Goal: Task Accomplishment & Management: Manage account settings

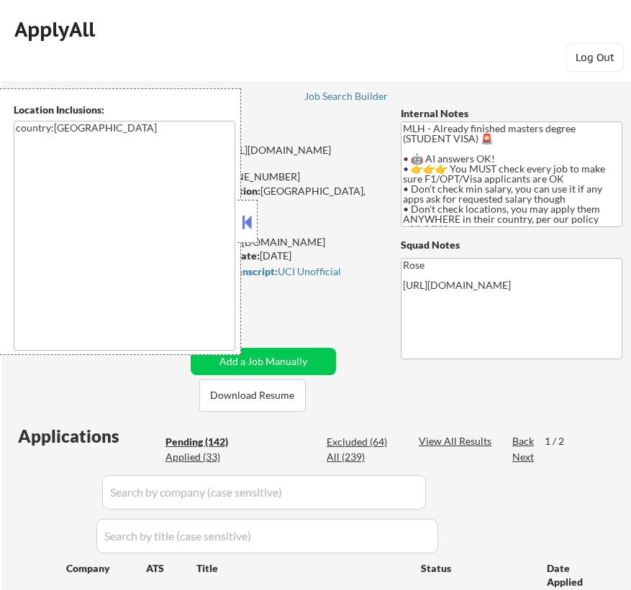
scroll to position [457, 0]
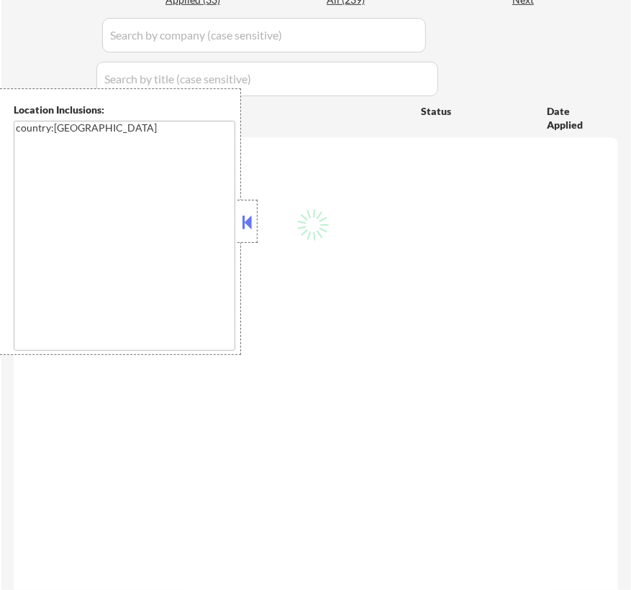
select select ""pending""
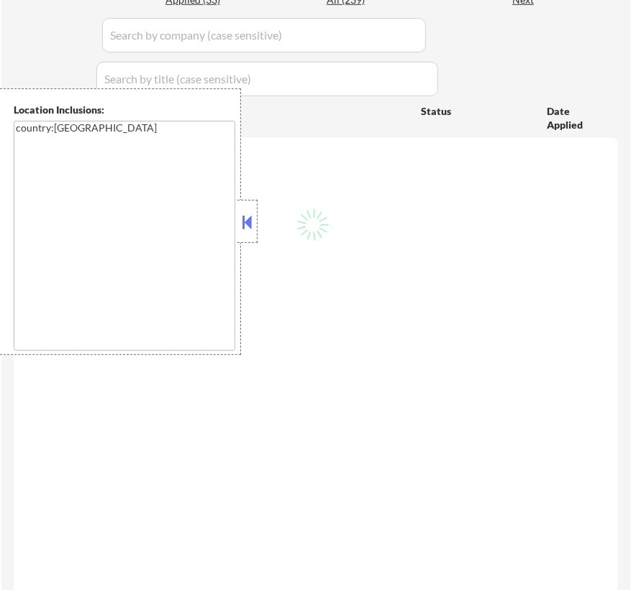
select select ""pending""
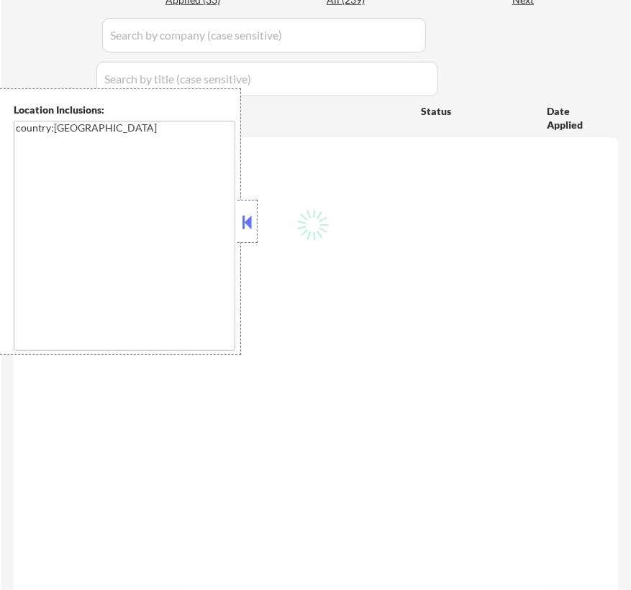
select select ""pending""
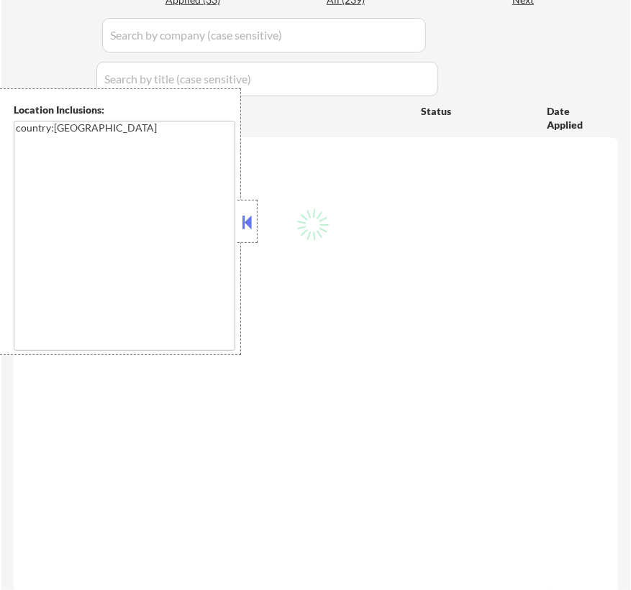
select select ""pending""
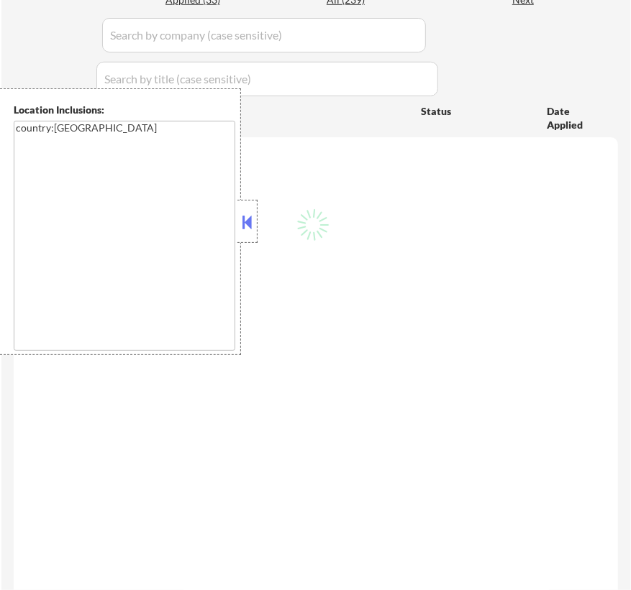
select select ""pending""
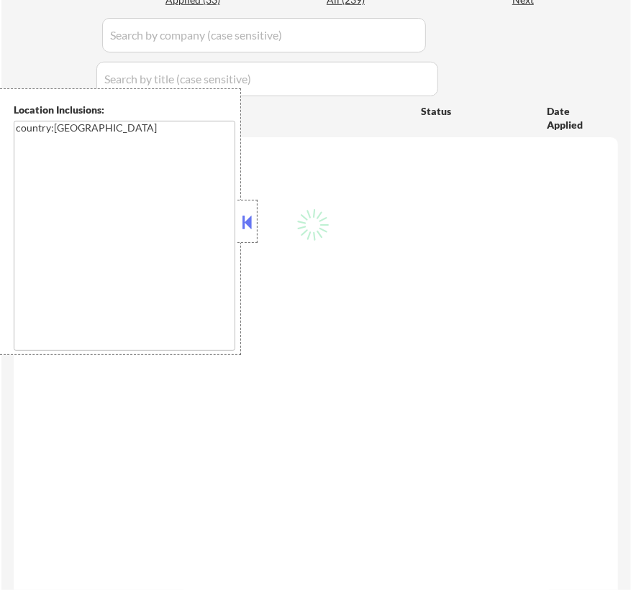
select select ""pending""
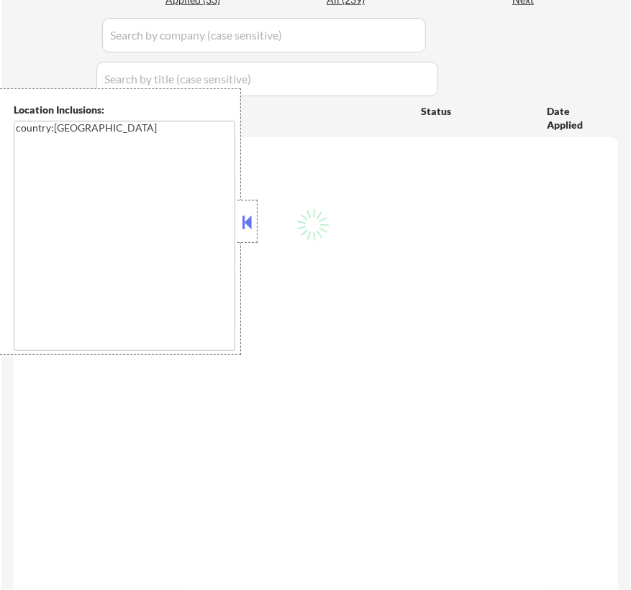
select select ""pending""
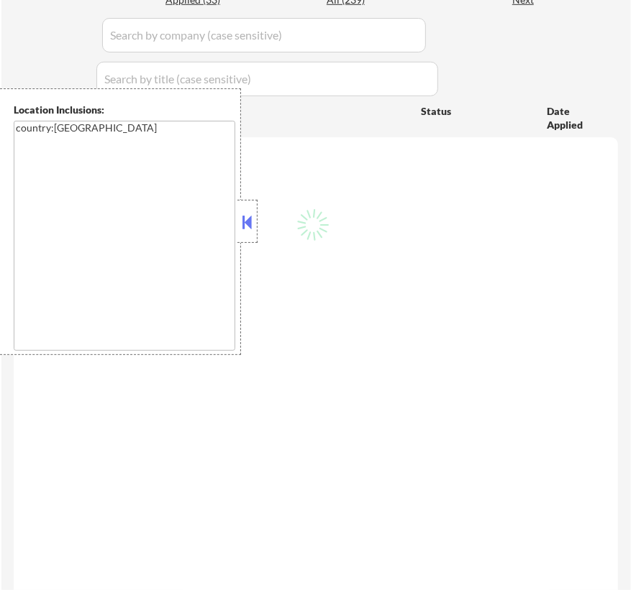
select select ""pending""
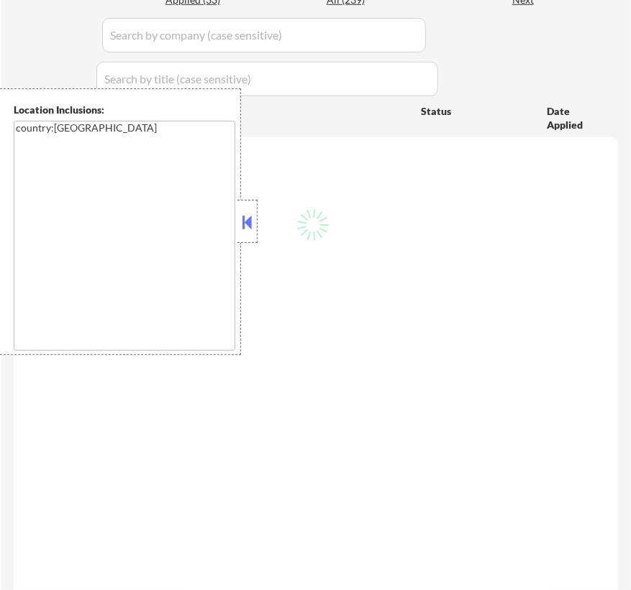
select select ""pending""
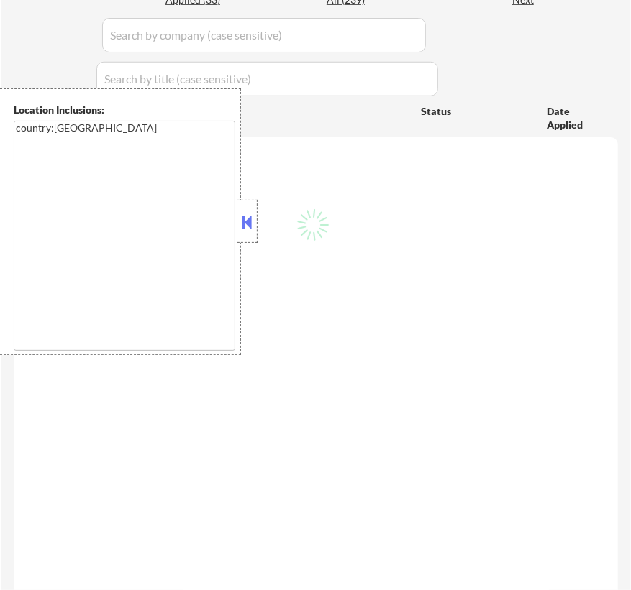
select select ""pending""
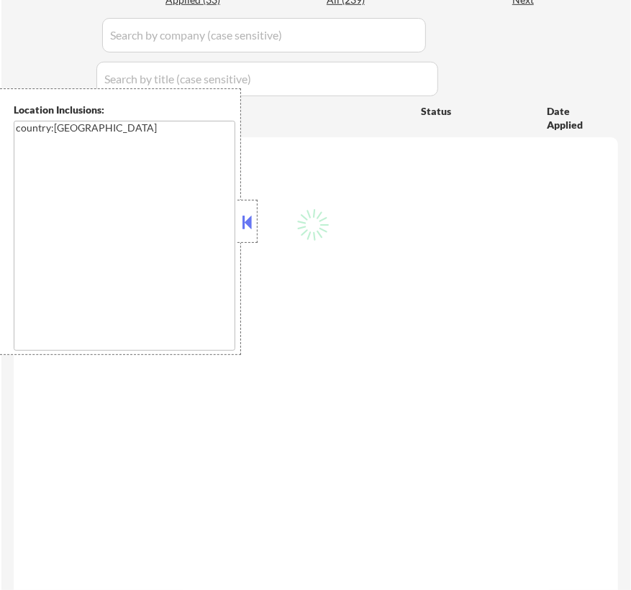
select select ""pending""
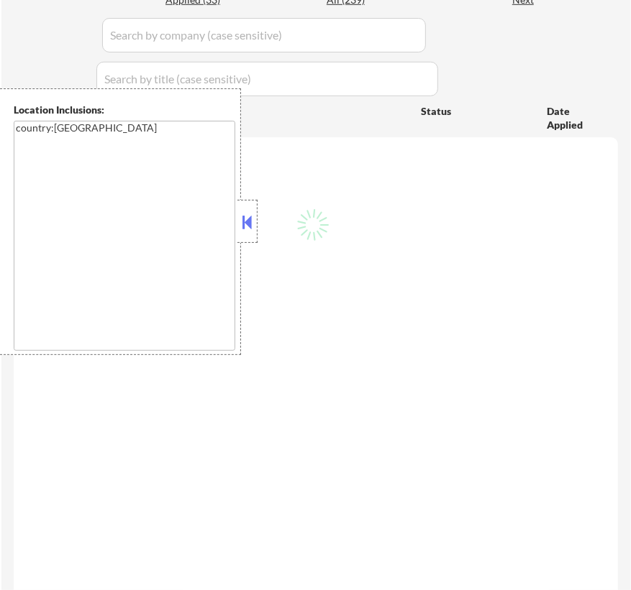
select select ""pending""
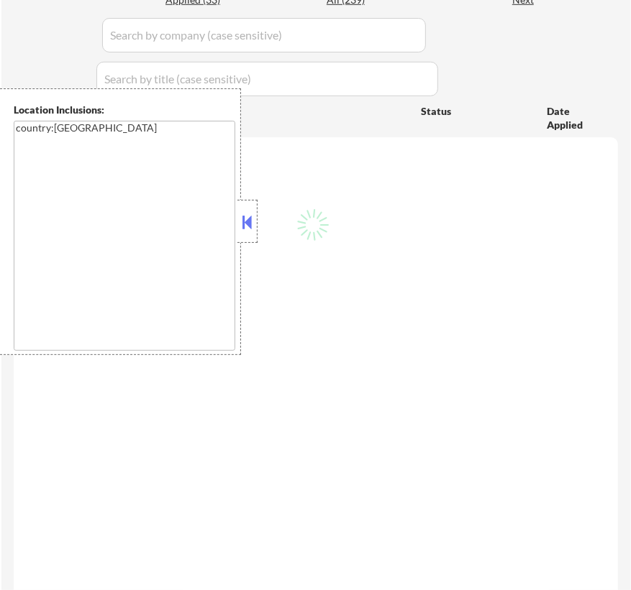
select select ""pending""
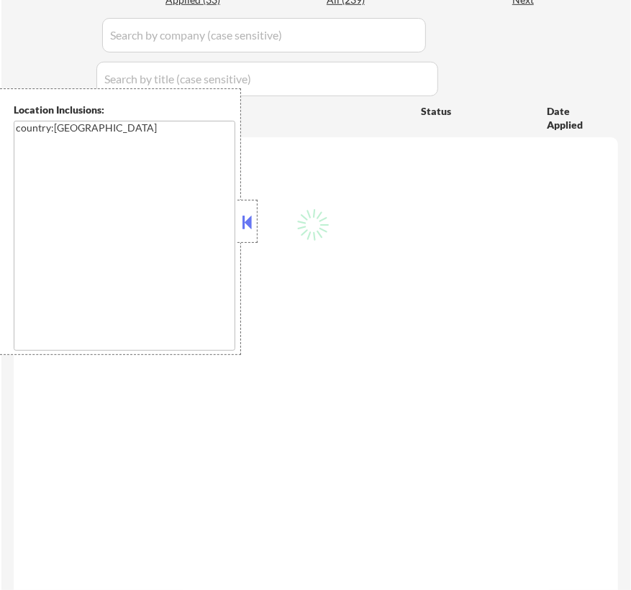
select select ""pending""
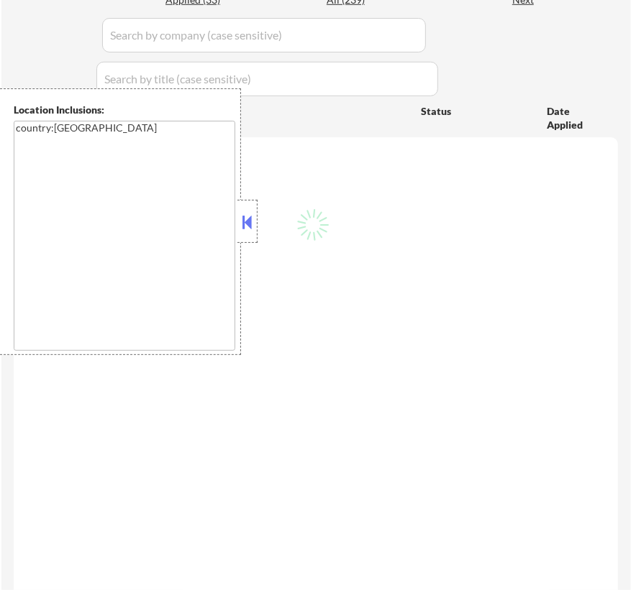
select select ""pending""
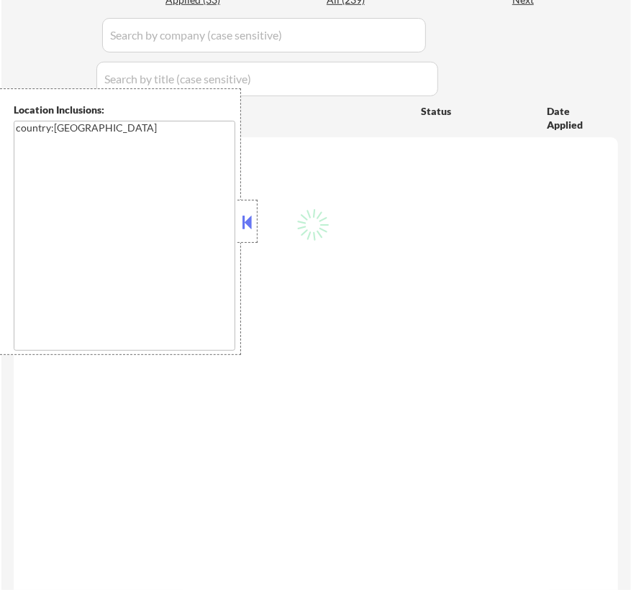
select select ""pending""
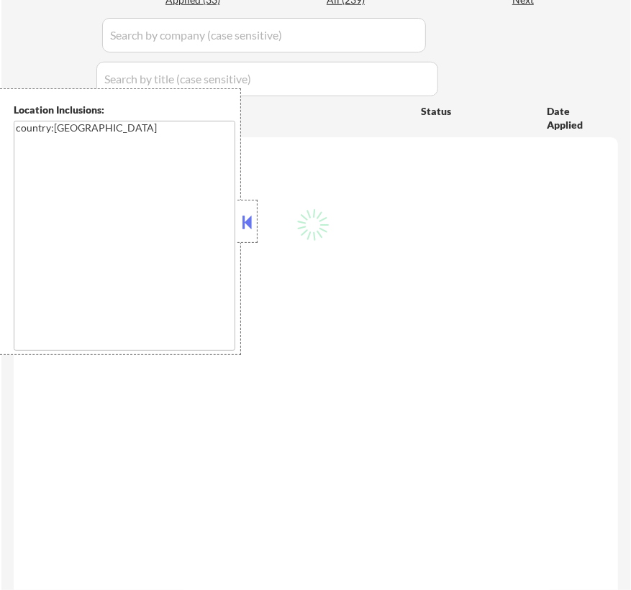
select select ""pending""
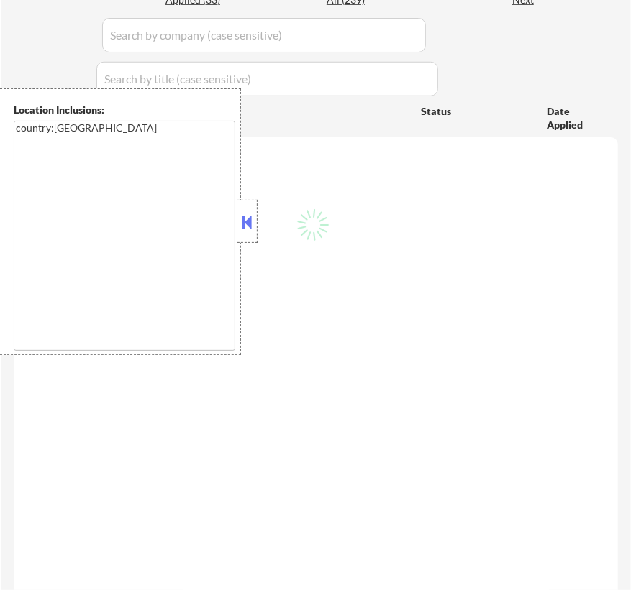
select select ""pending""
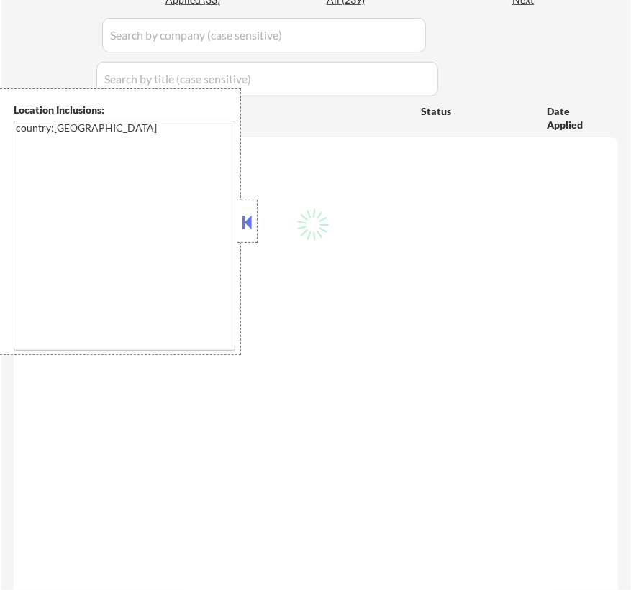
select select ""pending""
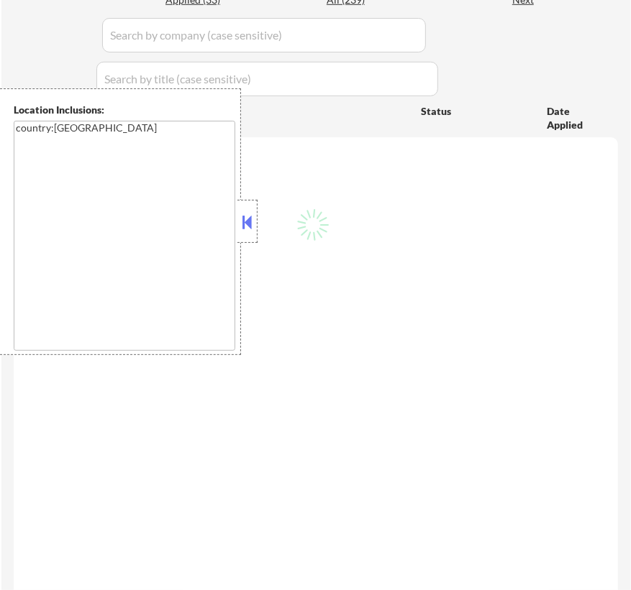
select select ""pending""
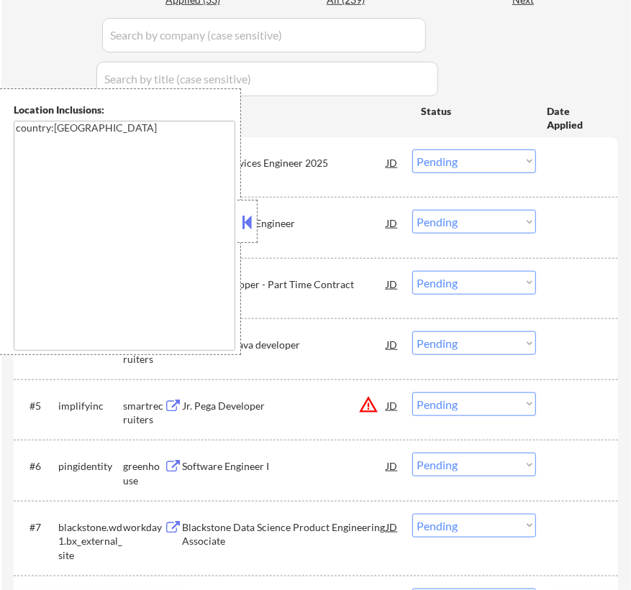
click at [253, 216] on button at bounding box center [247, 222] width 16 height 22
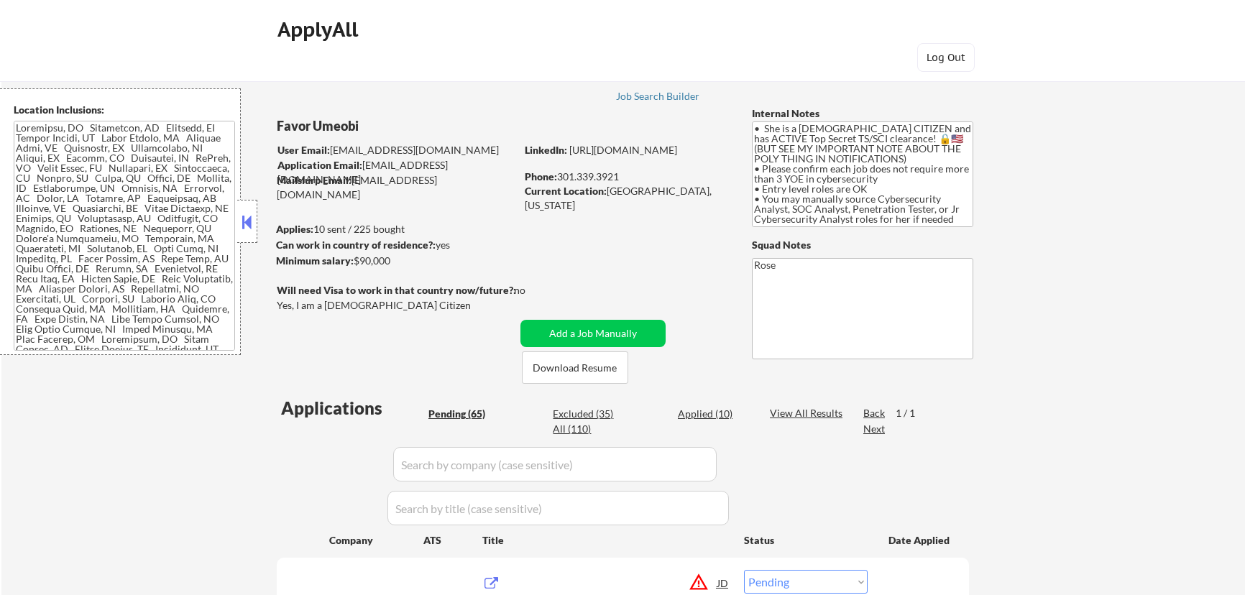
select select ""pending""
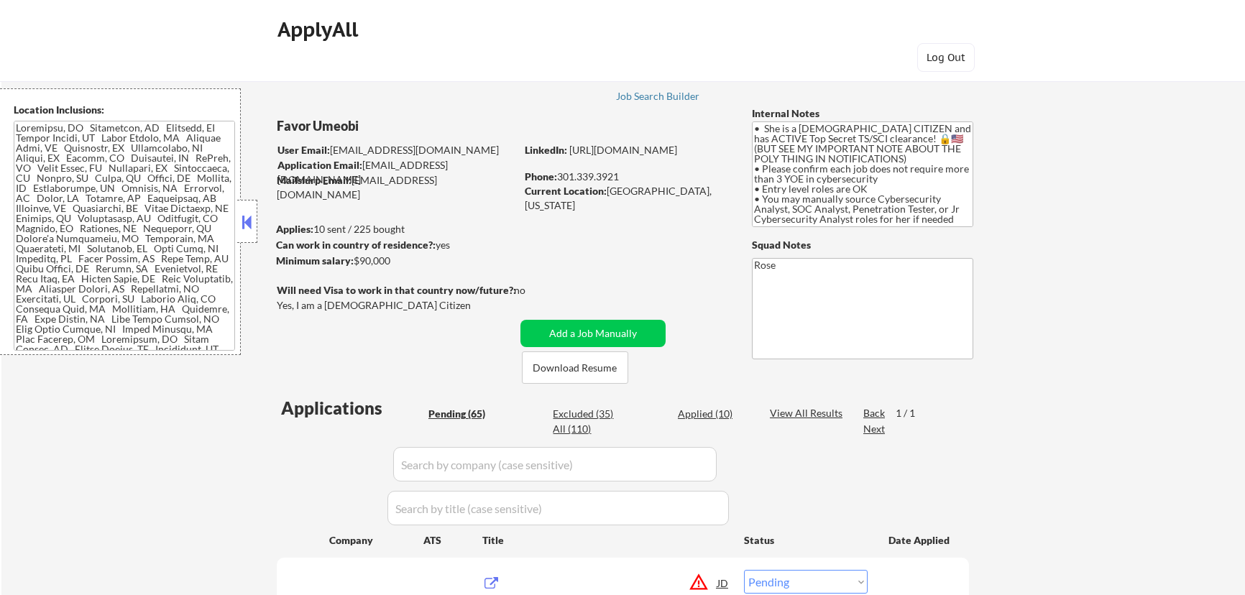
select select ""pending""
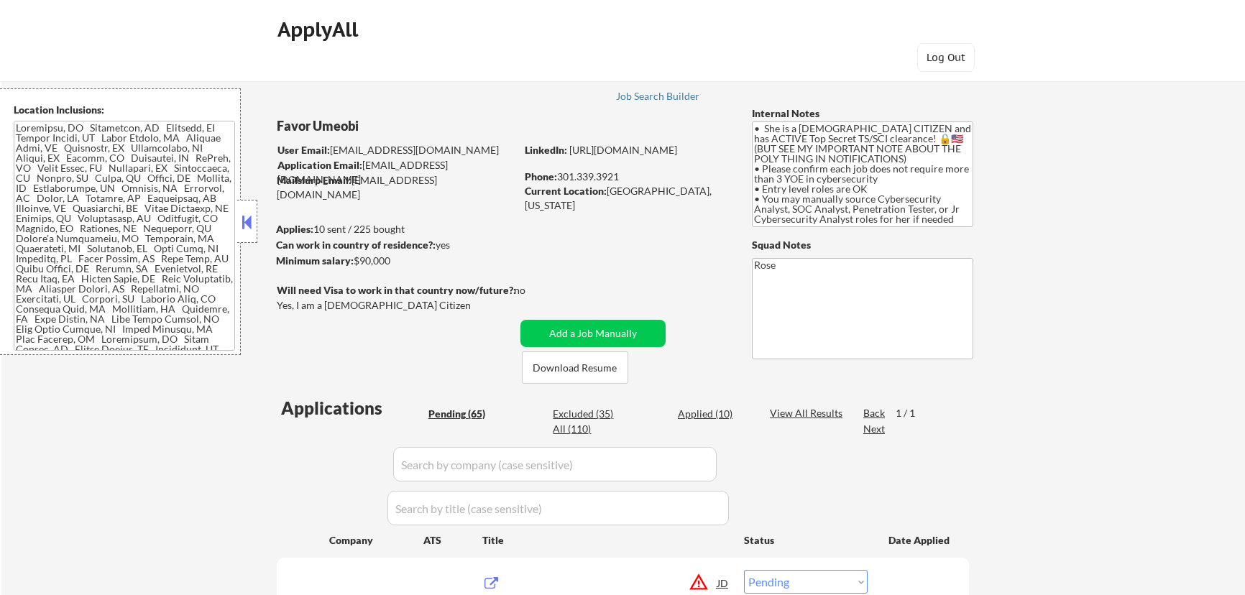
select select ""pending""
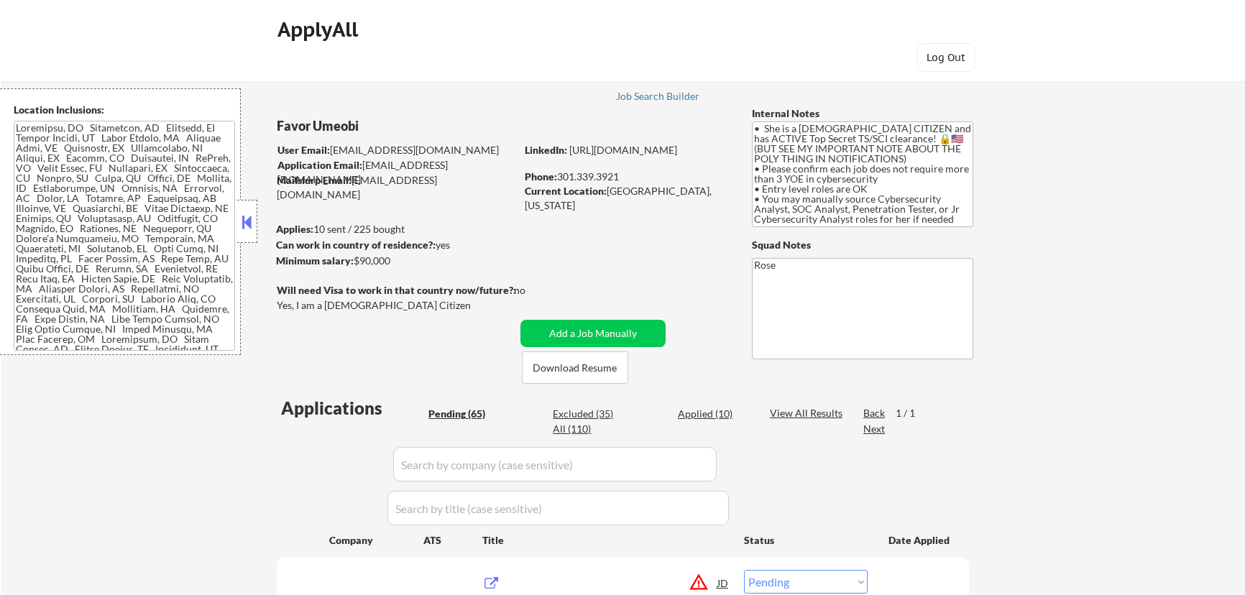
select select ""pending""
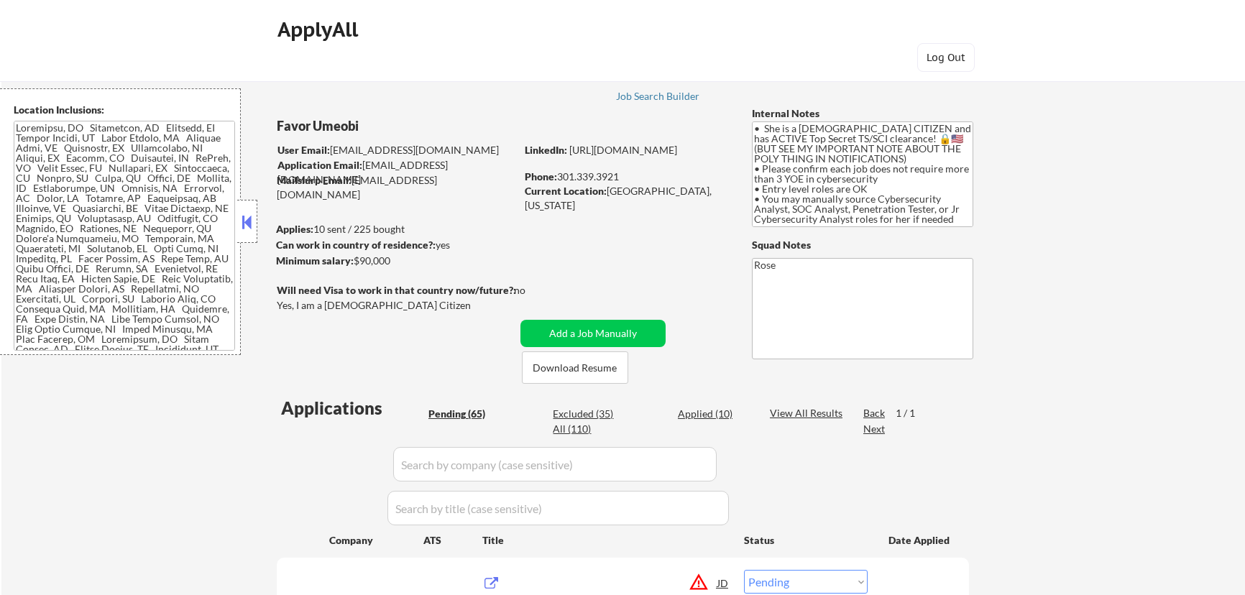
select select ""pending""
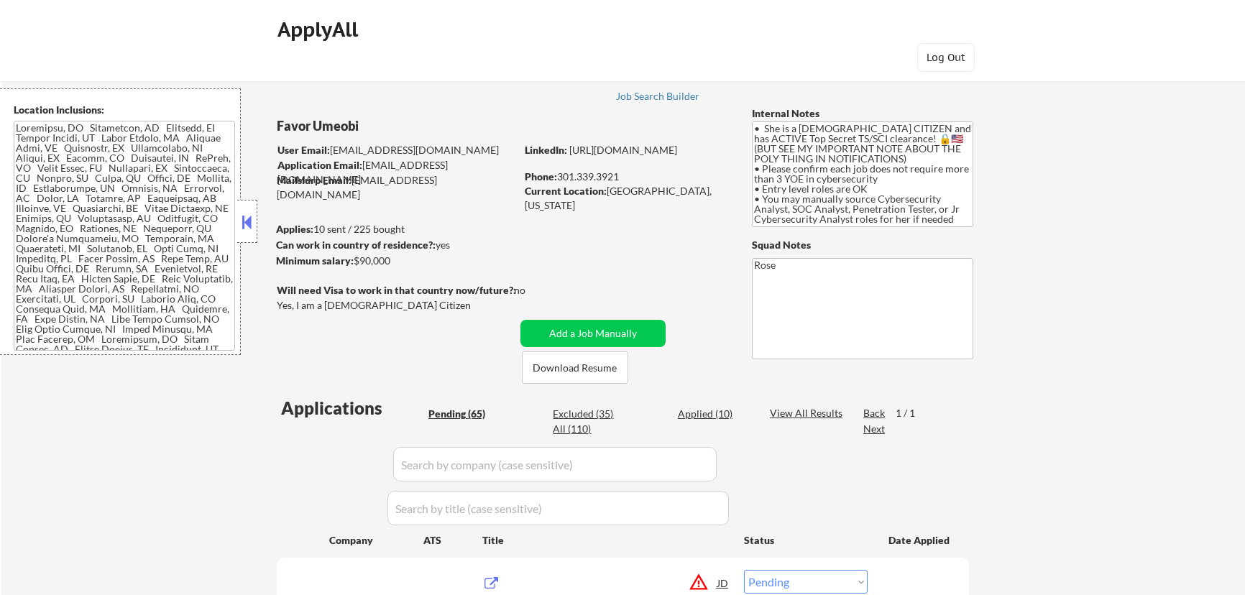
select select ""pending""
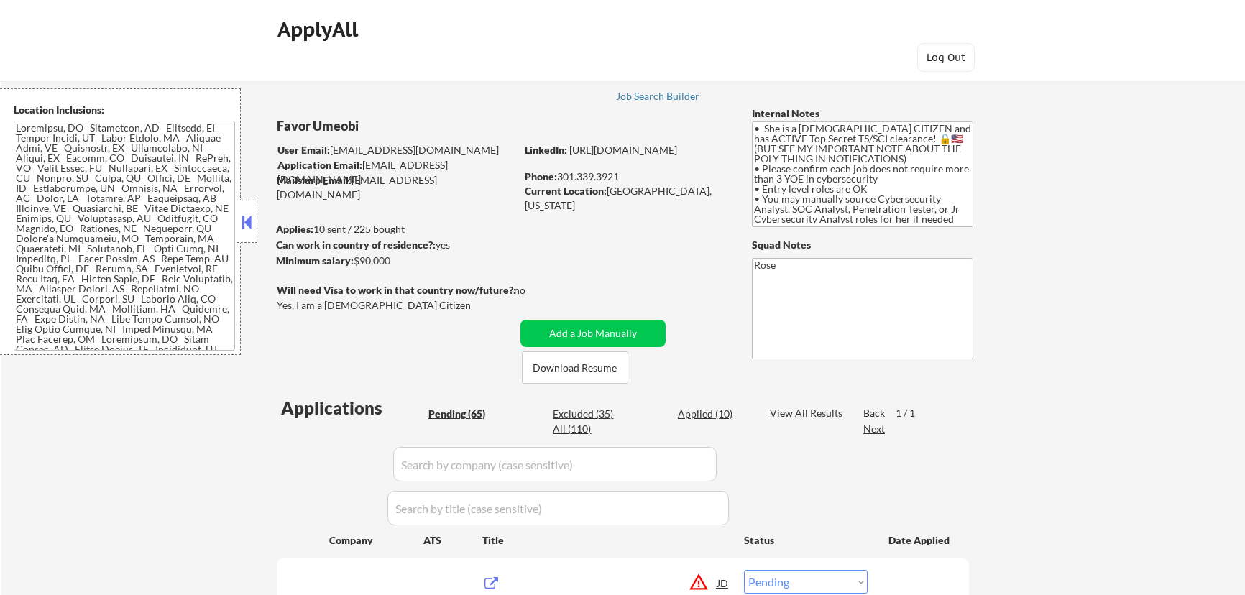
select select ""pending""
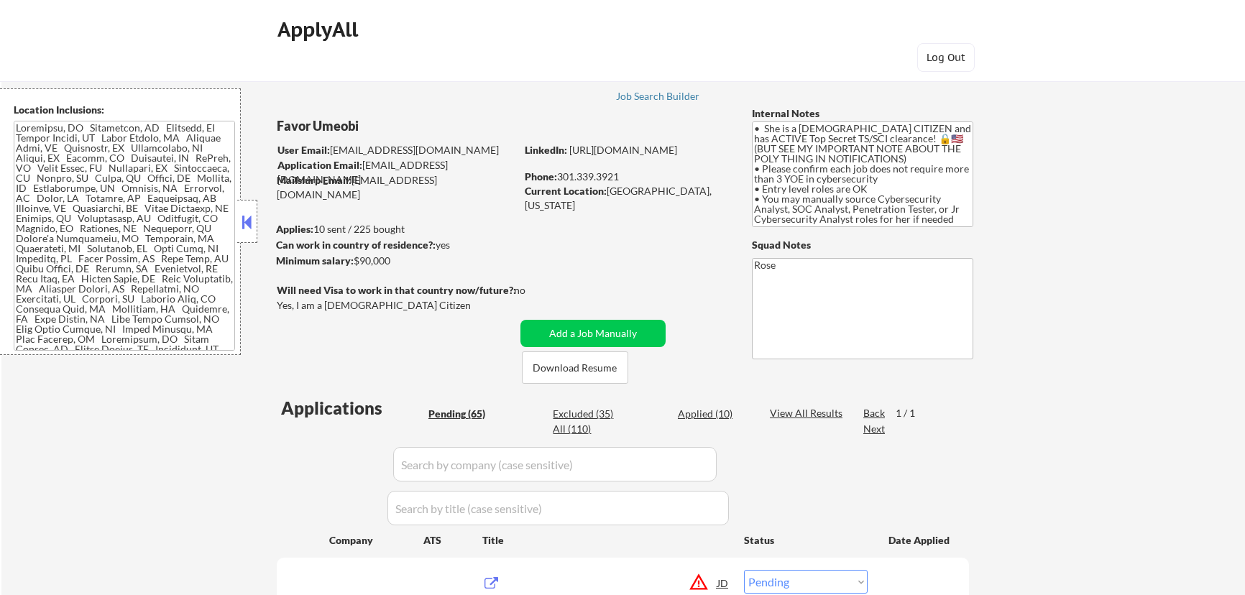
select select ""pending""
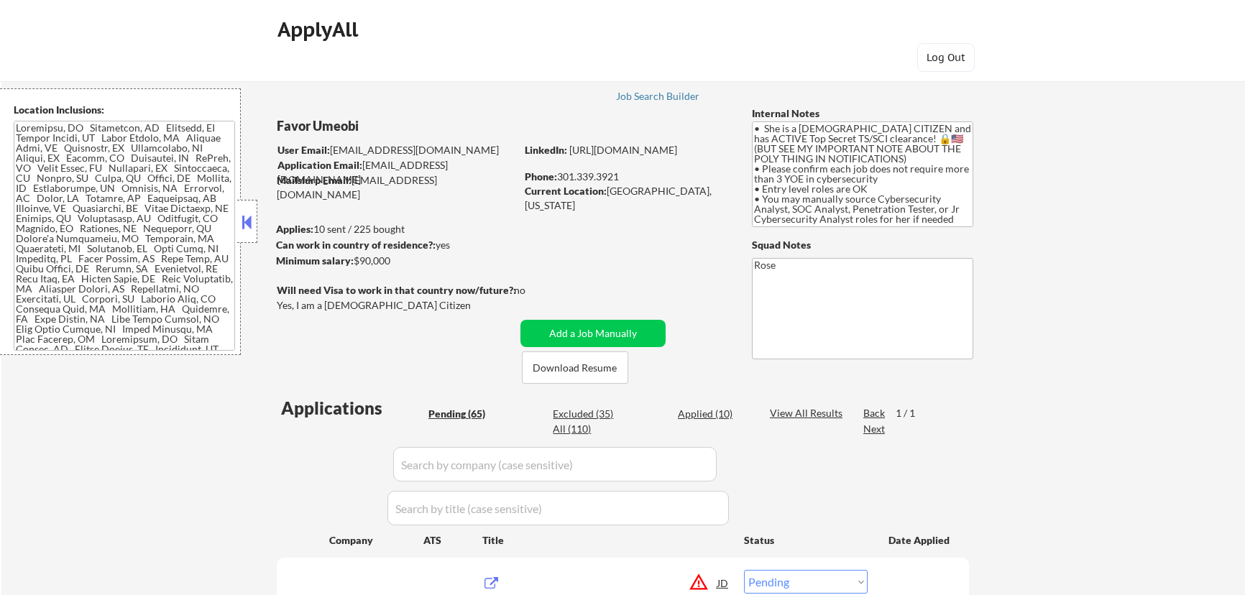
select select ""pending""
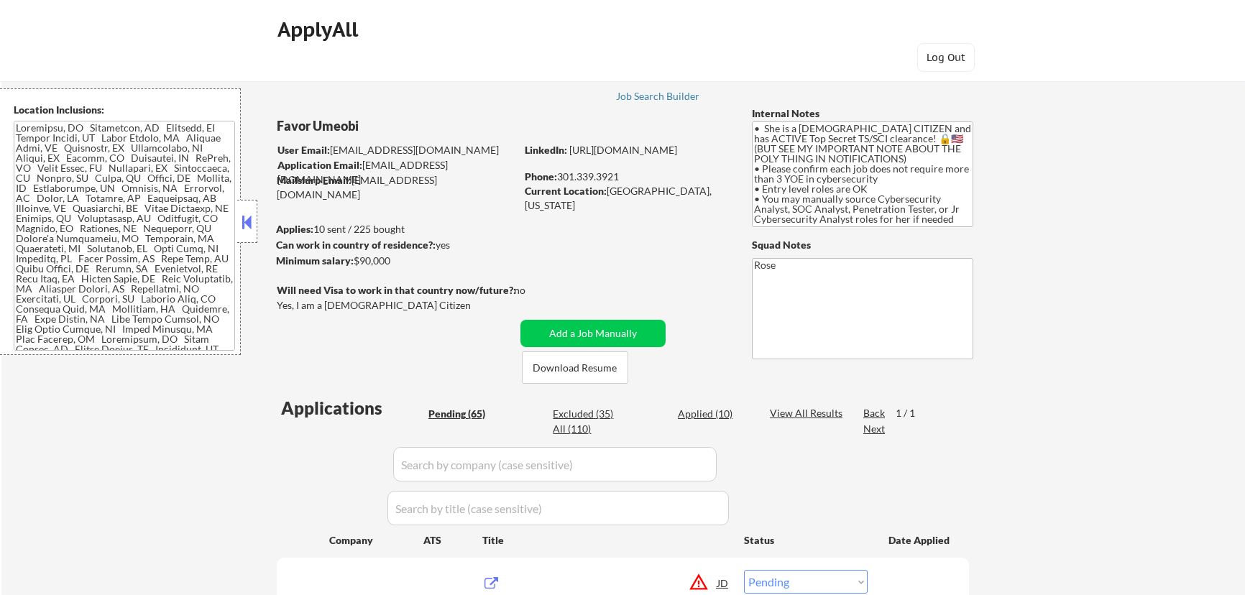
select select ""pending""
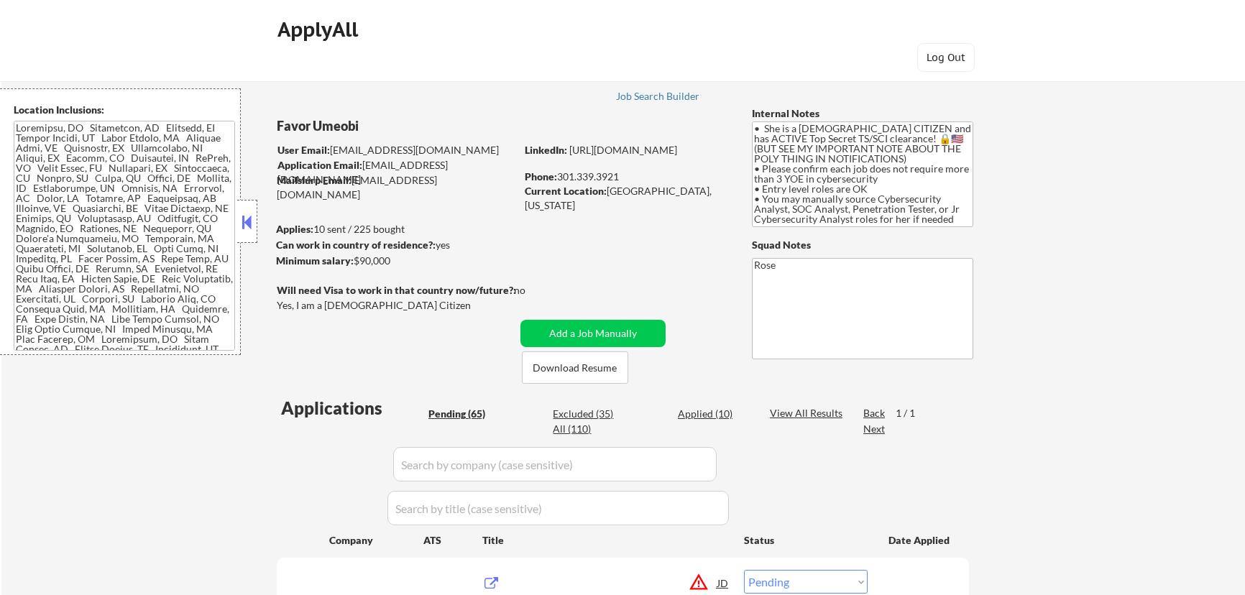
select select ""pending""
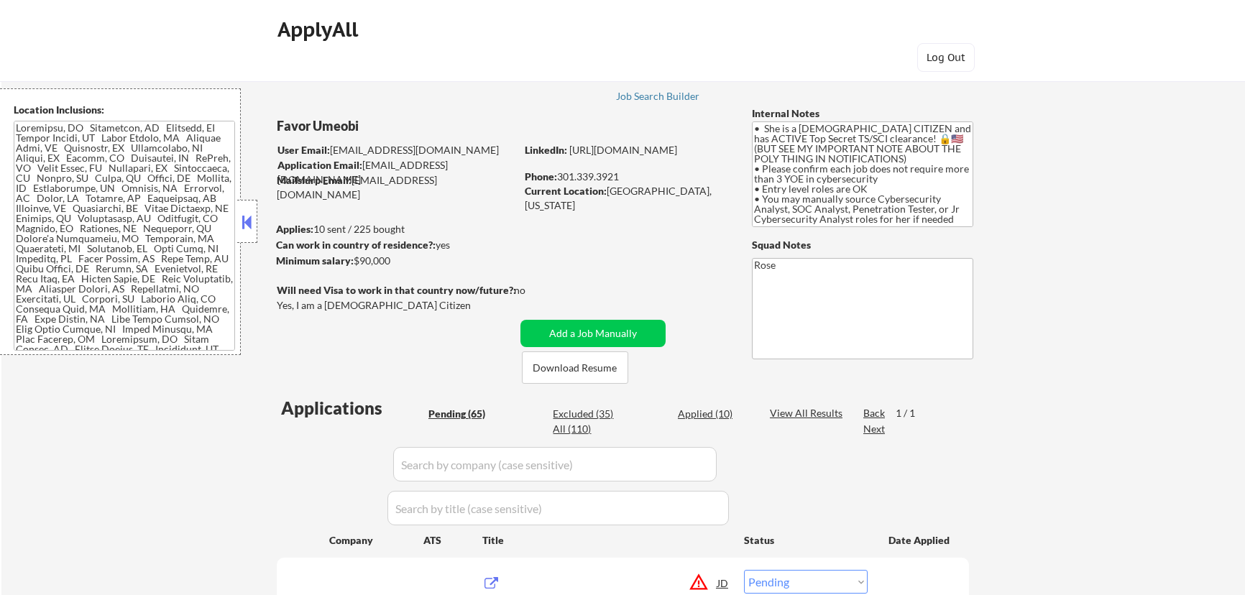
select select ""pending""
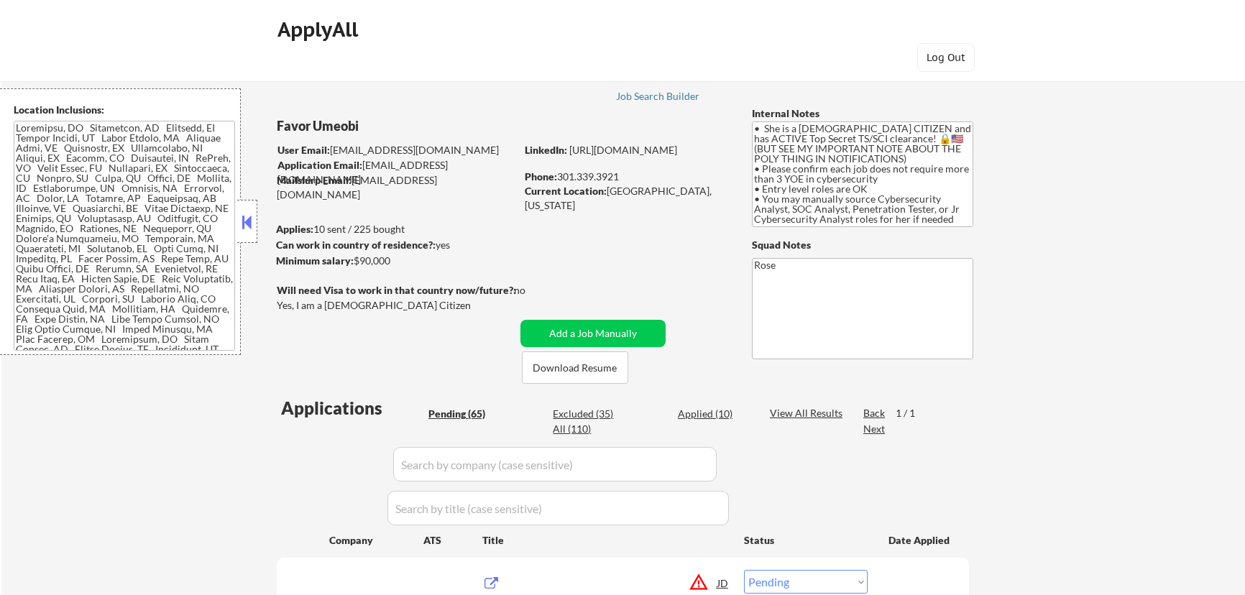
select select ""pending""
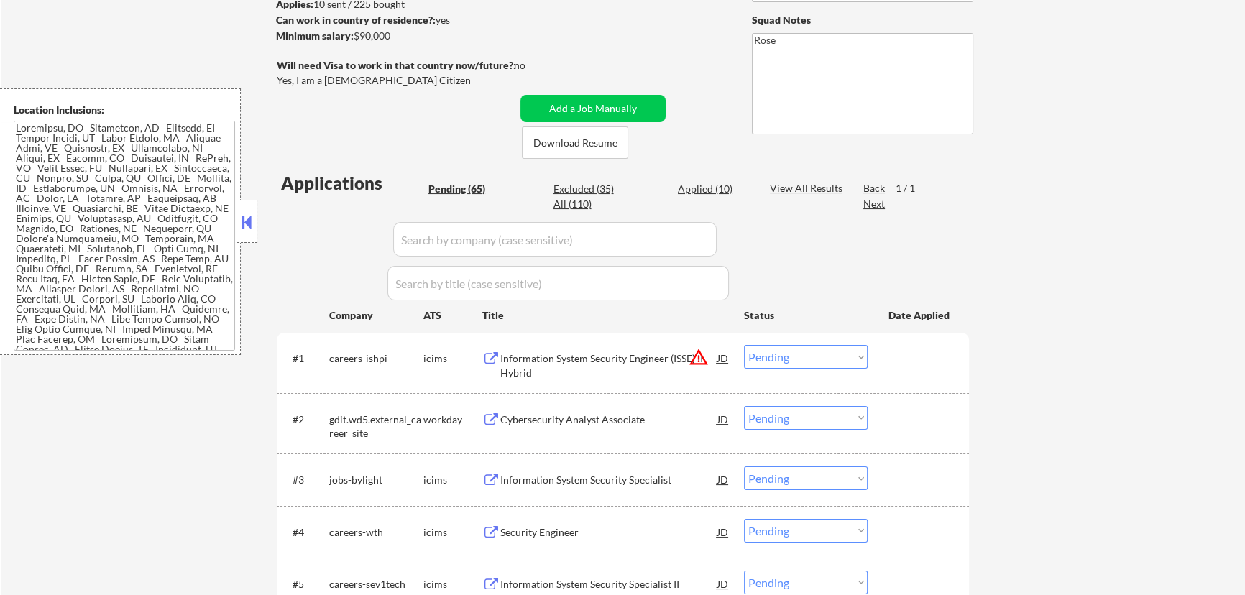
scroll to position [130, 0]
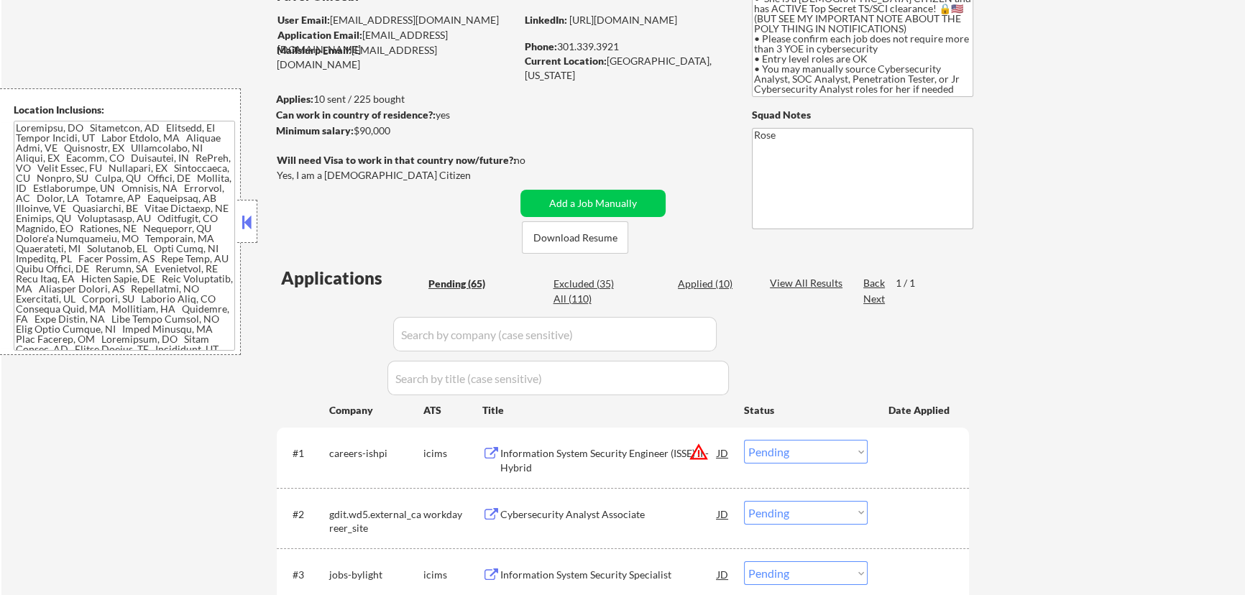
click at [252, 219] on button at bounding box center [247, 222] width 16 height 22
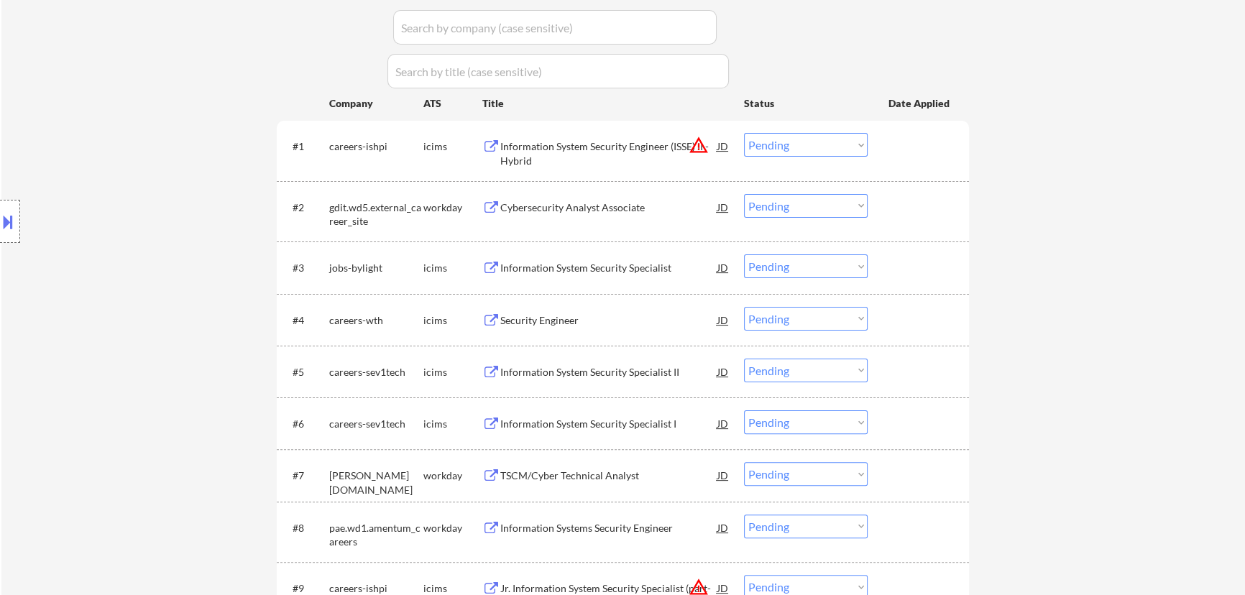
scroll to position [457, 0]
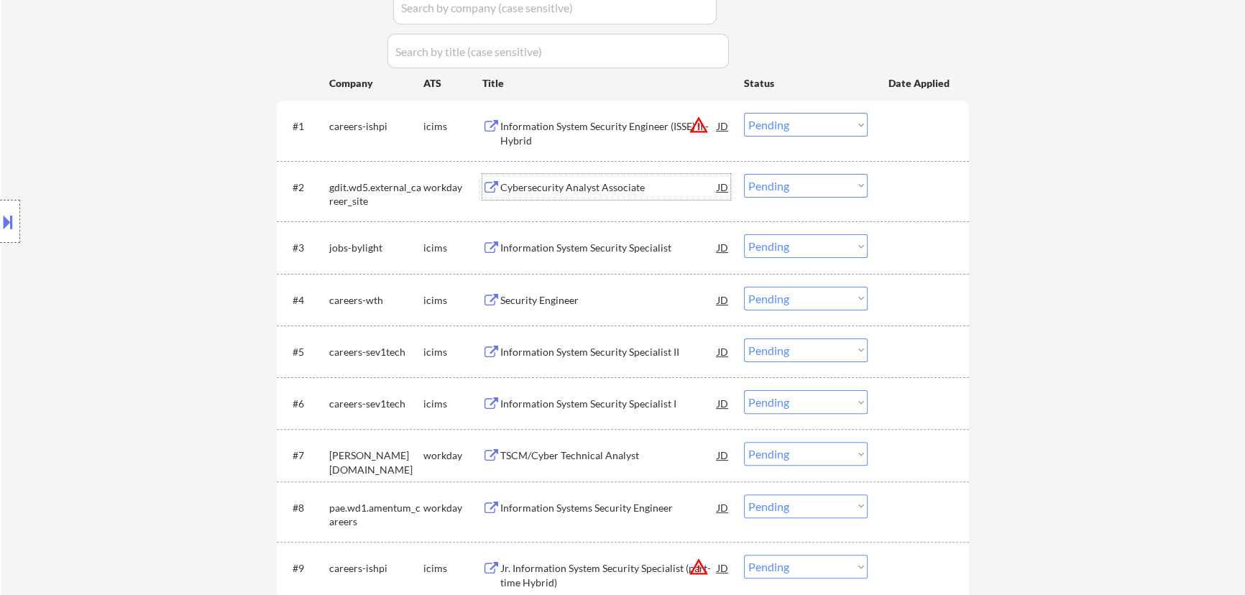
click at [668, 194] on div "Cybersecurity Analyst Associate" at bounding box center [608, 187] width 217 height 26
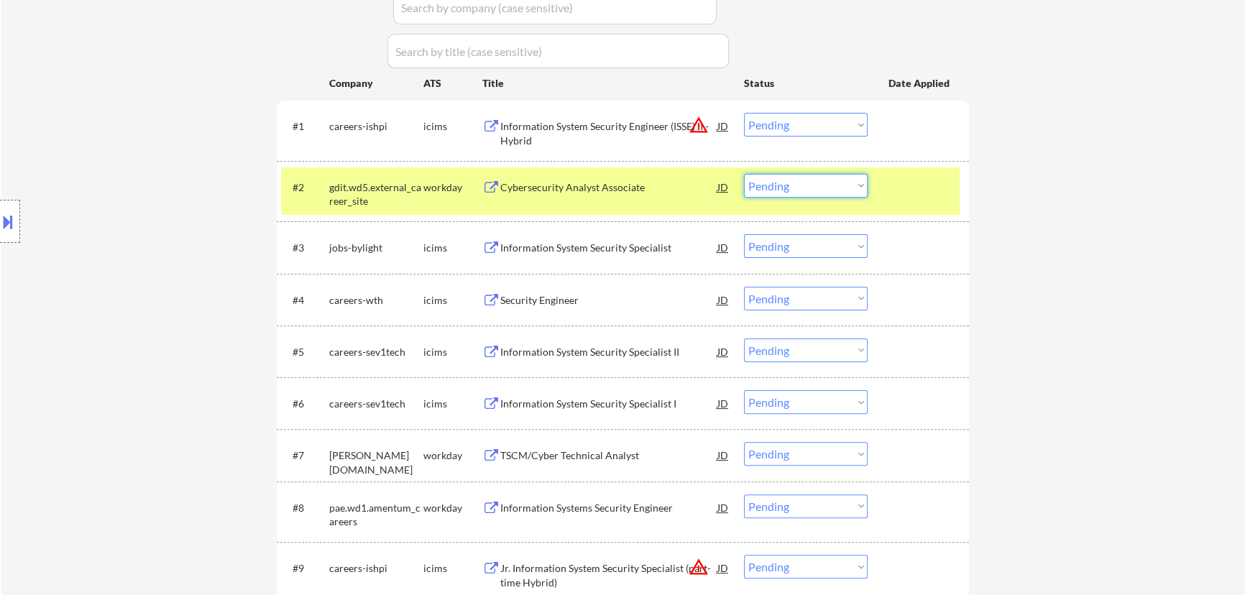
drag, startPoint x: 825, startPoint y: 187, endPoint x: 821, endPoint y: 195, distance: 8.7
click at [825, 187] on select "Choose an option... Pending Applied Excluded (Questions) Excluded (Expired) Exc…" at bounding box center [806, 186] width 124 height 24
click at [744, 174] on select "Choose an option... Pending Applied Excluded (Questions) Excluded (Expired) Exc…" at bounding box center [806, 186] width 124 height 24
select select ""pending""
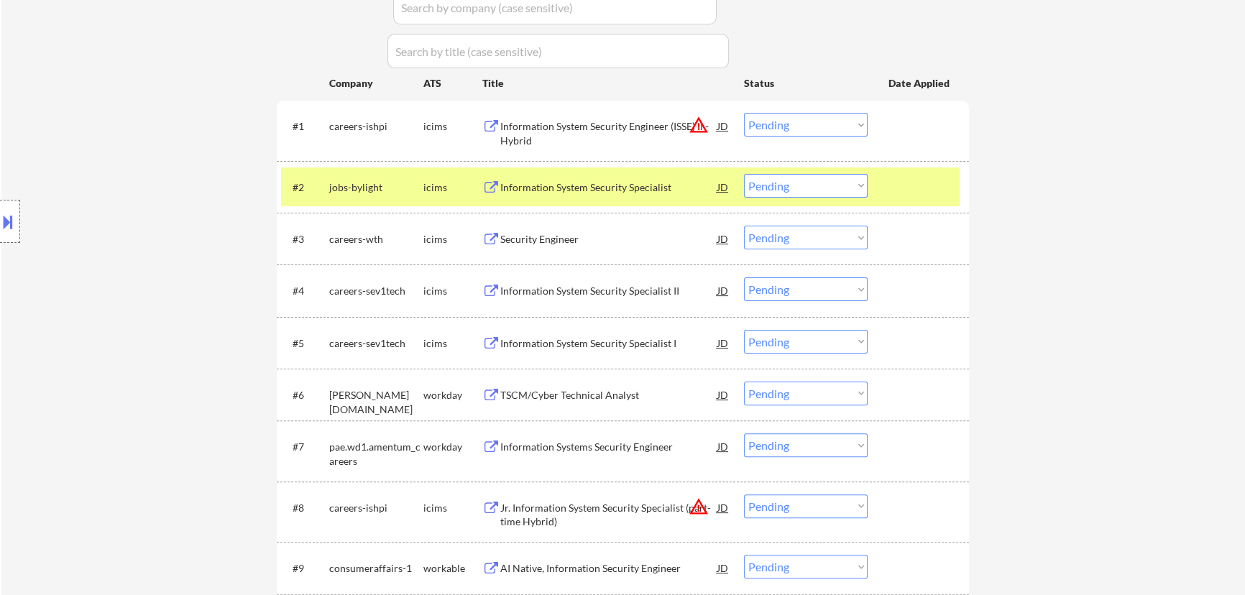
click at [946, 188] on div at bounding box center [920, 187] width 63 height 26
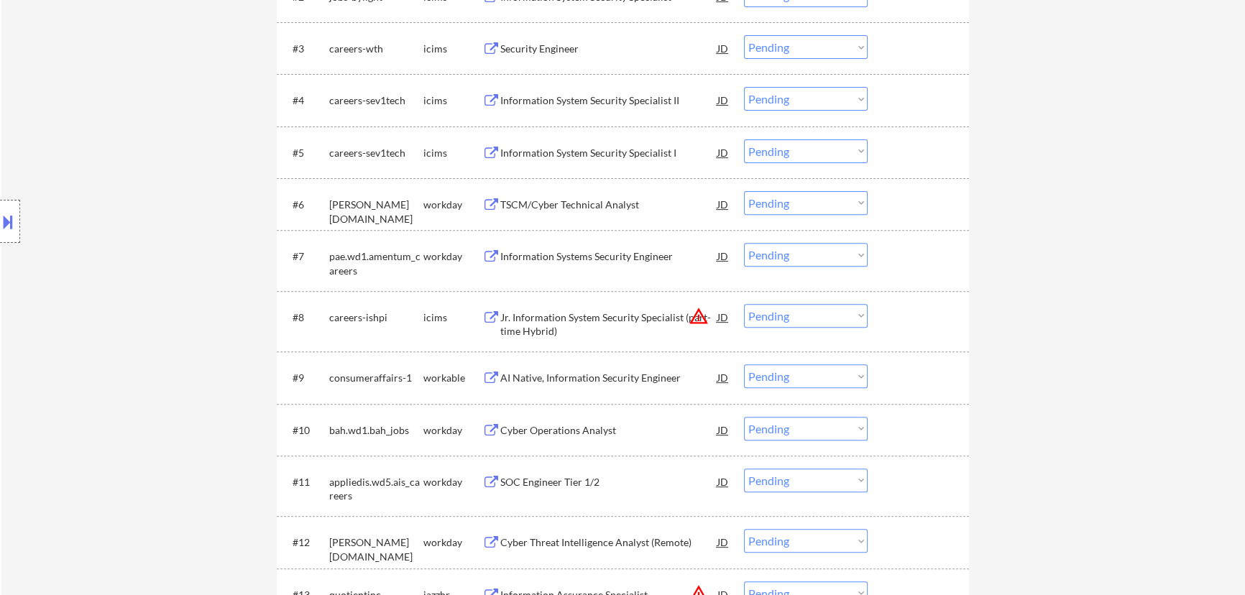
scroll to position [654, 0]
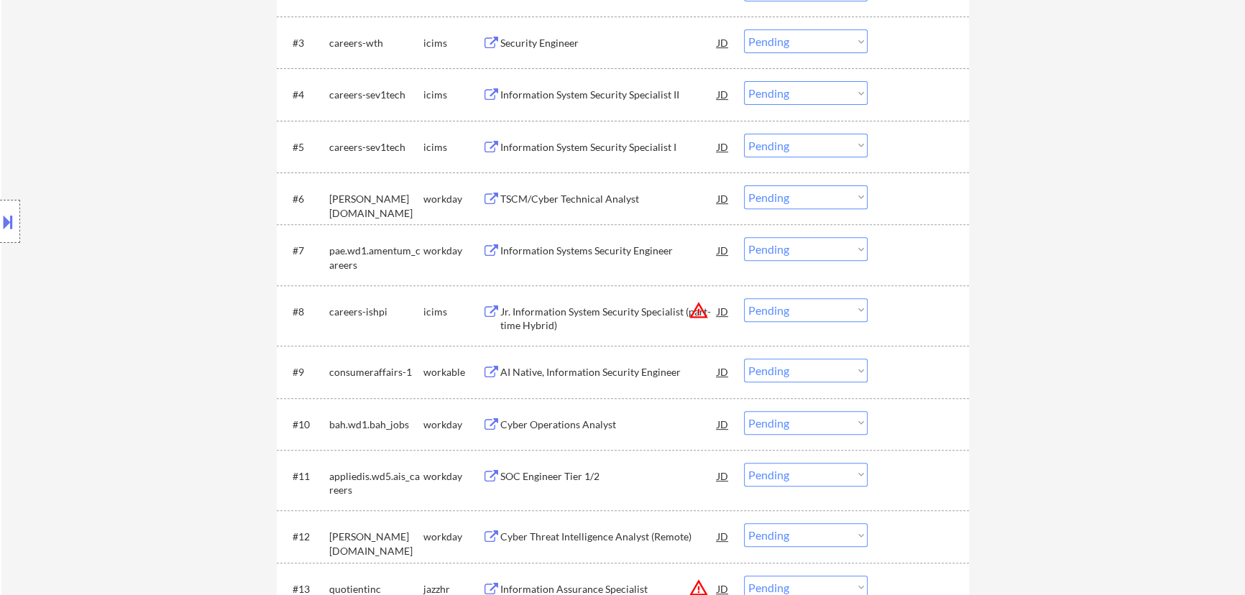
click at [580, 199] on div "TSCM/Cyber Technical Analyst" at bounding box center [608, 199] width 217 height 14
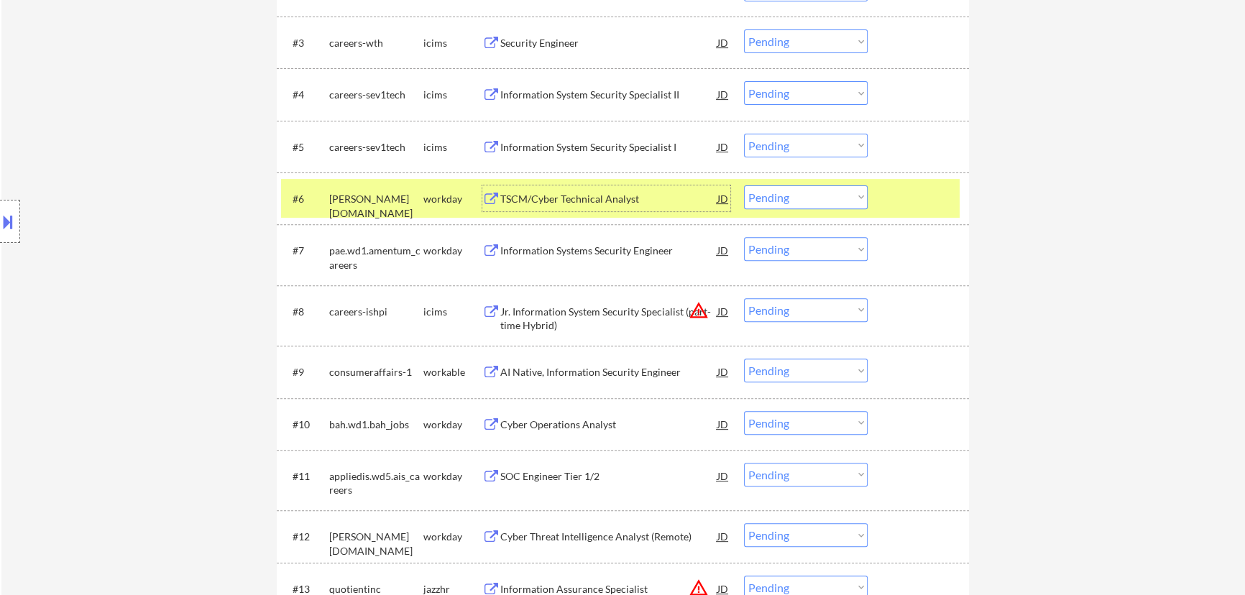
click at [821, 199] on select "Choose an option... Pending Applied Excluded (Questions) Excluded (Expired) Exc…" at bounding box center [806, 198] width 124 height 24
click at [744, 186] on select "Choose an option... Pending Applied Excluded (Questions) Excluded (Expired) Exc…" at bounding box center [806, 198] width 124 height 24
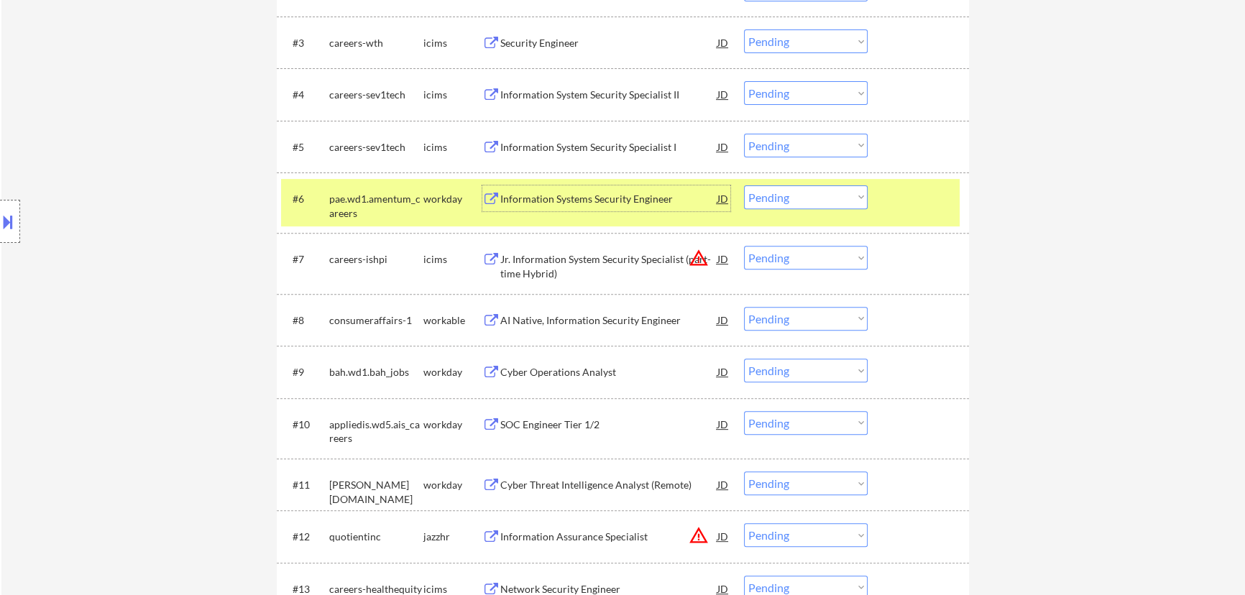
click at [672, 198] on div "Information Systems Security Engineer" at bounding box center [608, 199] width 217 height 14
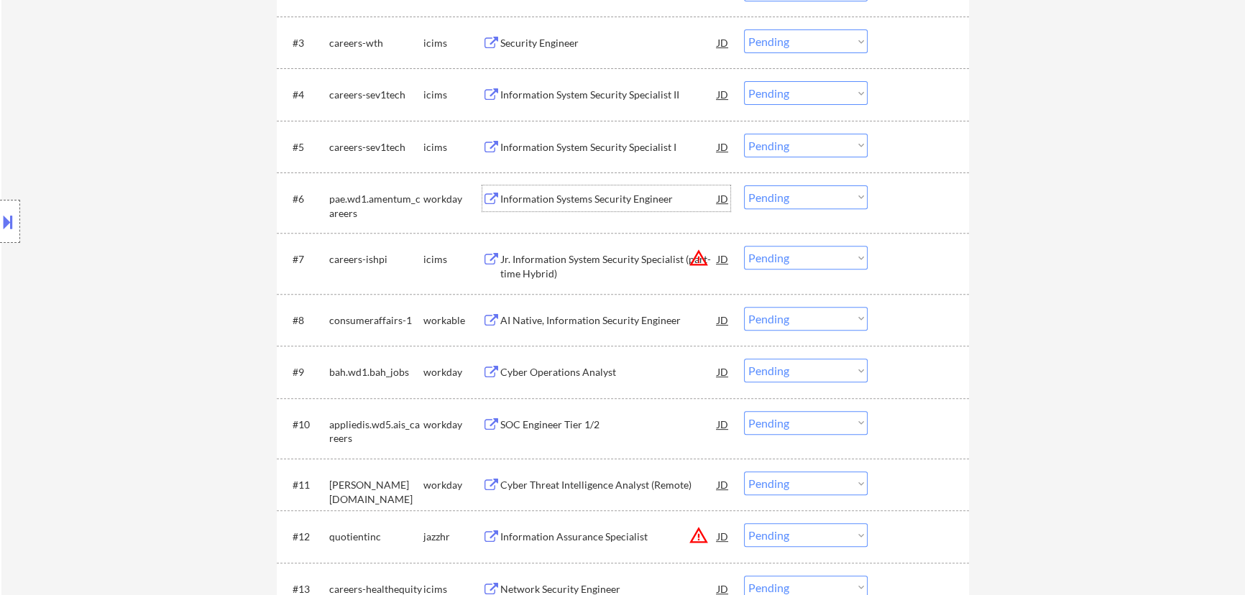
click at [819, 204] on select "Choose an option... Pending Applied Excluded (Questions) Excluded (Expired) Exc…" at bounding box center [806, 198] width 124 height 24
click at [744, 186] on select "Choose an option... Pending Applied Excluded (Questions) Excluded (Expired) Exc…" at bounding box center [806, 198] width 124 height 24
select select ""pending""
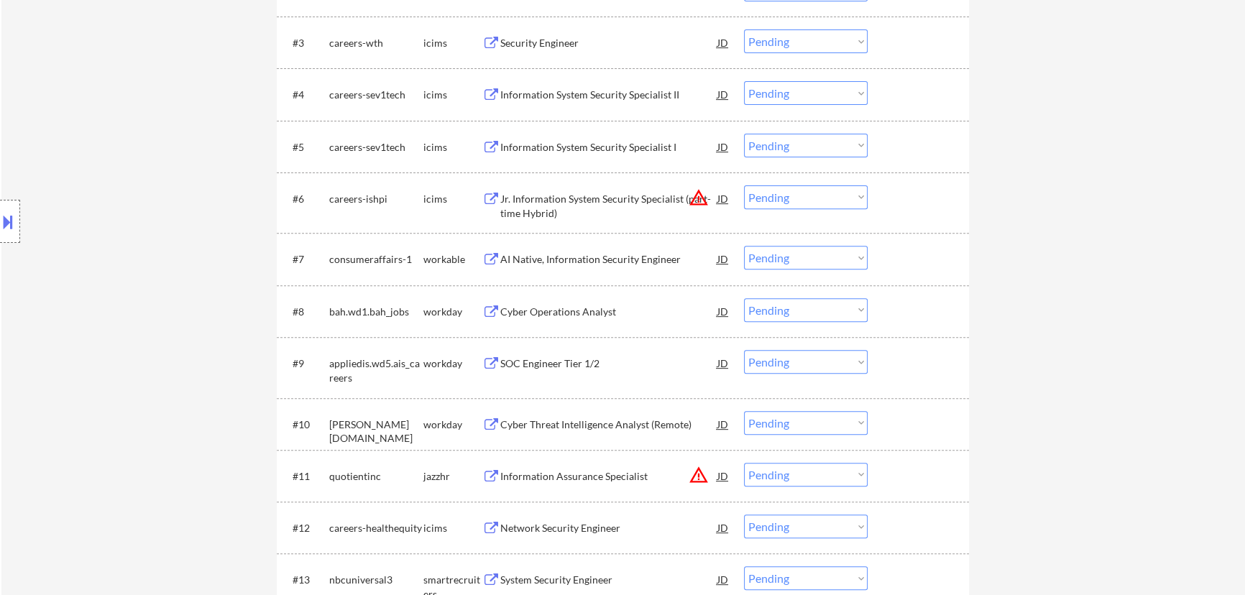
click at [636, 256] on div "AI Native, Information Security Engineer" at bounding box center [608, 259] width 217 height 14
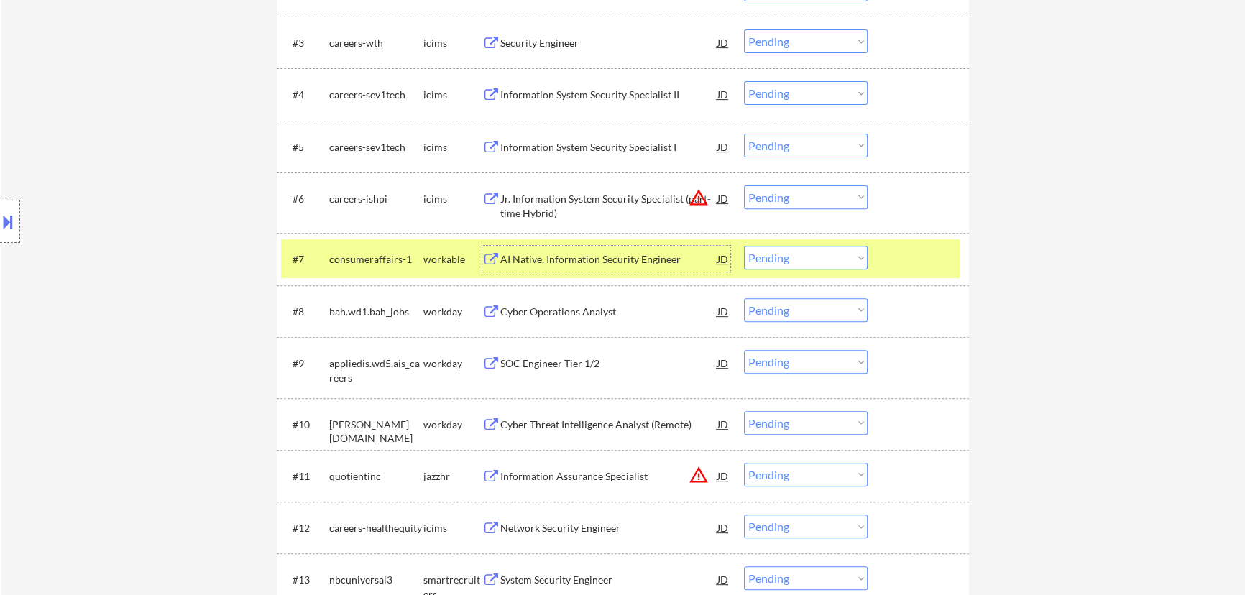
drag, startPoint x: 829, startPoint y: 258, endPoint x: 825, endPoint y: 269, distance: 11.4
click at [829, 258] on select "Choose an option... Pending Applied Excluded (Questions) Excluded (Expired) Exc…" at bounding box center [806, 258] width 124 height 24
click at [744, 246] on select "Choose an option... Pending Applied Excluded (Questions) Excluded (Expired) Exc…" at bounding box center [806, 258] width 124 height 24
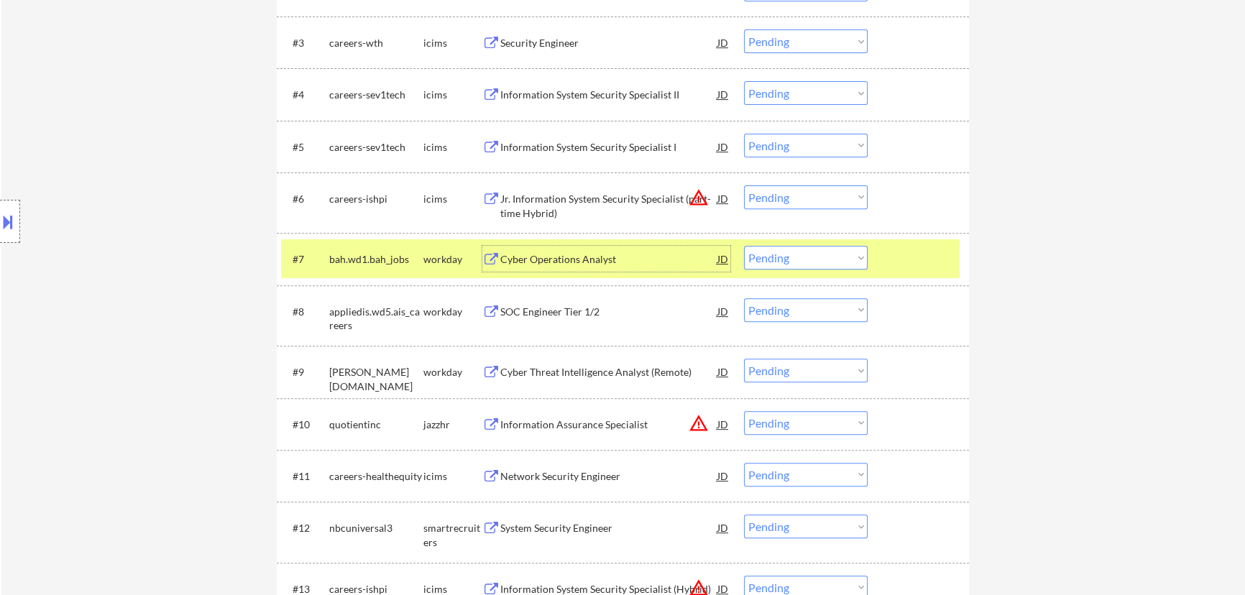
click at [598, 255] on div "Cyber Operations Analyst" at bounding box center [608, 259] width 217 height 14
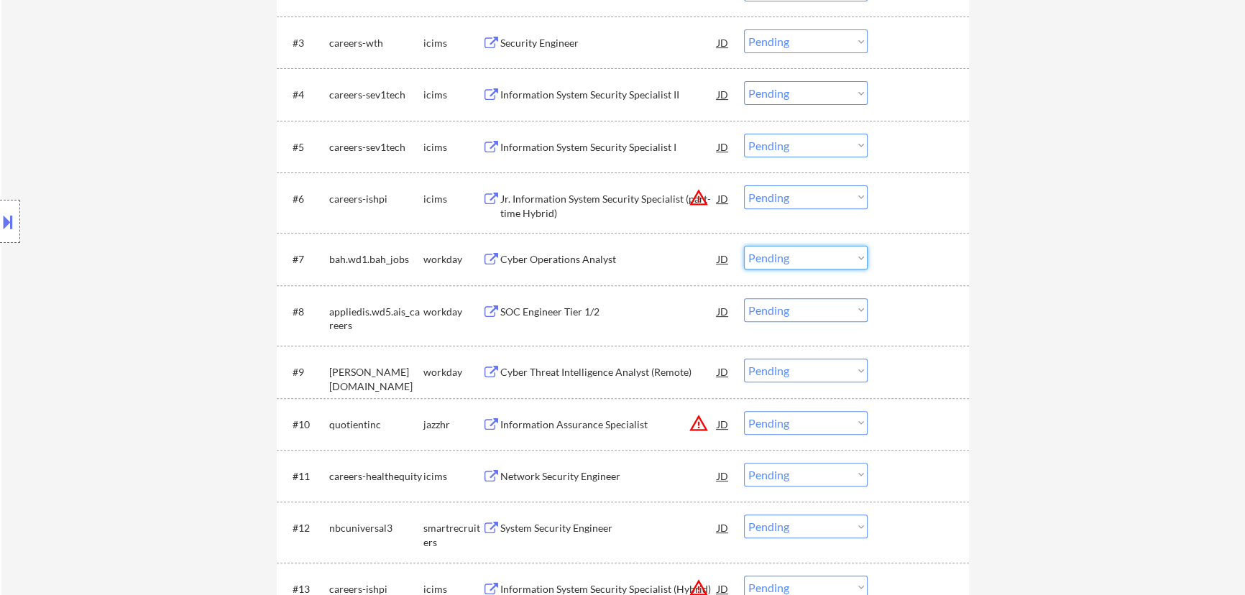
drag, startPoint x: 851, startPoint y: 256, endPoint x: 851, endPoint y: 269, distance: 12.9
click at [851, 256] on select "Choose an option... Pending Applied Excluded (Questions) Excluded (Expired) Exc…" at bounding box center [806, 258] width 124 height 24
click at [744, 246] on select "Choose an option... Pending Applied Excluded (Questions) Excluded (Expired) Exc…" at bounding box center [806, 258] width 124 height 24
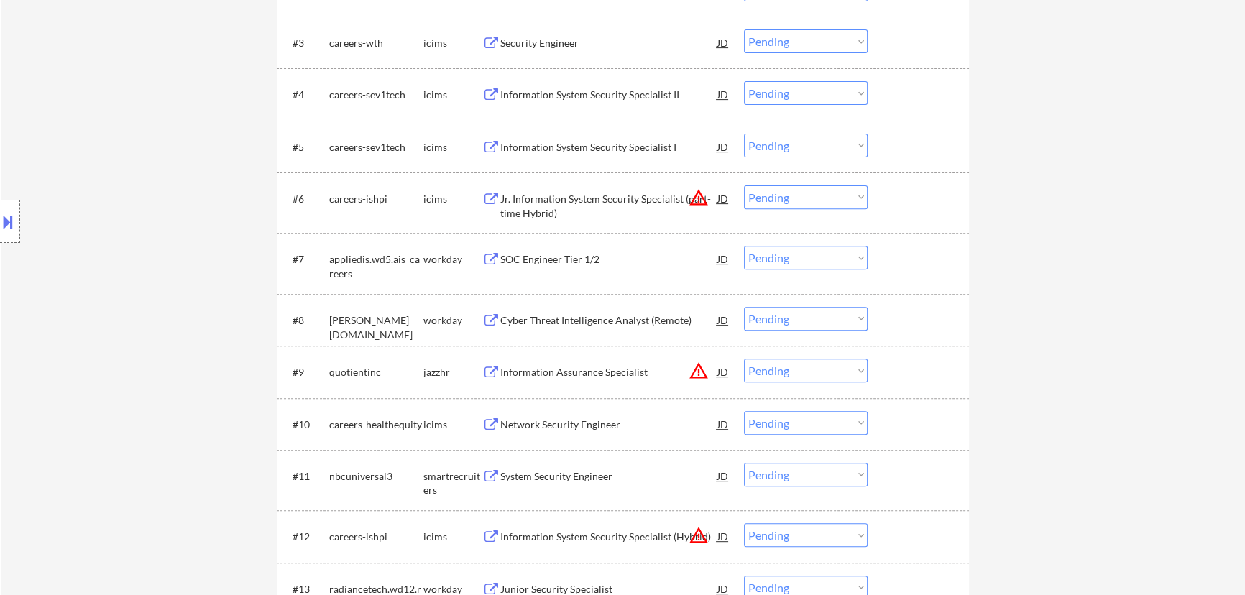
click at [627, 263] on div "SOC Engineer Tier 1/2" at bounding box center [608, 259] width 217 height 14
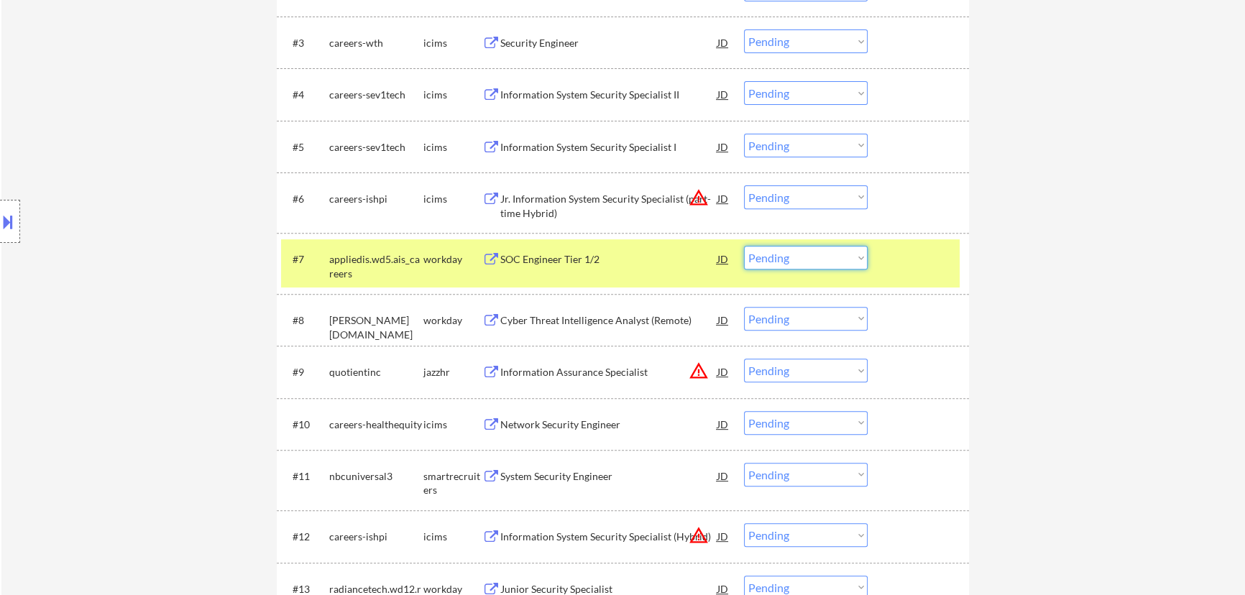
click at [809, 257] on select "Choose an option... Pending Applied Excluded (Questions) Excluded (Expired) Exc…" at bounding box center [806, 258] width 124 height 24
click at [744, 246] on select "Choose an option... Pending Applied Excluded (Questions) Excluded (Expired) Exc…" at bounding box center [806, 258] width 124 height 24
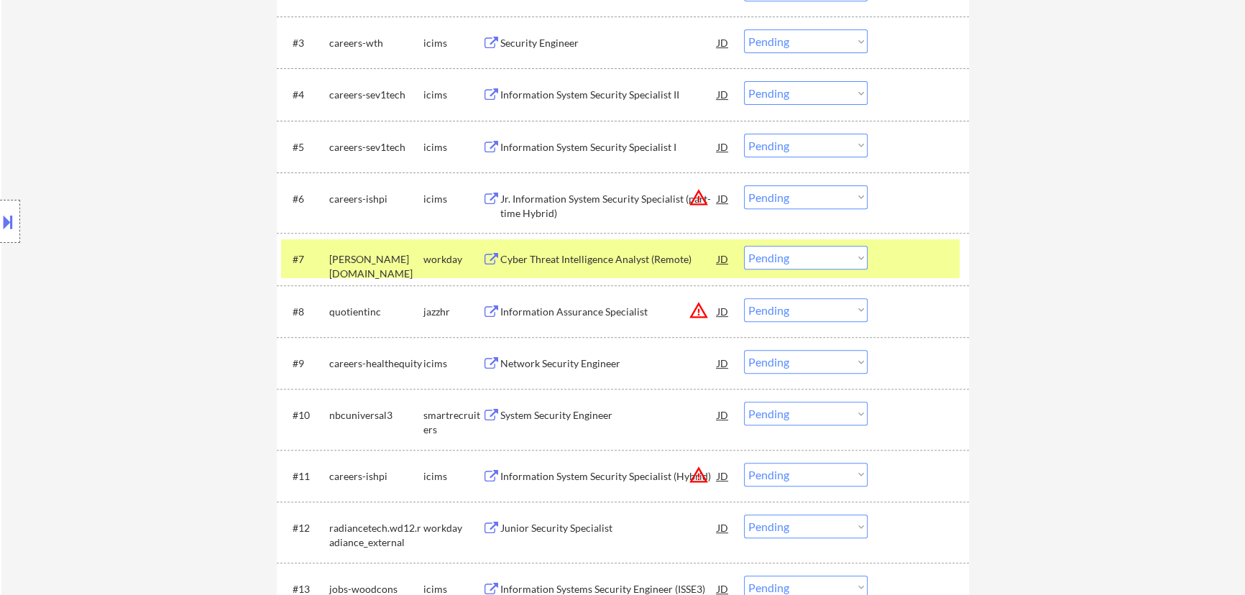
click at [665, 257] on div "Cyber Threat Intelligence Analyst (Remote)" at bounding box center [608, 259] width 217 height 14
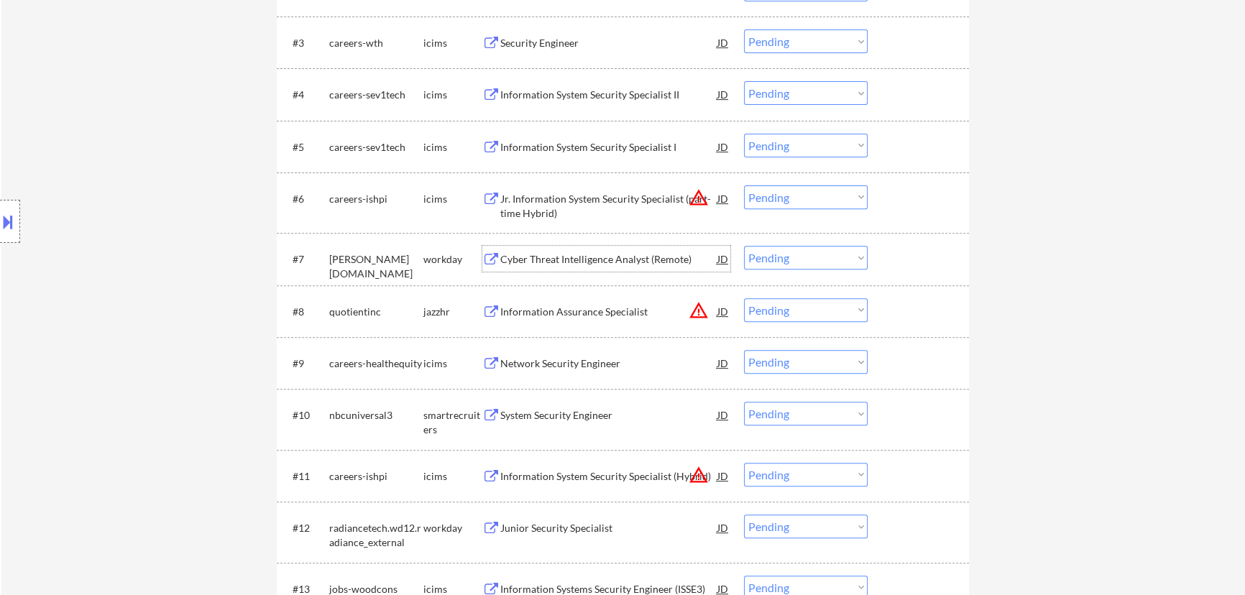
click at [833, 258] on select "Choose an option... Pending Applied Excluded (Questions) Excluded (Expired) Exc…" at bounding box center [806, 258] width 124 height 24
click at [744, 246] on select "Choose an option... Pending Applied Excluded (Questions) Excluded (Expired) Exc…" at bounding box center [806, 258] width 124 height 24
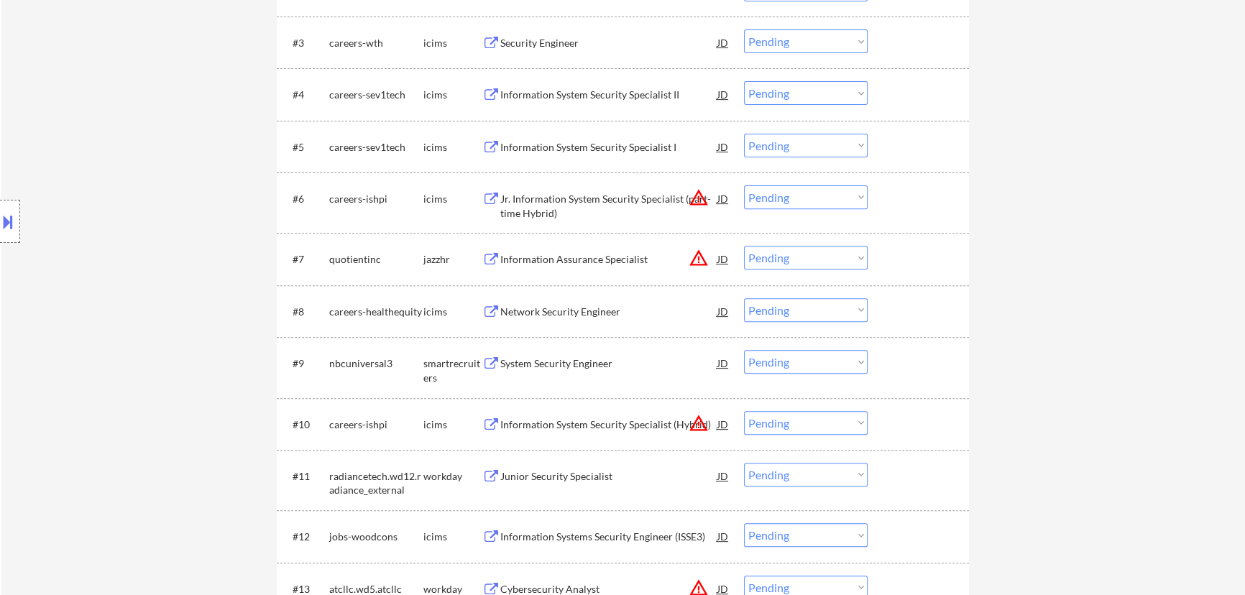
click at [629, 254] on div "Information Assurance Specialist" at bounding box center [608, 259] width 217 height 14
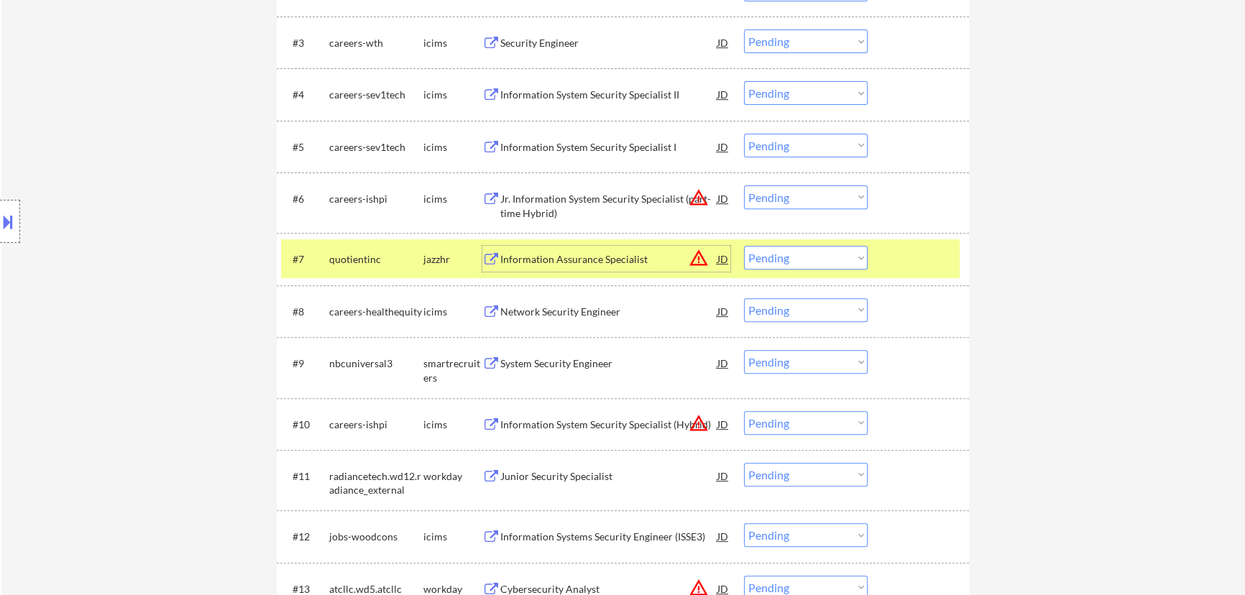
click at [847, 257] on select "Choose an option... Pending Applied Excluded (Questions) Excluded (Expired) Exc…" at bounding box center [806, 258] width 124 height 24
click at [744, 246] on select "Choose an option... Pending Applied Excluded (Questions) Excluded (Expired) Exc…" at bounding box center [806, 258] width 124 height 24
select select ""pending""
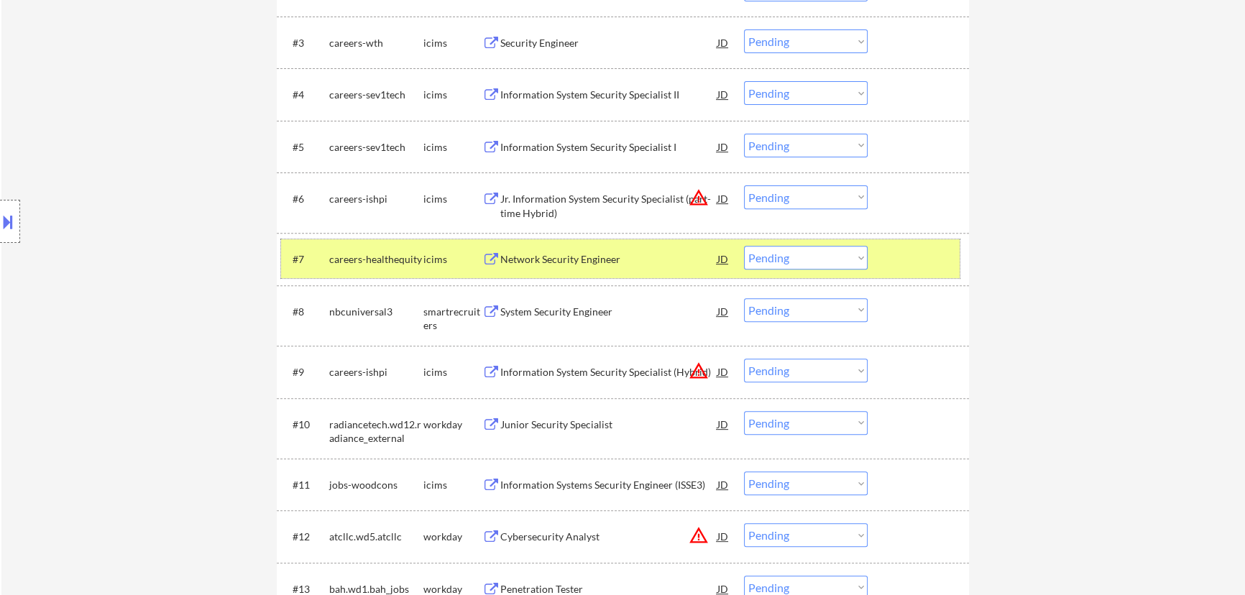
click at [923, 256] on div at bounding box center [920, 259] width 63 height 26
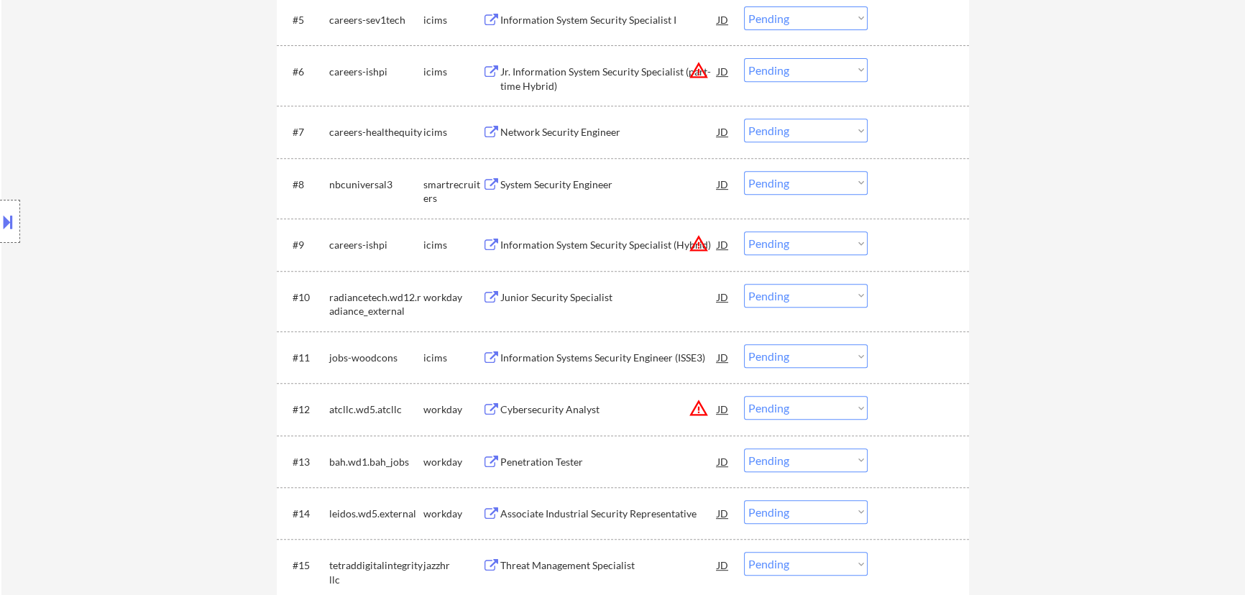
scroll to position [784, 0]
click at [647, 186] on div "System Security Engineer" at bounding box center [608, 182] width 217 height 14
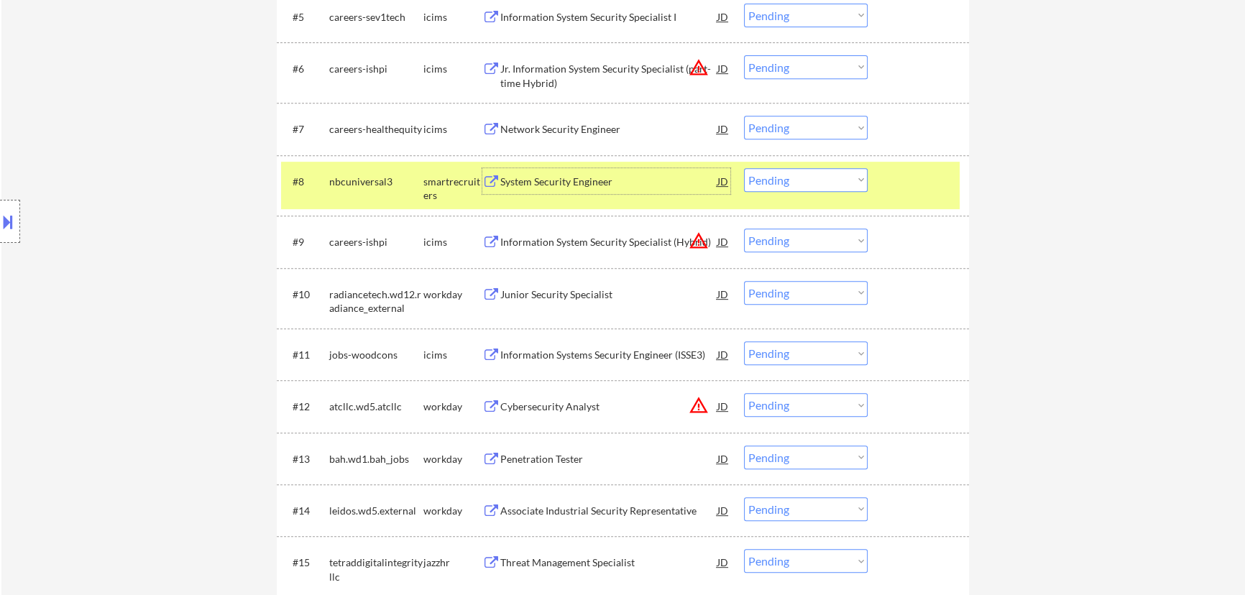
click at [849, 175] on select "Choose an option... Pending Applied Excluded (Questions) Excluded (Expired) Exc…" at bounding box center [806, 180] width 124 height 24
click at [744, 168] on select "Choose an option... Pending Applied Excluded (Questions) Excluded (Expired) Exc…" at bounding box center [806, 180] width 124 height 24
select select ""pending""
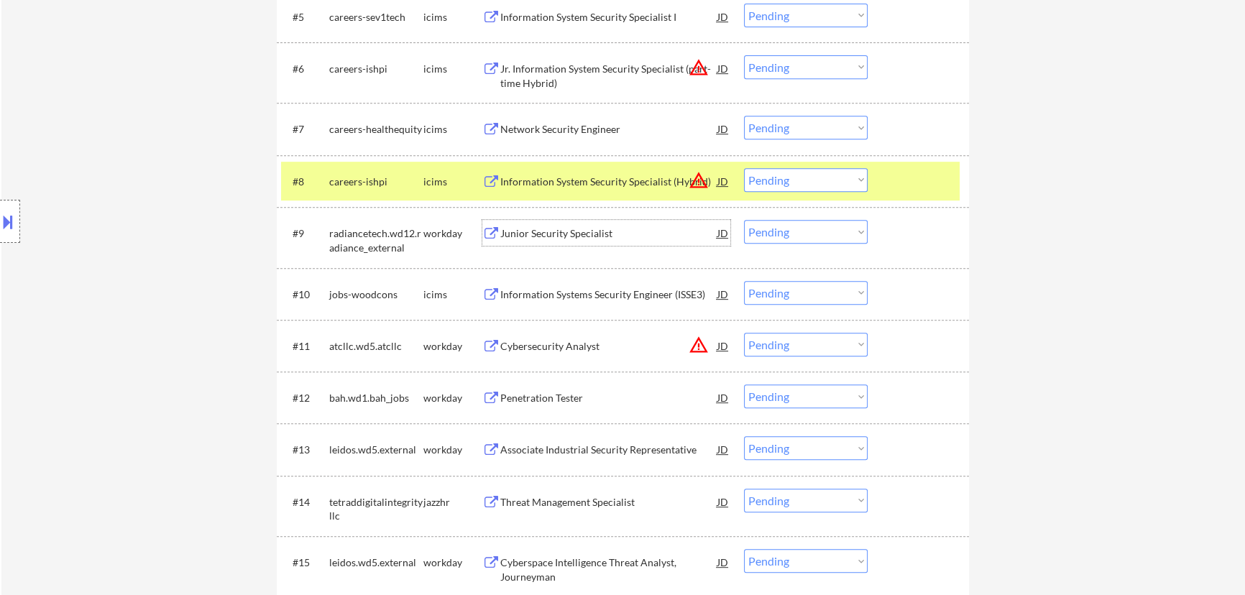
click at [629, 231] on div "Junior Security Specialist" at bounding box center [608, 233] width 217 height 14
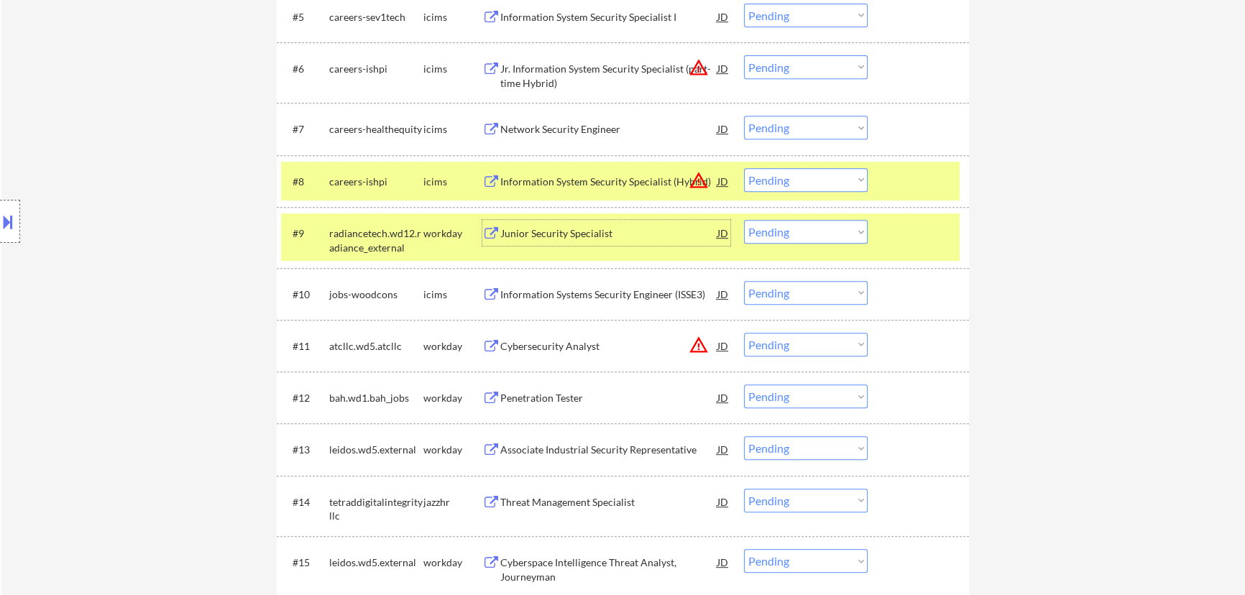
click at [821, 232] on select "Choose an option... Pending Applied Excluded (Questions) Excluded (Expired) Exc…" at bounding box center [806, 232] width 124 height 24
click at [744, 220] on select "Choose an option... Pending Applied Excluded (Questions) Excluded (Expired) Exc…" at bounding box center [806, 232] width 124 height 24
select select ""pending""
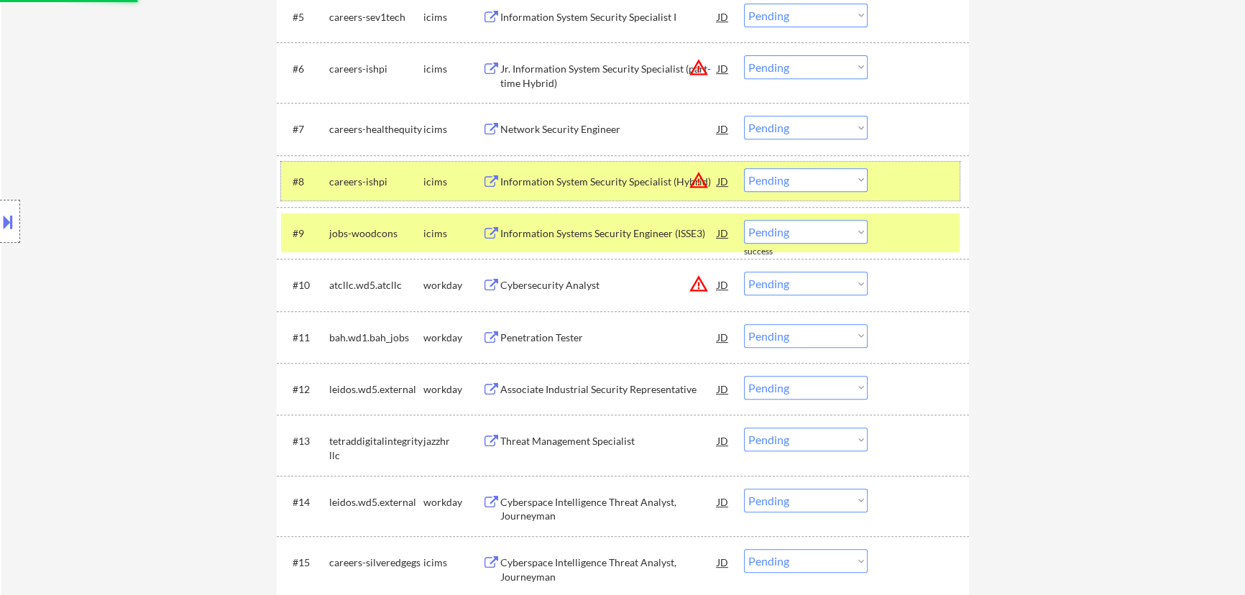
click at [901, 173] on div at bounding box center [920, 181] width 63 height 26
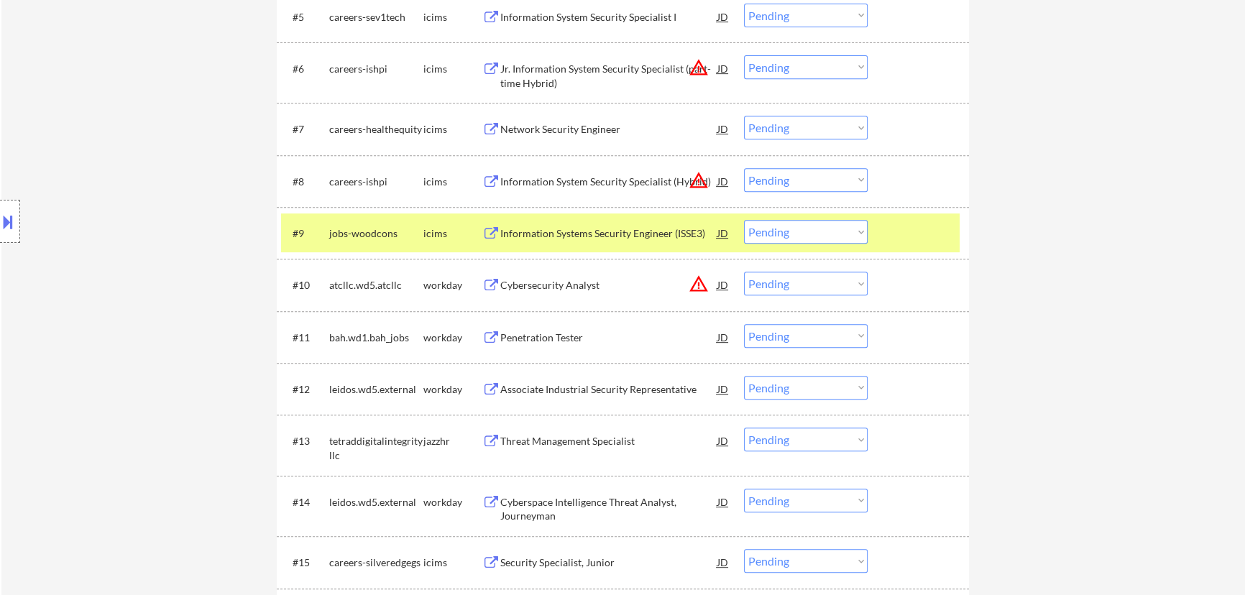
drag, startPoint x: 916, startPoint y: 236, endPoint x: 810, endPoint y: 227, distance: 106.8
click at [916, 234] on div at bounding box center [920, 233] width 63 height 26
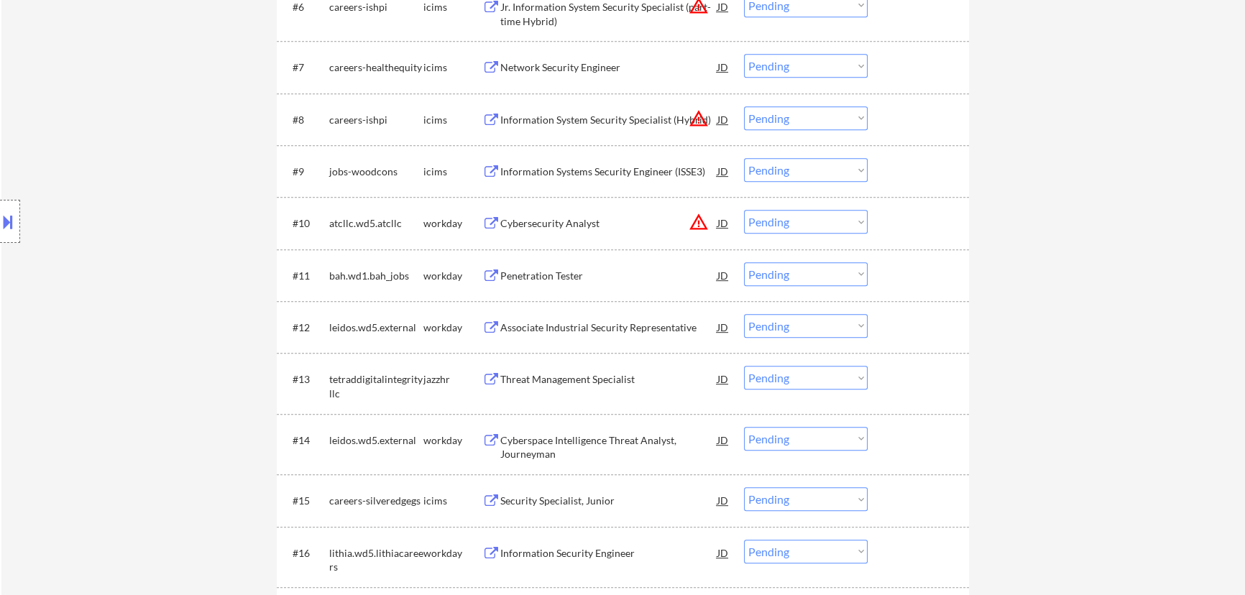
scroll to position [915, 0]
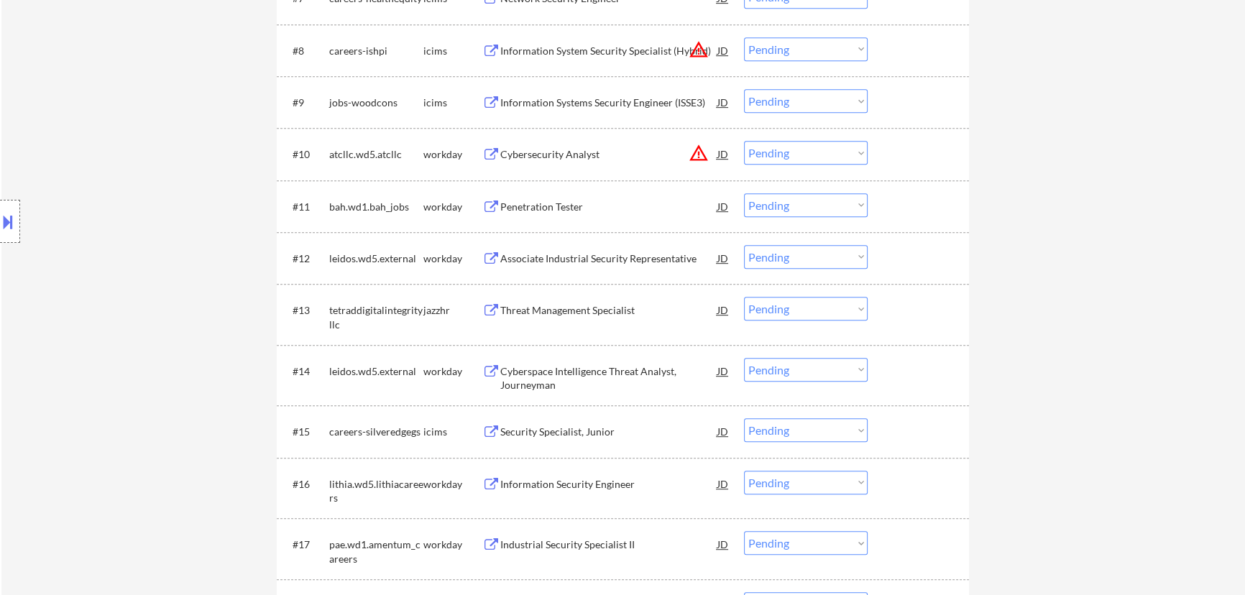
click at [575, 165] on div "Cybersecurity Analyst" at bounding box center [608, 154] width 217 height 26
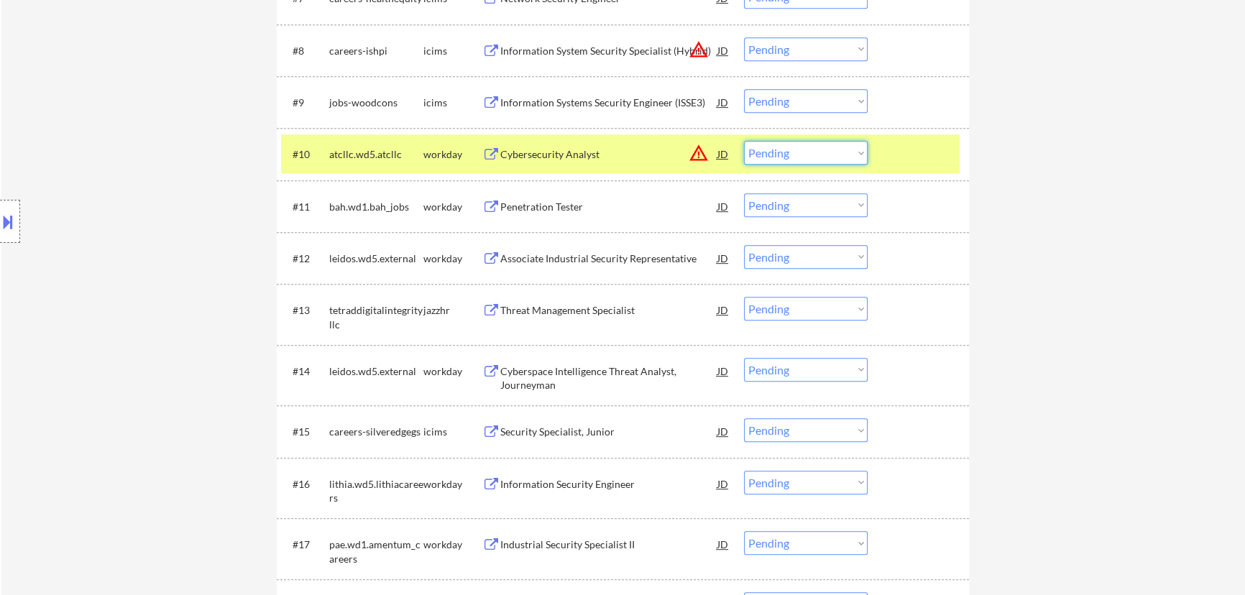
click at [832, 147] on select "Choose an option... Pending Applied Excluded (Questions) Excluded (Expired) Exc…" at bounding box center [806, 153] width 124 height 24
click at [744, 141] on select "Choose an option... Pending Applied Excluded (Questions) Excluded (Expired) Exc…" at bounding box center [806, 153] width 124 height 24
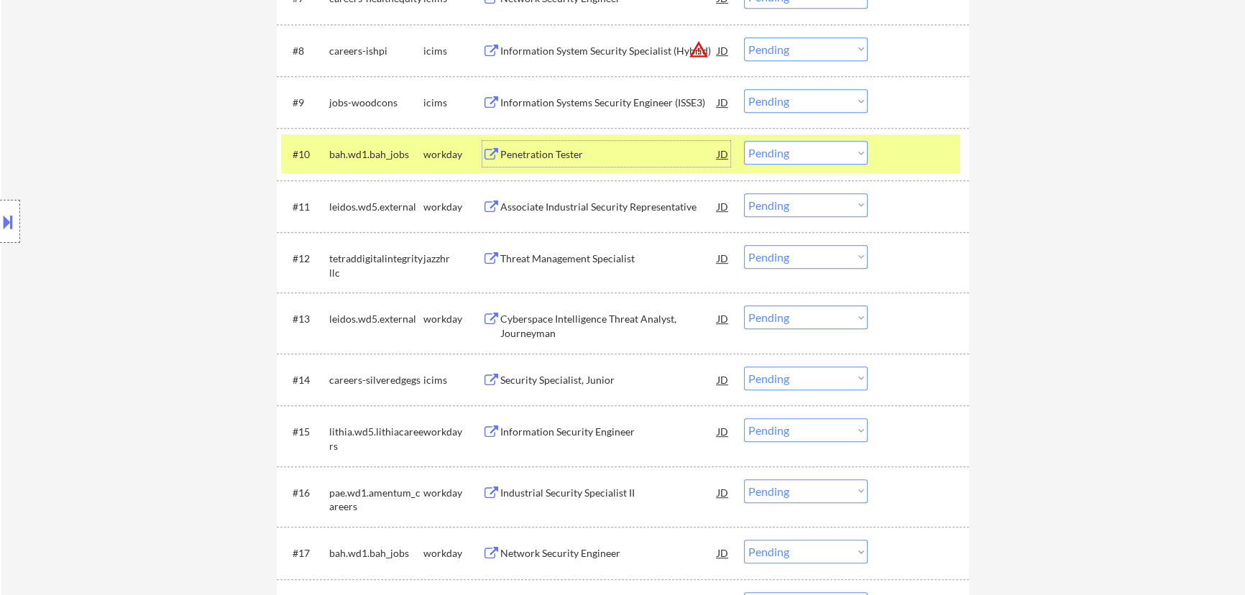
click at [661, 150] on div "Penetration Tester" at bounding box center [608, 154] width 217 height 14
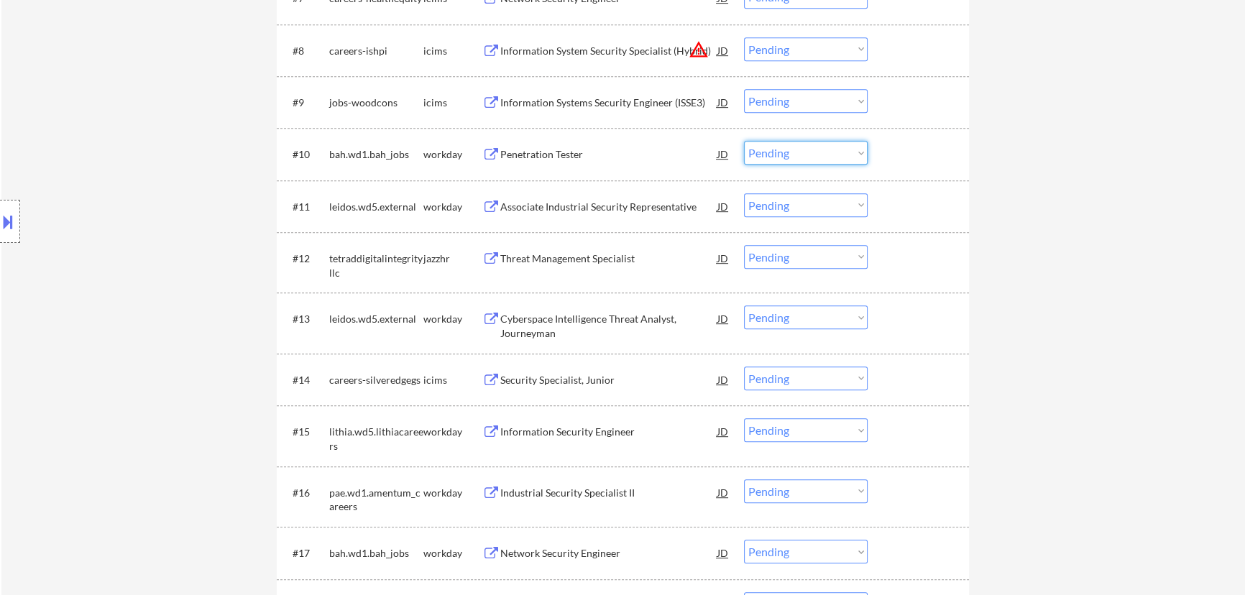
drag, startPoint x: 853, startPoint y: 155, endPoint x: 850, endPoint y: 162, distance: 7.4
click at [853, 155] on select "Choose an option... Pending Applied Excluded (Questions) Excluded (Expired) Exc…" at bounding box center [806, 153] width 124 height 24
click at [744, 141] on select "Choose an option... Pending Applied Excluded (Questions) Excluded (Expired) Exc…" at bounding box center [806, 153] width 124 height 24
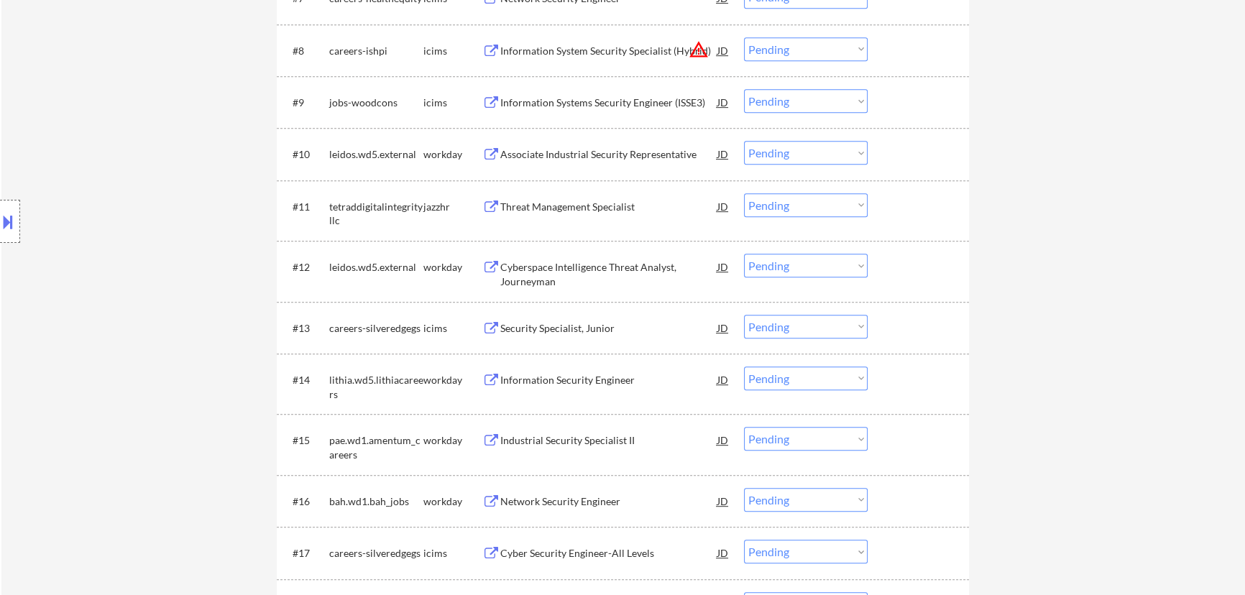
click at [644, 151] on div "Associate Industrial Security Representative" at bounding box center [608, 154] width 217 height 14
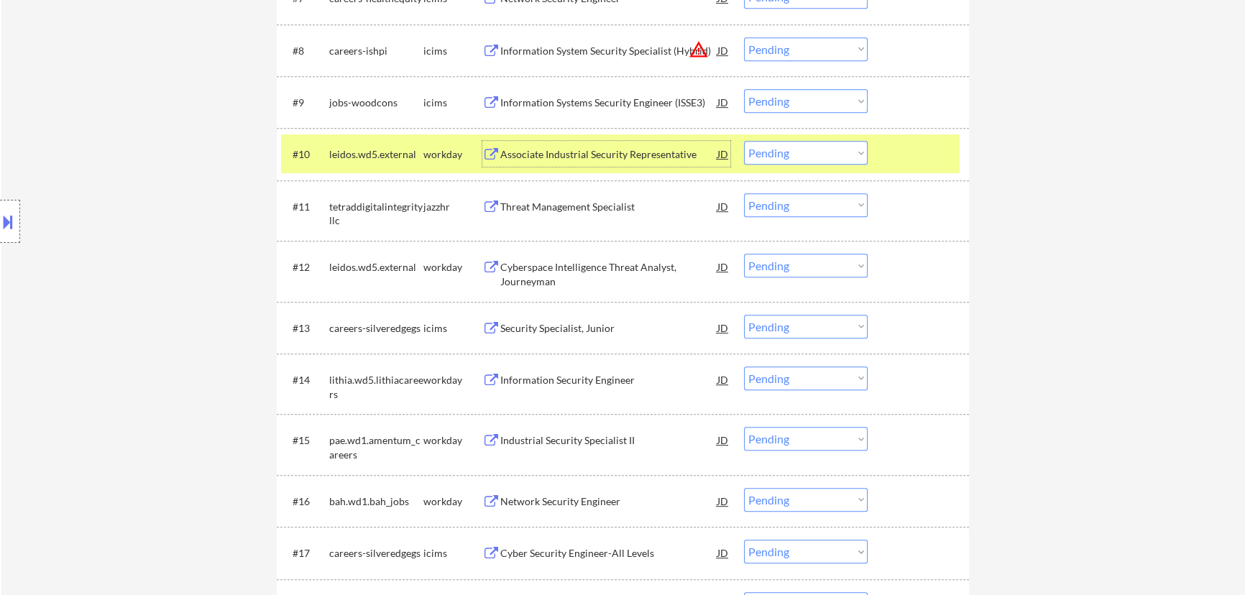
click at [828, 148] on select "Choose an option... Pending Applied Excluded (Questions) Excluded (Expired) Exc…" at bounding box center [806, 153] width 124 height 24
click at [744, 141] on select "Choose an option... Pending Applied Excluded (Questions) Excluded (Expired) Exc…" at bounding box center [806, 153] width 124 height 24
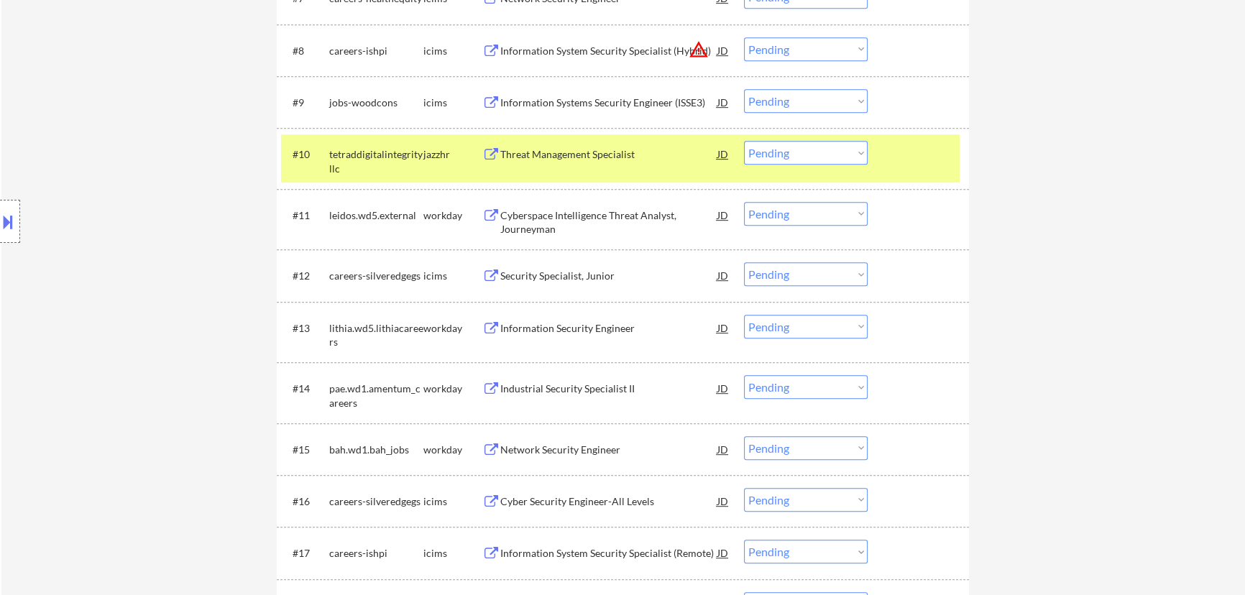
click at [677, 156] on div "Threat Management Specialist" at bounding box center [608, 154] width 217 height 14
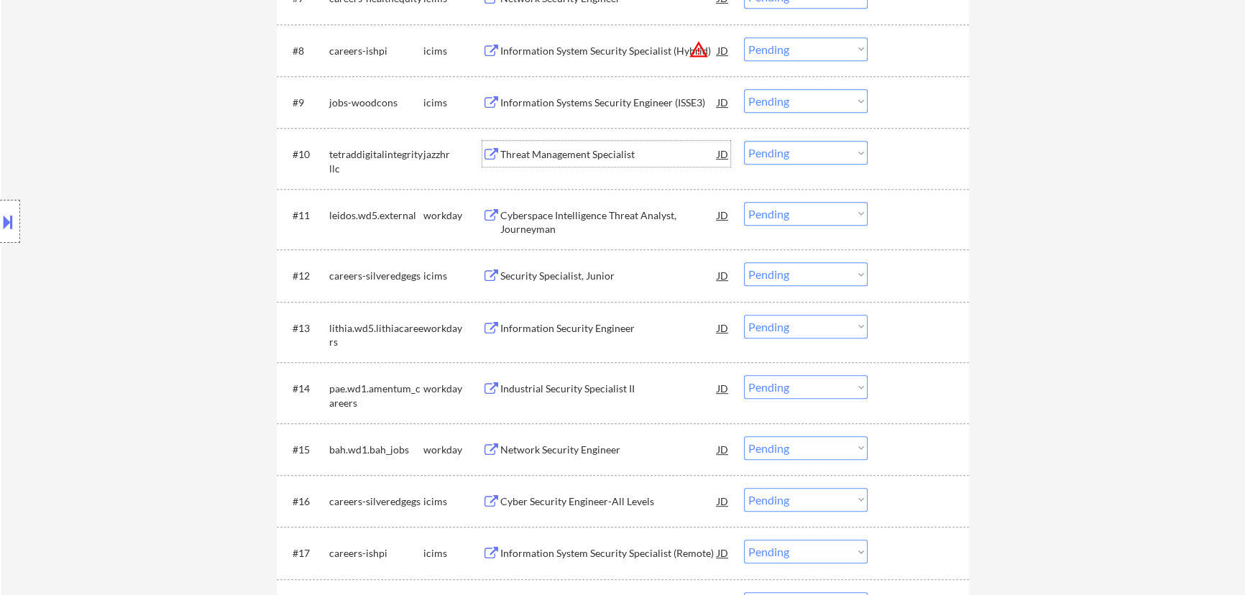
click at [828, 149] on select "Choose an option... Pending Applied Excluded (Questions) Excluded (Expired) Exc…" at bounding box center [806, 153] width 124 height 24
click at [744, 141] on select "Choose an option... Pending Applied Excluded (Questions) Excluded (Expired) Exc…" at bounding box center [806, 153] width 124 height 24
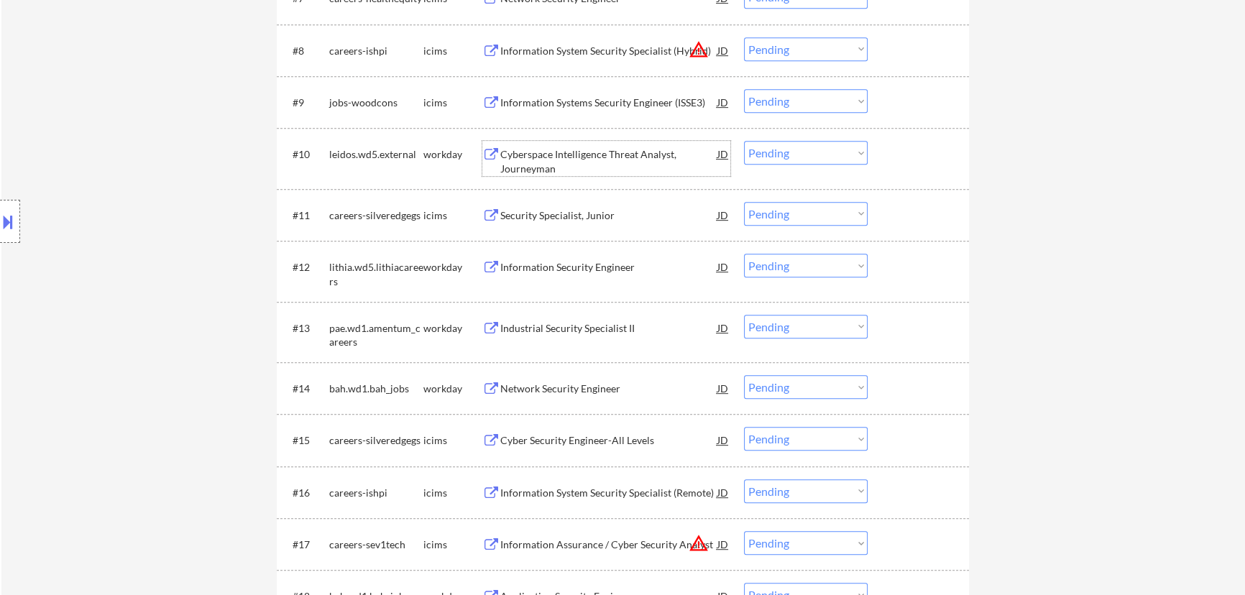
click at [625, 157] on div "Cyberspace Intelligence Threat Analyst, Journeyman" at bounding box center [608, 161] width 217 height 28
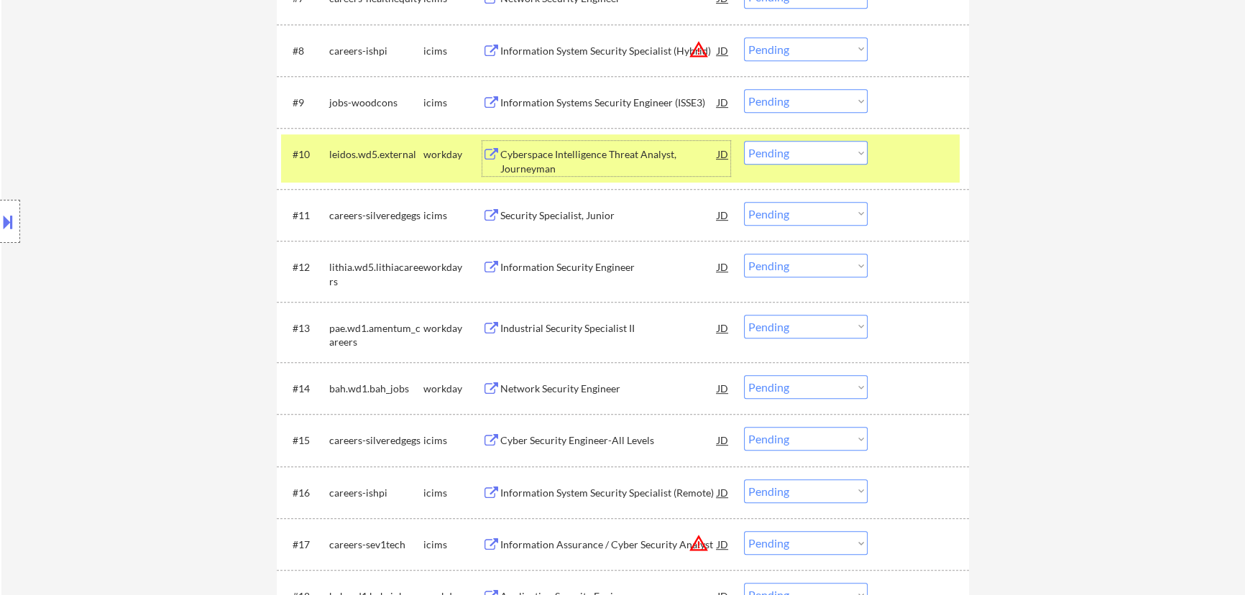
click at [784, 153] on select "Choose an option... Pending Applied Excluded (Questions) Excluded (Expired) Exc…" at bounding box center [806, 153] width 124 height 24
click at [744, 141] on select "Choose an option... Pending Applied Excluded (Questions) Excluded (Expired) Exc…" at bounding box center [806, 153] width 124 height 24
select select ""pending""
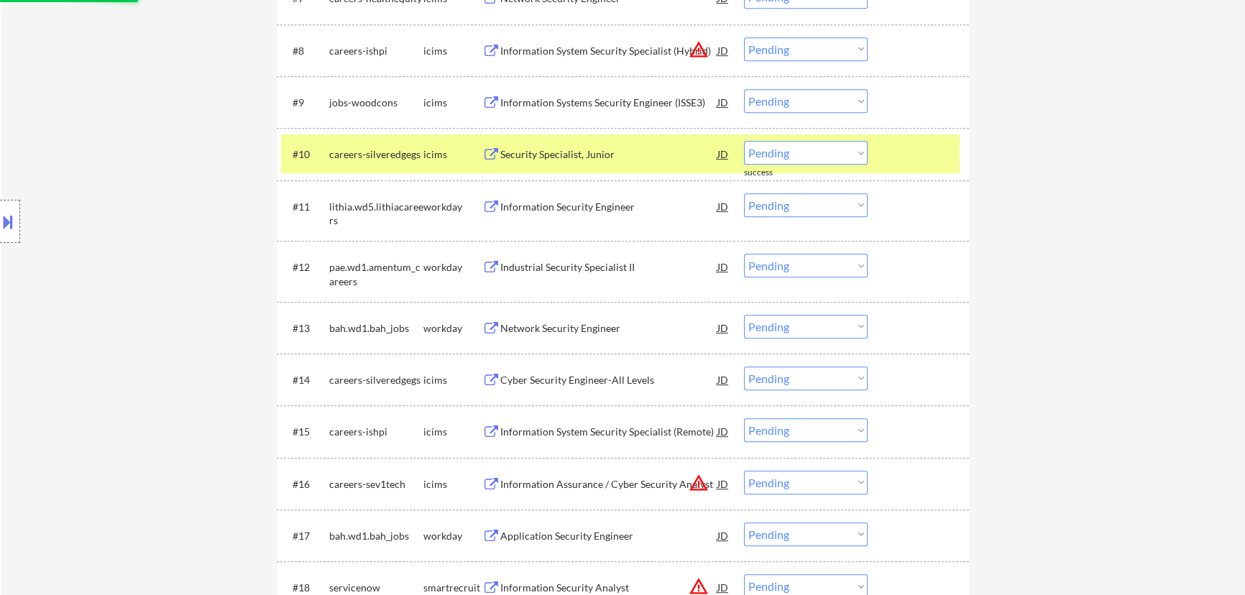
click at [904, 169] on div "#10 careers-silveredgegs icims Security Specialist, Junior JD warning_amber Cho…" at bounding box center [620, 153] width 679 height 39
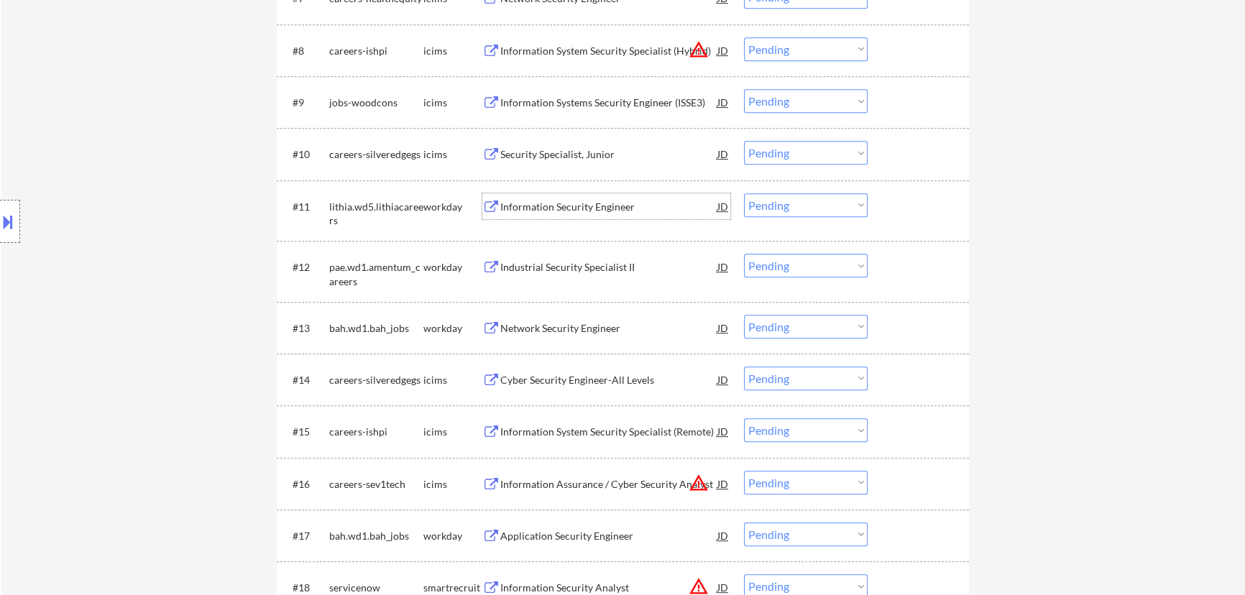
click at [571, 209] on div "Information Security Engineer" at bounding box center [608, 207] width 217 height 14
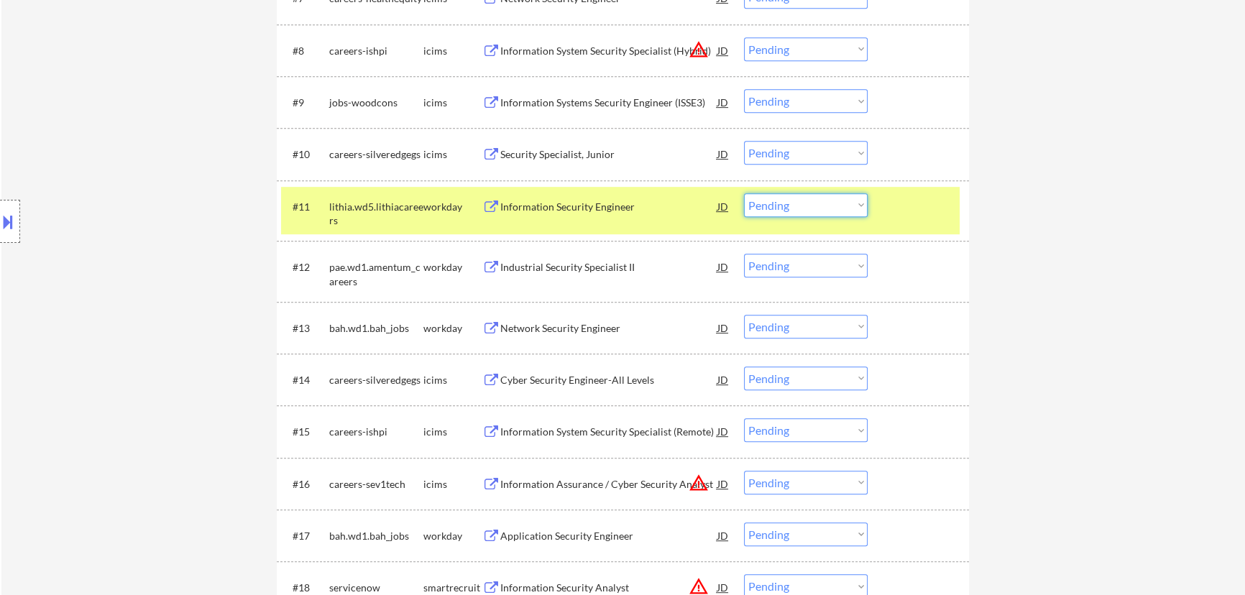
click at [766, 203] on select "Choose an option... Pending Applied Excluded (Questions) Excluded (Expired) Exc…" at bounding box center [806, 205] width 124 height 24
click at [744, 193] on select "Choose an option... Pending Applied Excluded (Questions) Excluded (Expired) Exc…" at bounding box center [806, 205] width 124 height 24
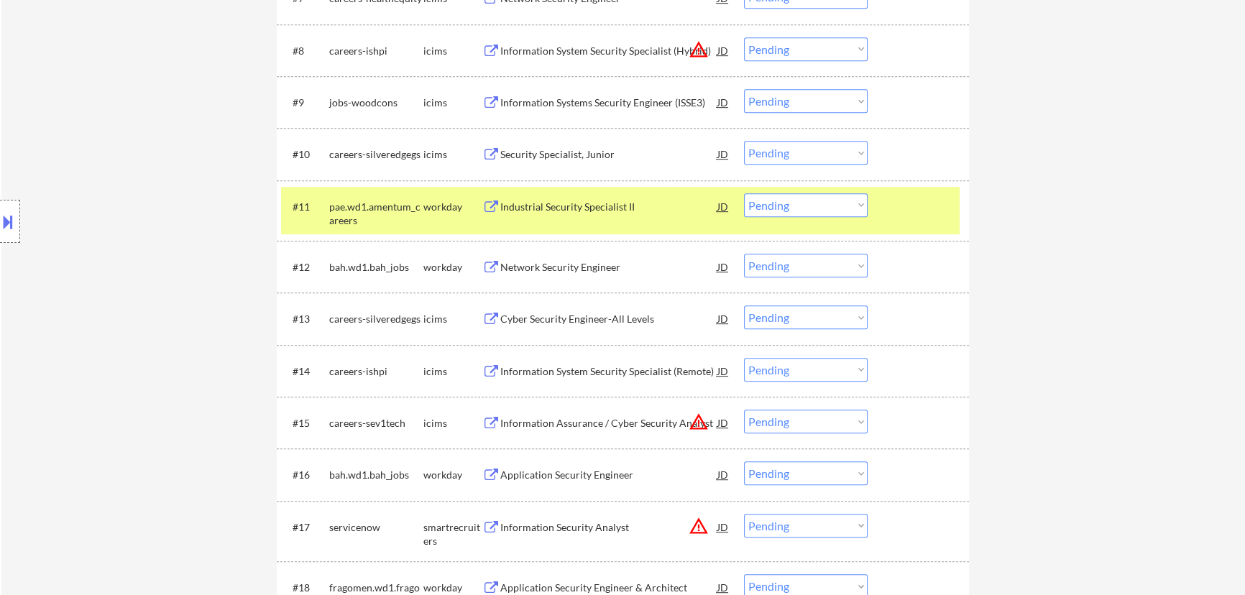
click at [686, 209] on div "Industrial Security Specialist II" at bounding box center [608, 207] width 217 height 14
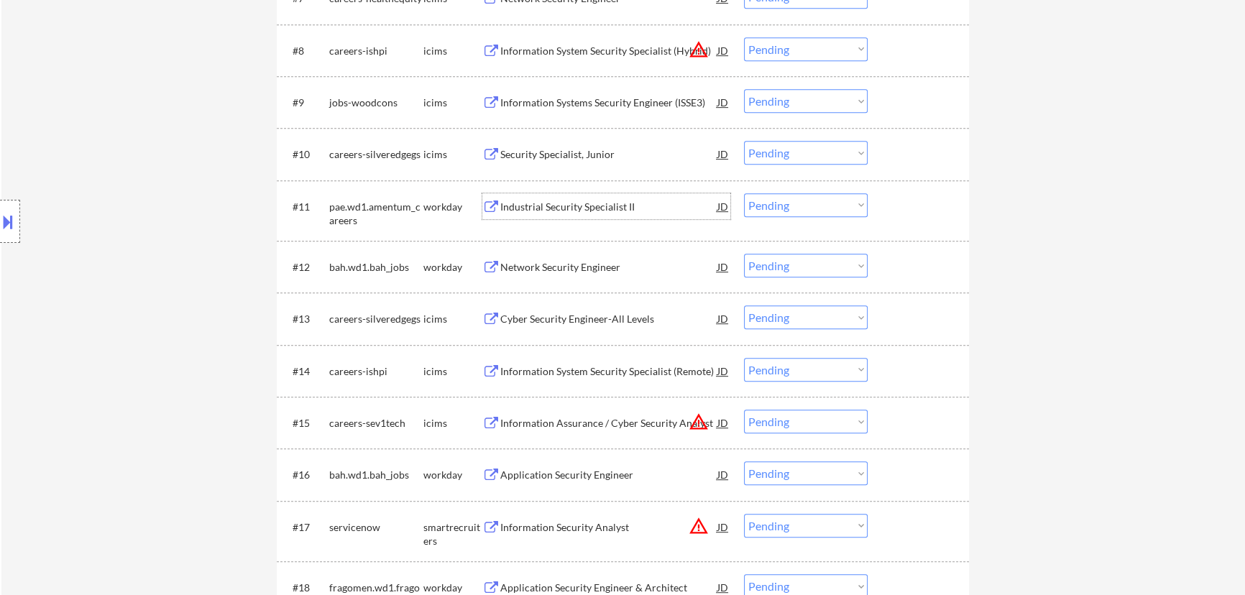
click at [789, 205] on select "Choose an option... Pending Applied Excluded (Questions) Excluded (Expired) Exc…" at bounding box center [806, 205] width 124 height 24
click at [744, 193] on select "Choose an option... Pending Applied Excluded (Questions) Excluded (Expired) Exc…" at bounding box center [806, 205] width 124 height 24
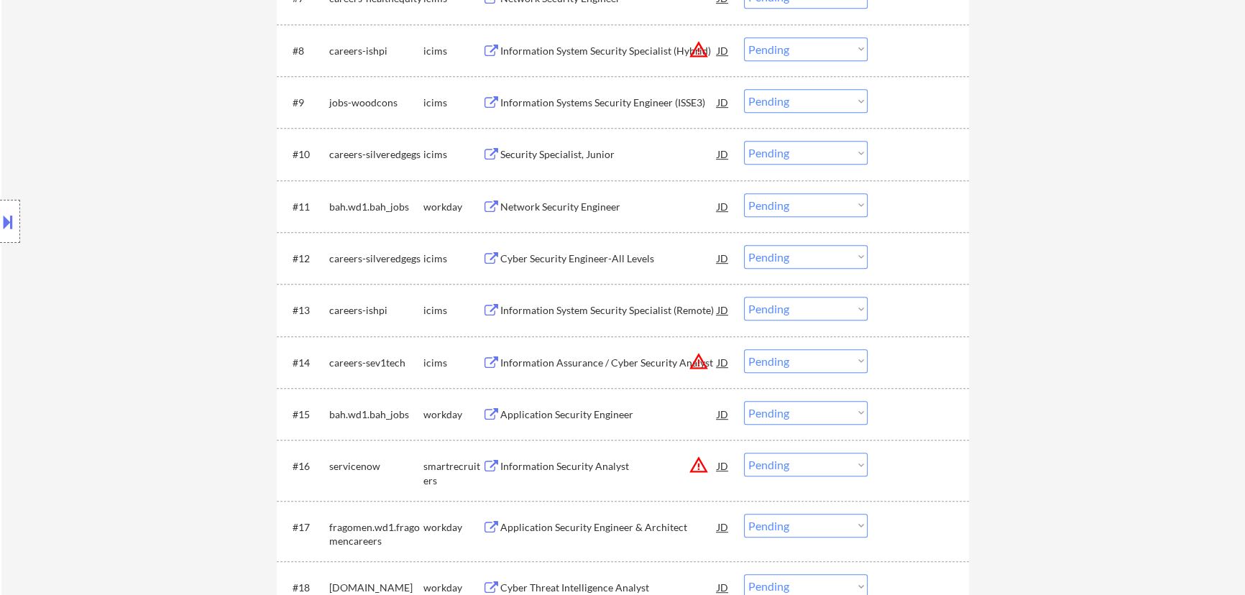
click at [612, 203] on div "Network Security Engineer" at bounding box center [608, 207] width 217 height 14
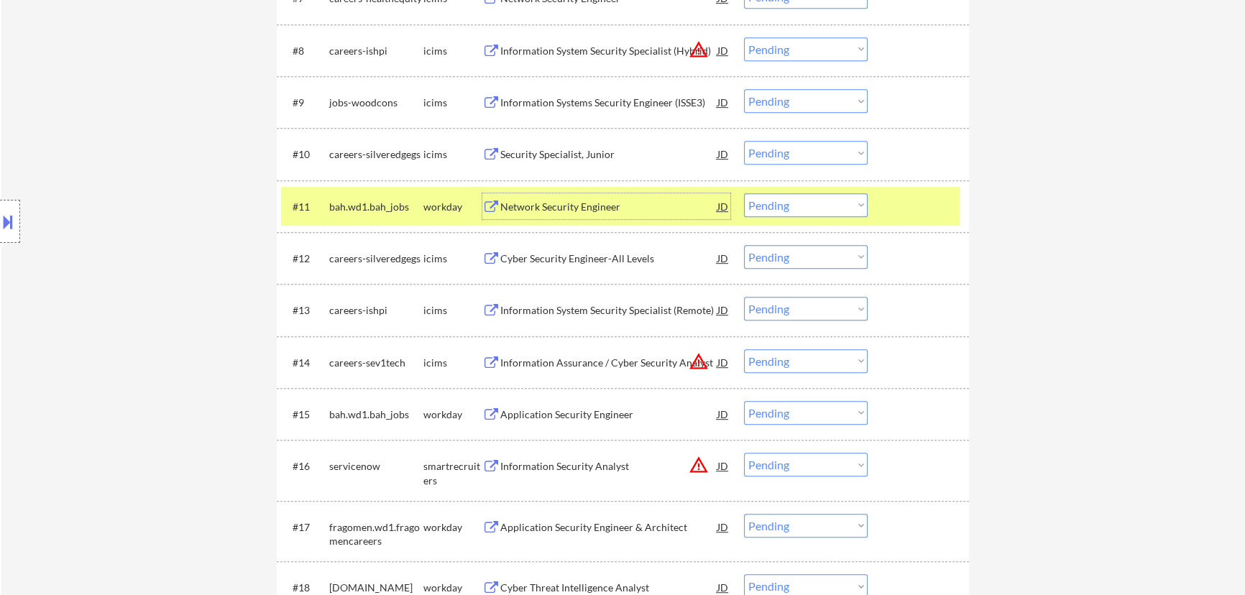
click at [810, 201] on select "Choose an option... Pending Applied Excluded (Questions) Excluded (Expired) Exc…" at bounding box center [806, 205] width 124 height 24
click at [744, 193] on select "Choose an option... Pending Applied Excluded (Questions) Excluded (Expired) Exc…" at bounding box center [806, 205] width 124 height 24
select select ""pending""
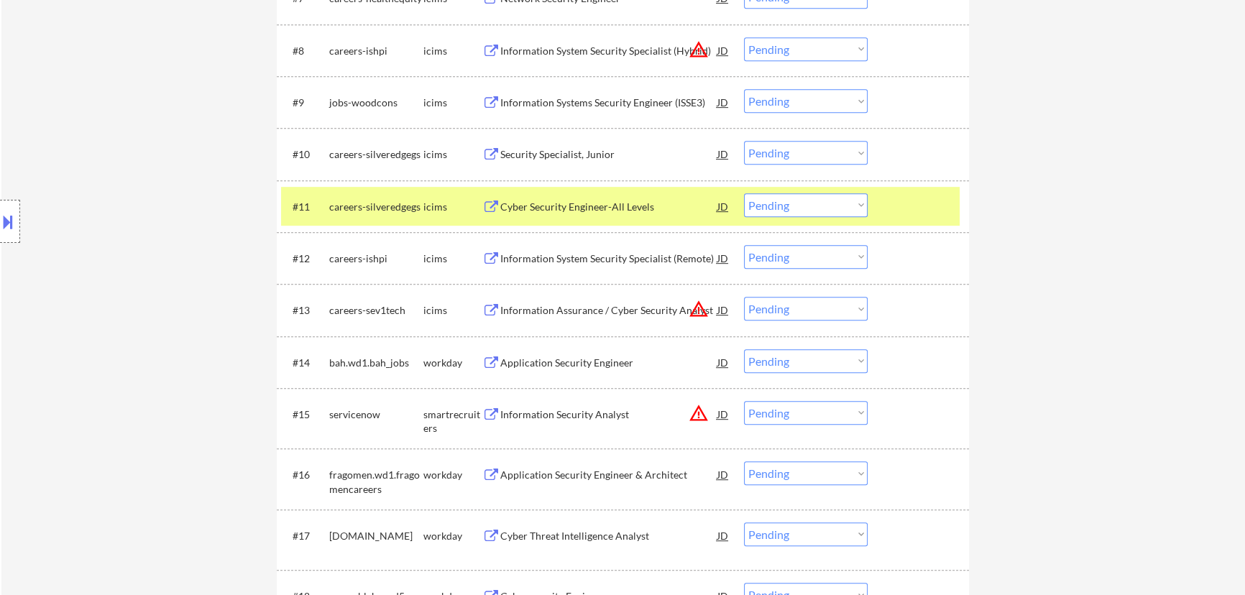
click at [914, 203] on div at bounding box center [920, 206] width 63 height 26
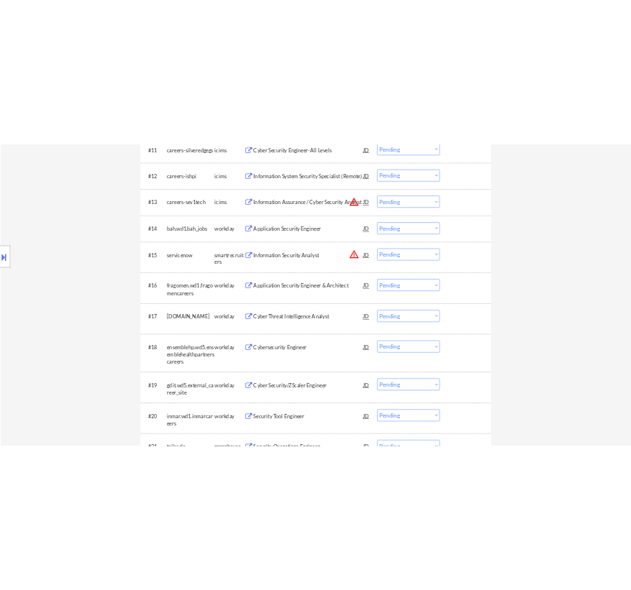
scroll to position [1111, 0]
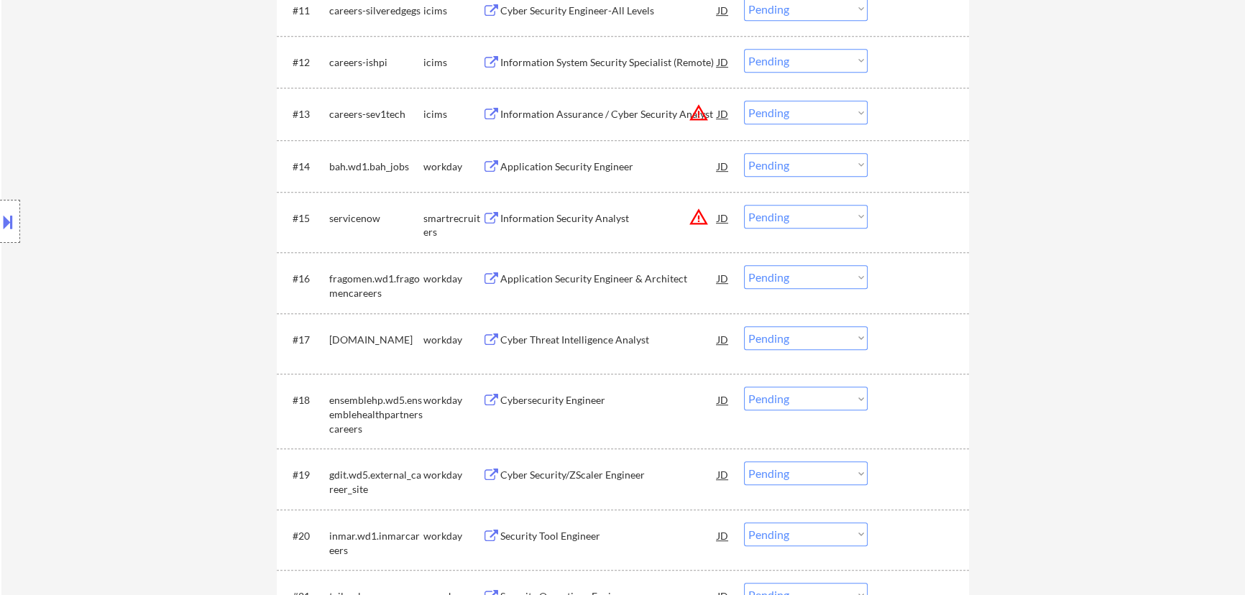
click at [593, 168] on div "Application Security Engineer" at bounding box center [608, 167] width 217 height 14
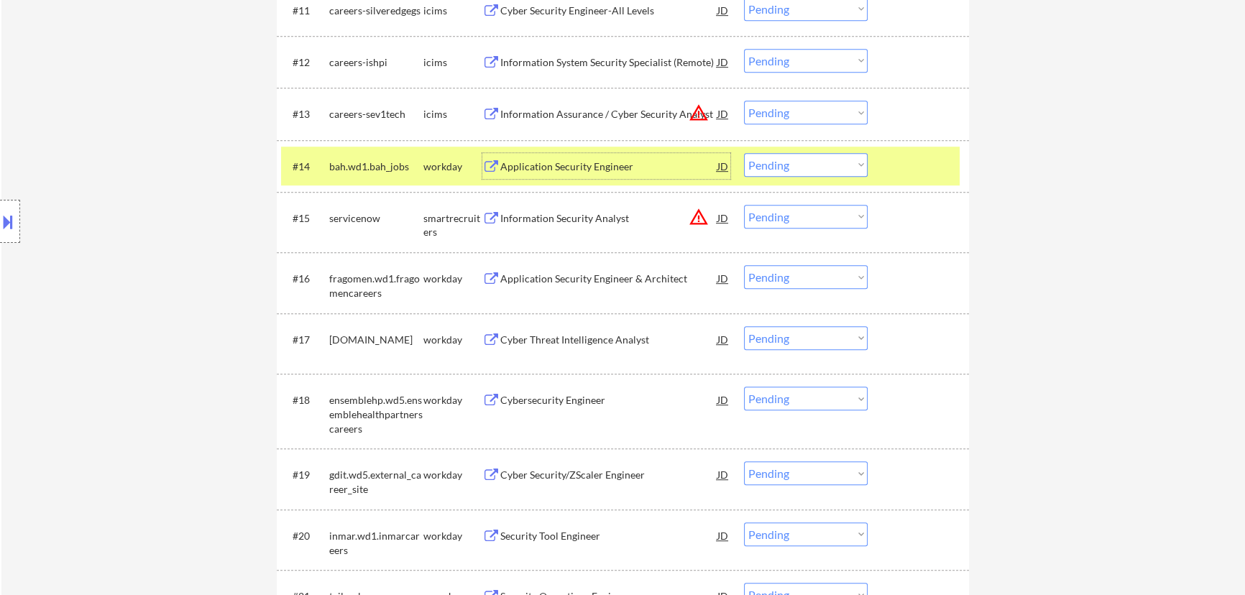
click at [810, 160] on select "Choose an option... Pending Applied Excluded (Questions) Excluded (Expired) Exc…" at bounding box center [806, 165] width 124 height 24
click at [744, 153] on select "Choose an option... Pending Applied Excluded (Questions) Excluded (Expired) Exc…" at bounding box center [806, 165] width 124 height 24
select select ""pending""
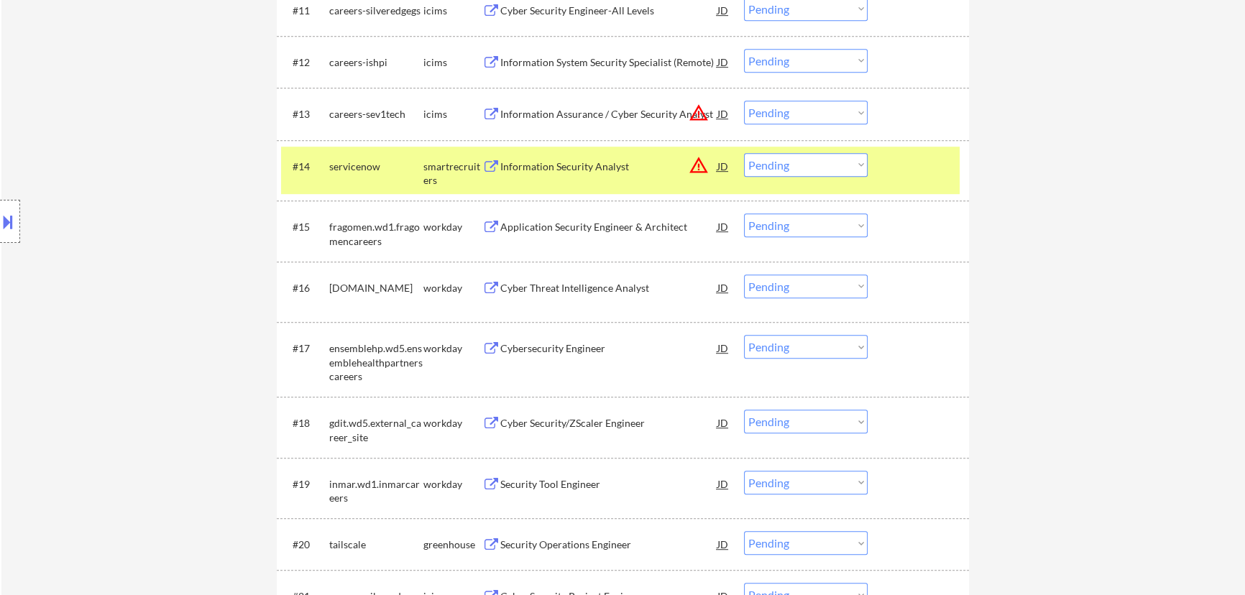
click at [629, 179] on div "#14 servicenow smartrecruiters Information Security Analyst JD warning_amber Ch…" at bounding box center [620, 170] width 679 height 47
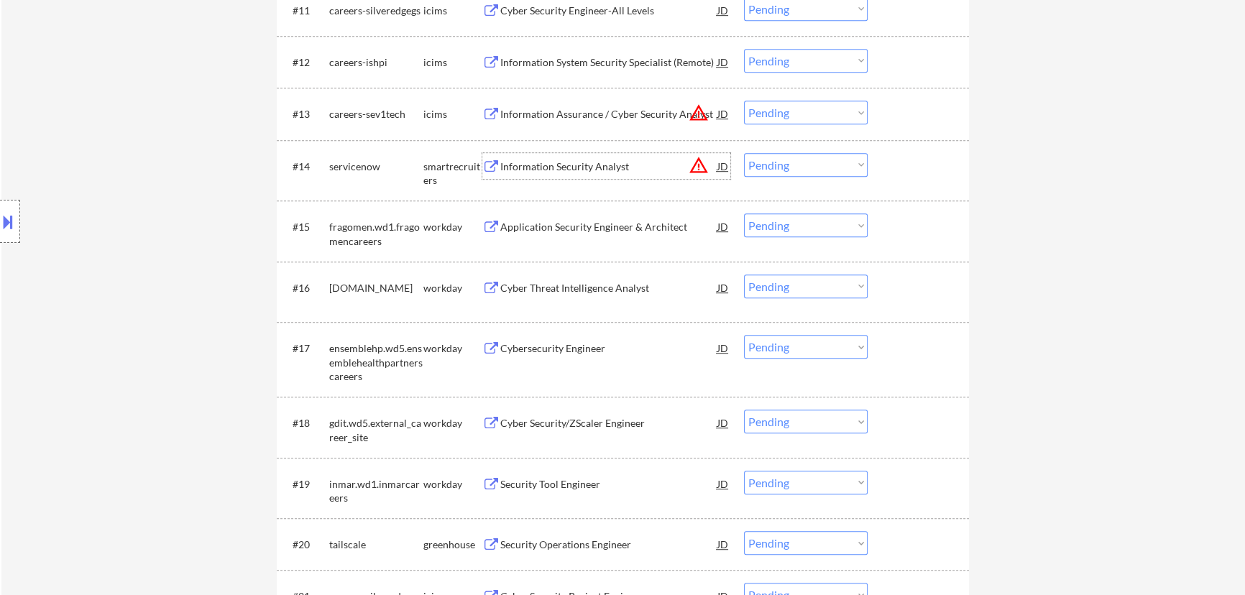
click at [628, 168] on div "Information Security Analyst" at bounding box center [608, 167] width 217 height 14
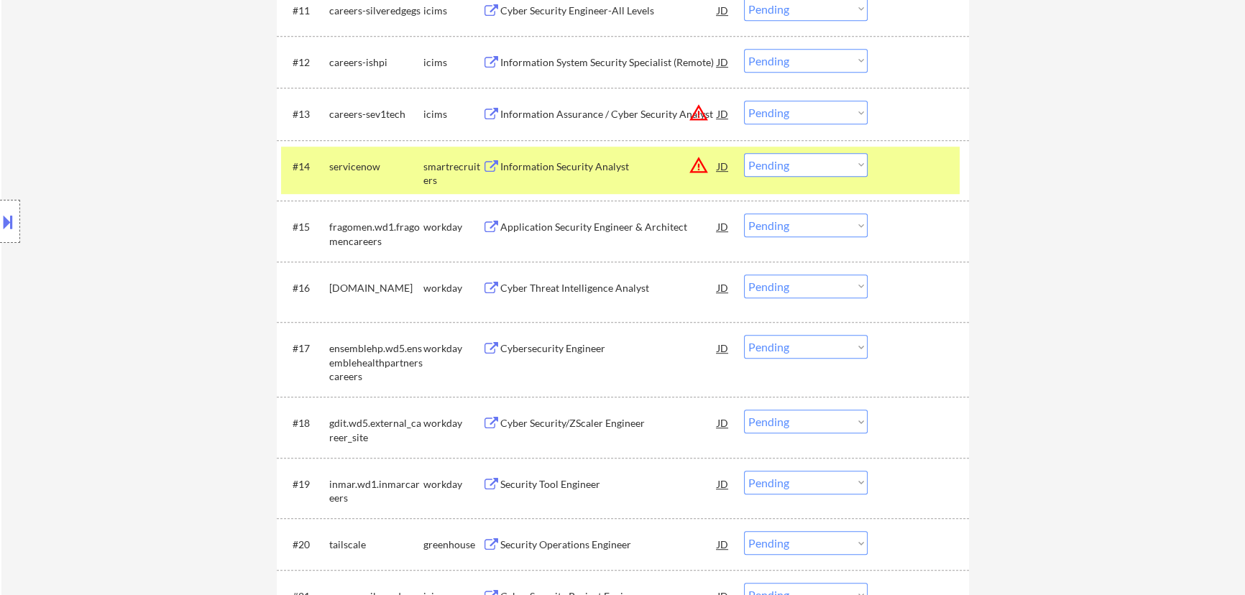
select select ""pending""
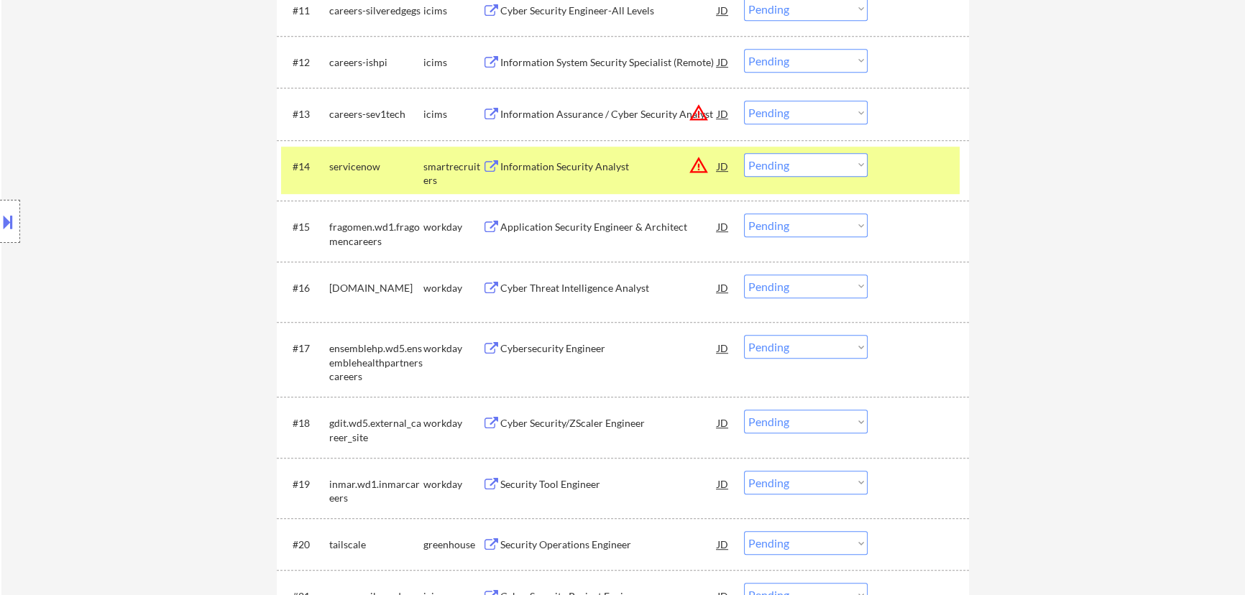
select select ""pending""
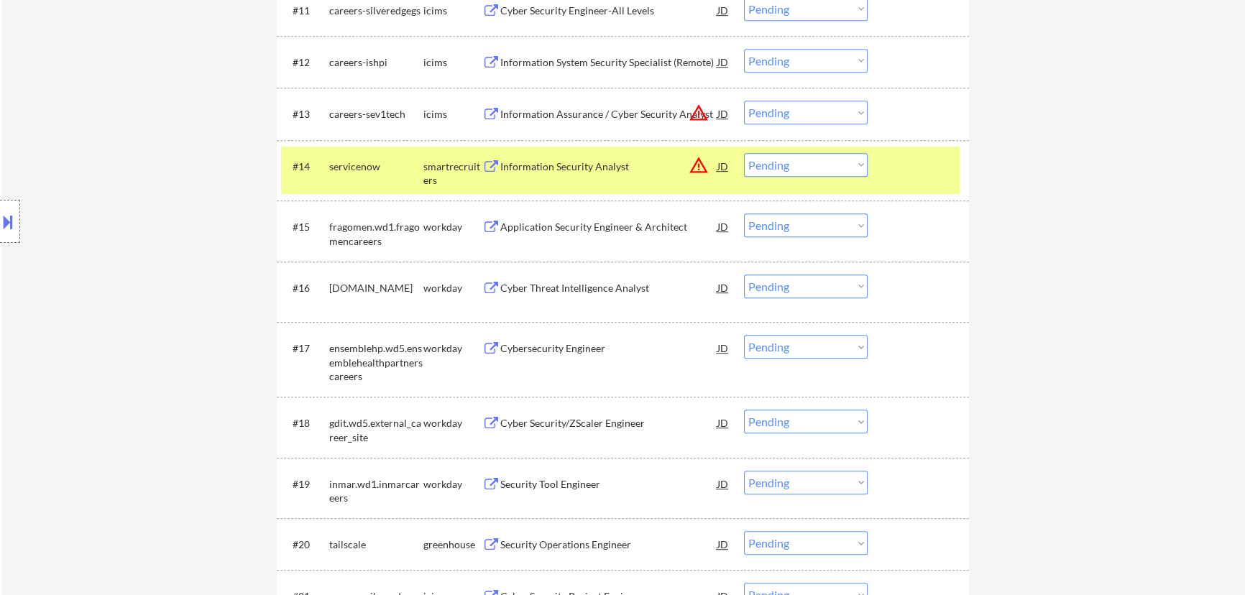
select select ""pending""
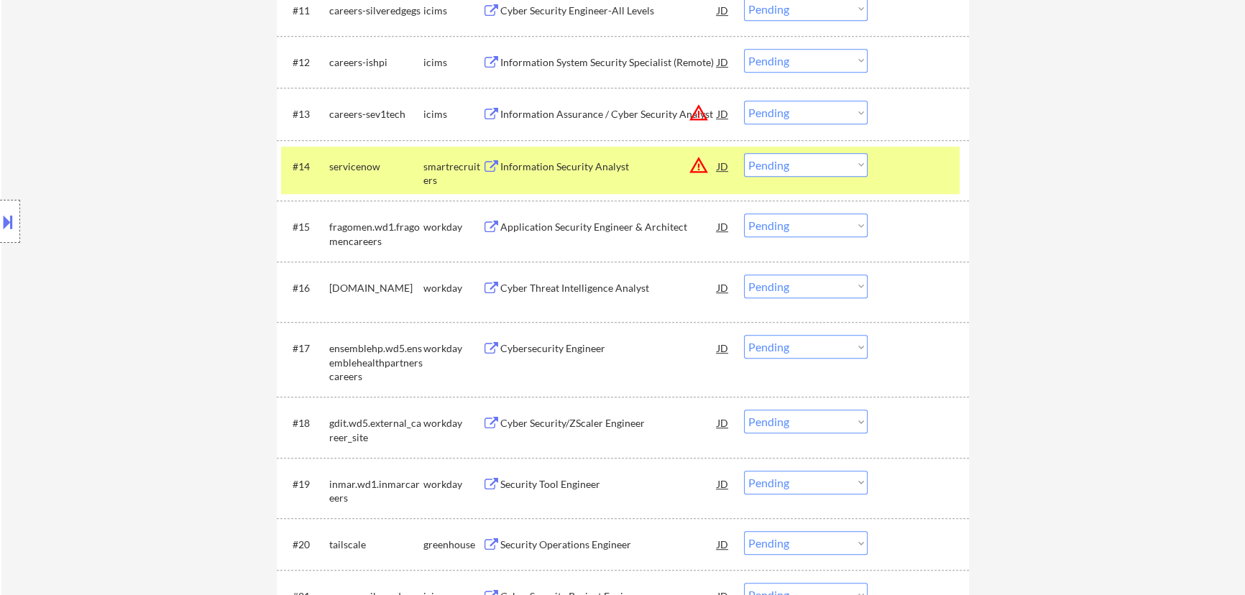
select select ""pending""
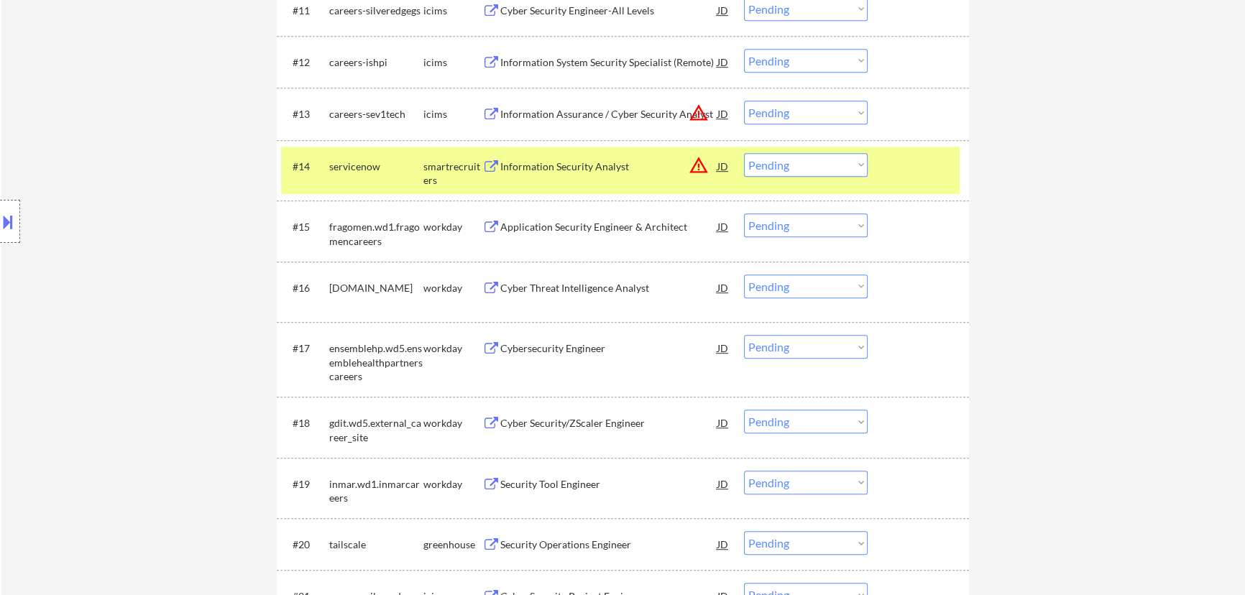
select select ""pending""
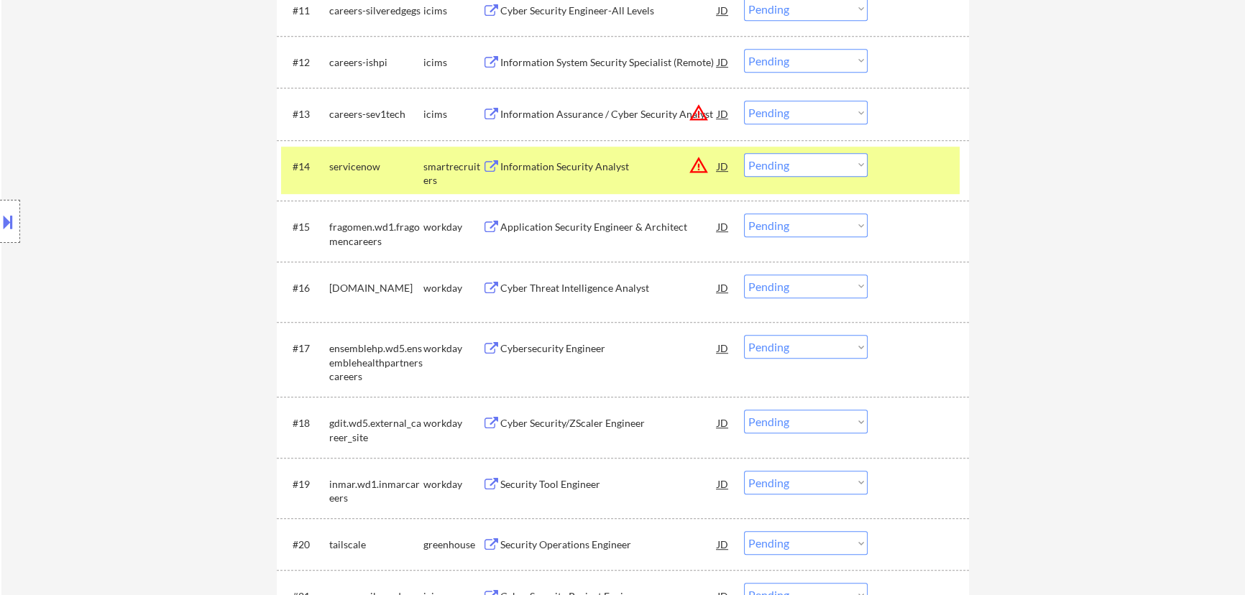
select select ""pending""
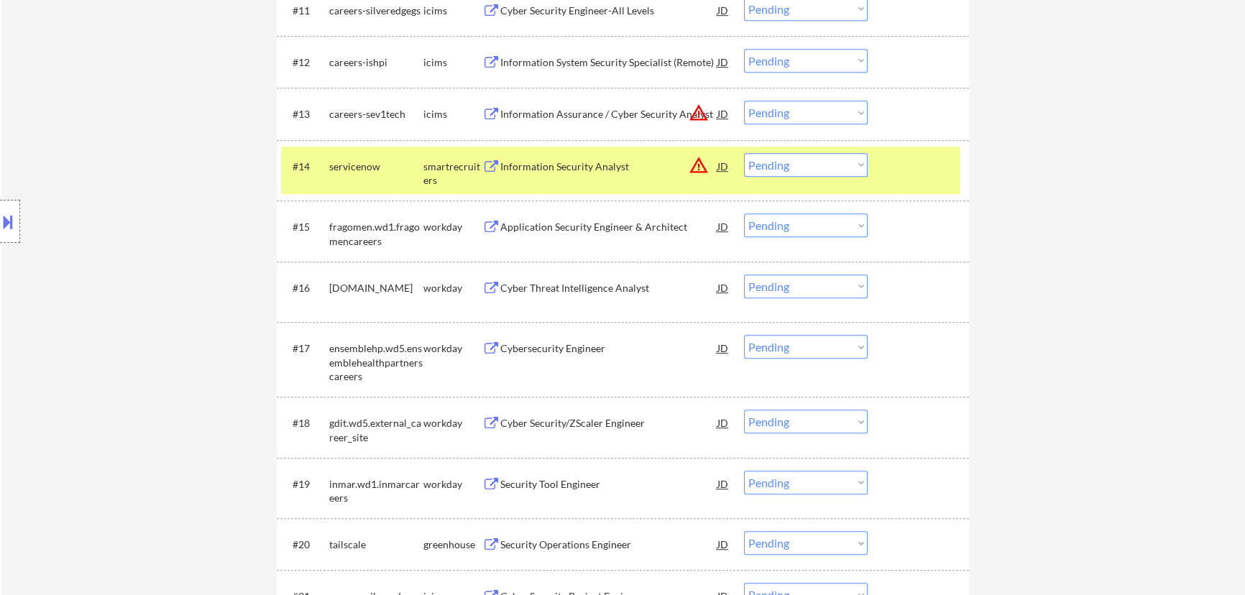
select select ""pending""
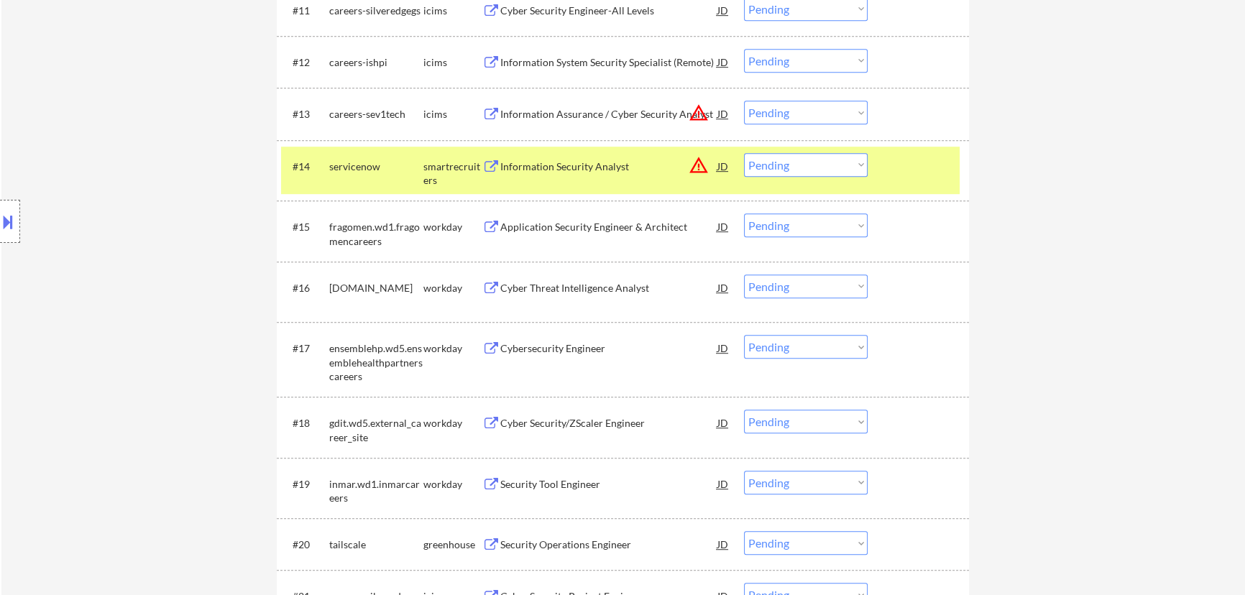
select select ""pending""
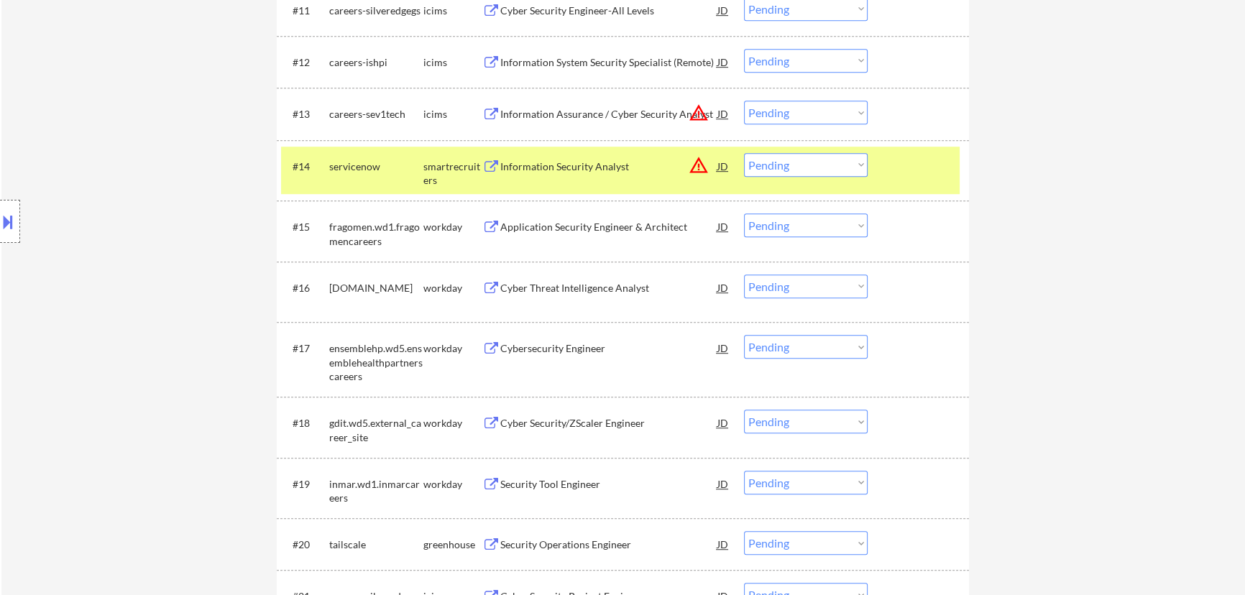
select select ""pending""
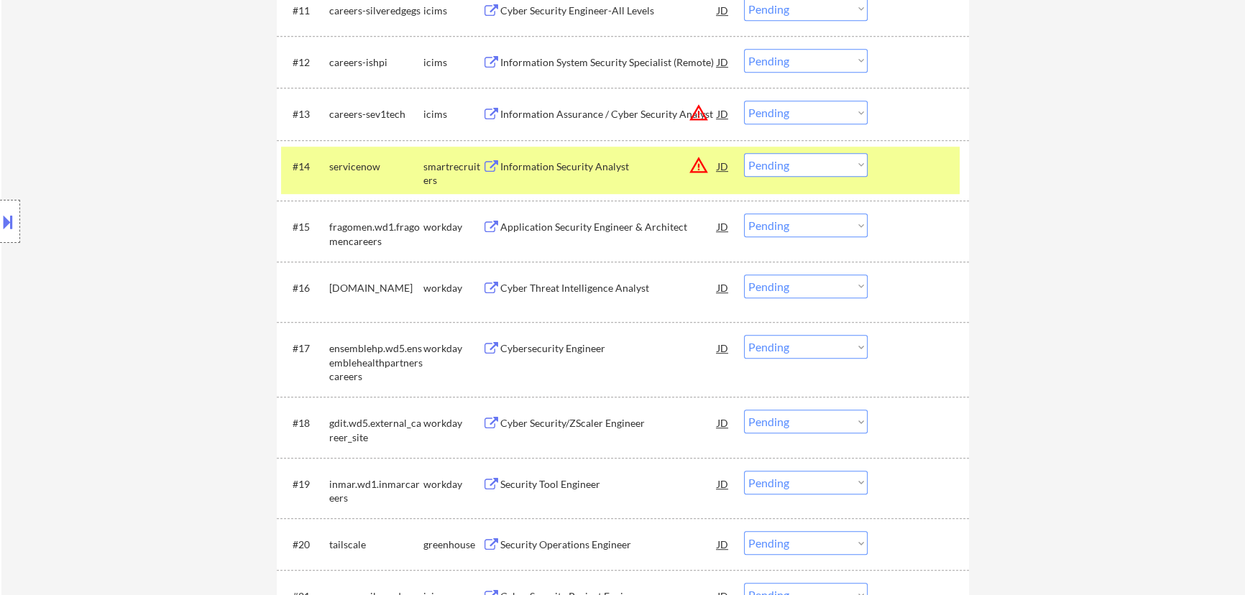
select select ""pending""
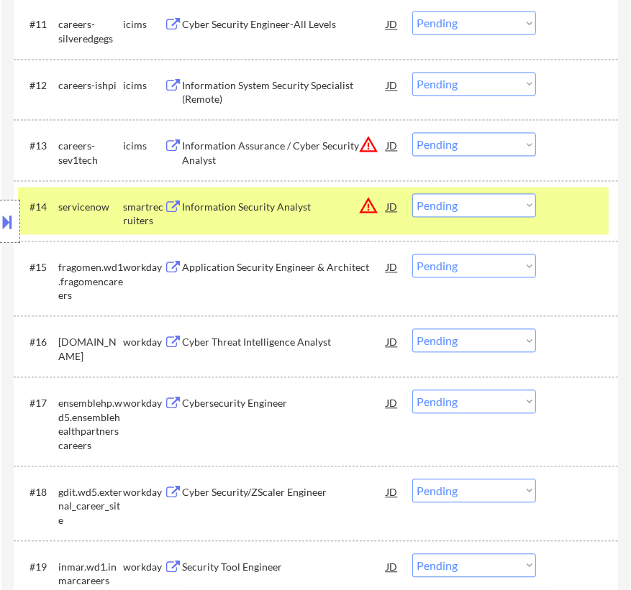
scroll to position [1176, 0]
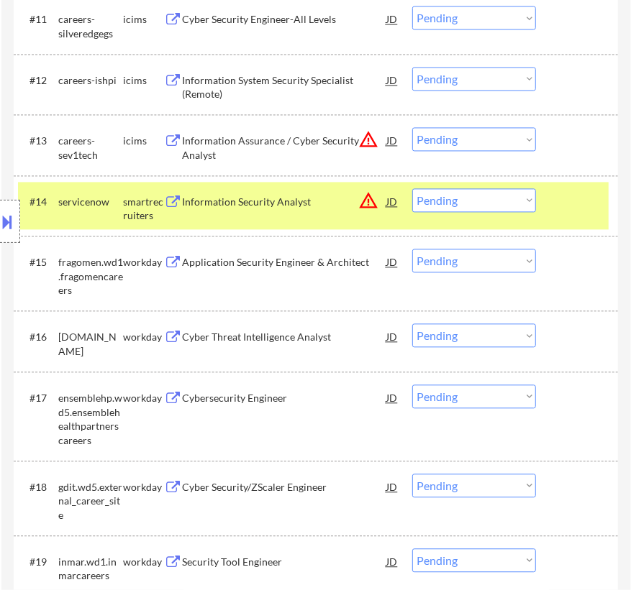
drag, startPoint x: 12, startPoint y: 218, endPoint x: 18, endPoint y: 203, distance: 15.8
click at [12, 219] on button at bounding box center [8, 222] width 16 height 24
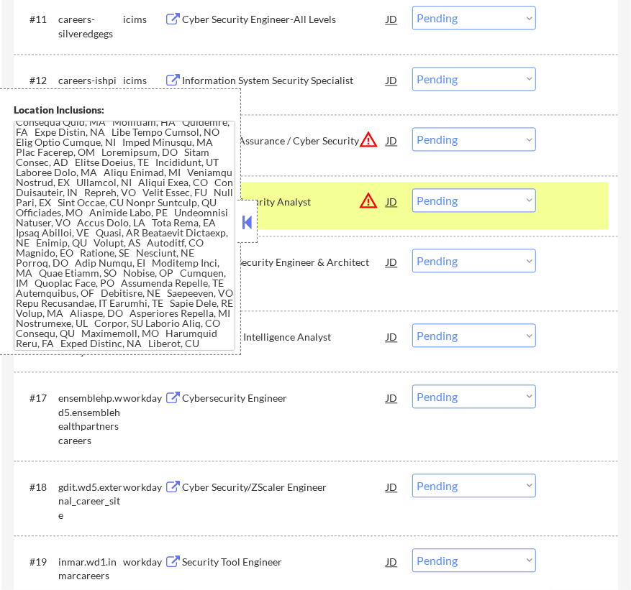
scroll to position [0, 0]
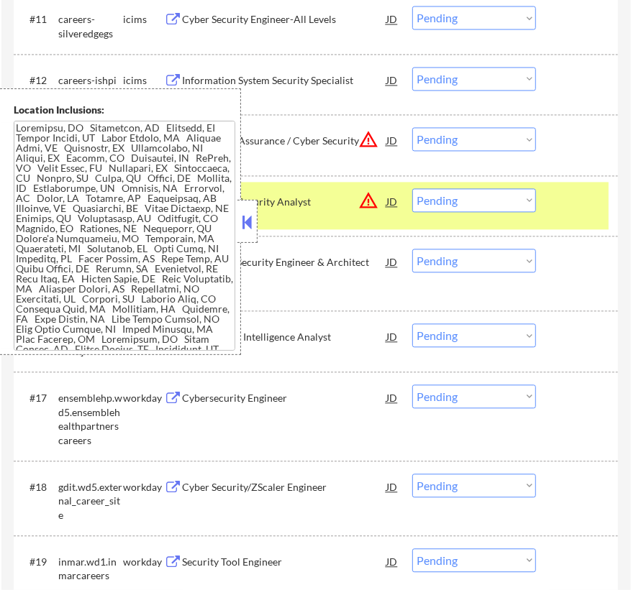
click at [244, 223] on button at bounding box center [247, 222] width 16 height 22
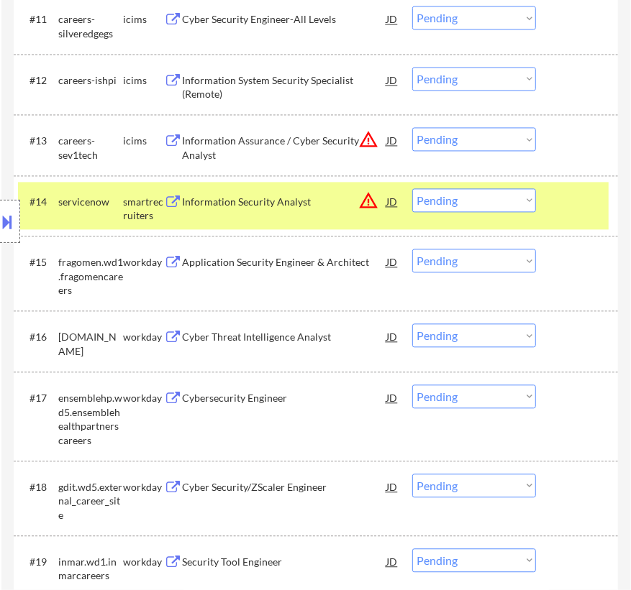
click at [474, 201] on select "Choose an option... Pending Applied Excluded (Questions) Excluded (Expired) Exc…" at bounding box center [474, 200] width 124 height 24
click at [412, 188] on select "Choose an option... Pending Applied Excluded (Questions) Excluded (Expired) Exc…" at bounding box center [474, 200] width 124 height 24
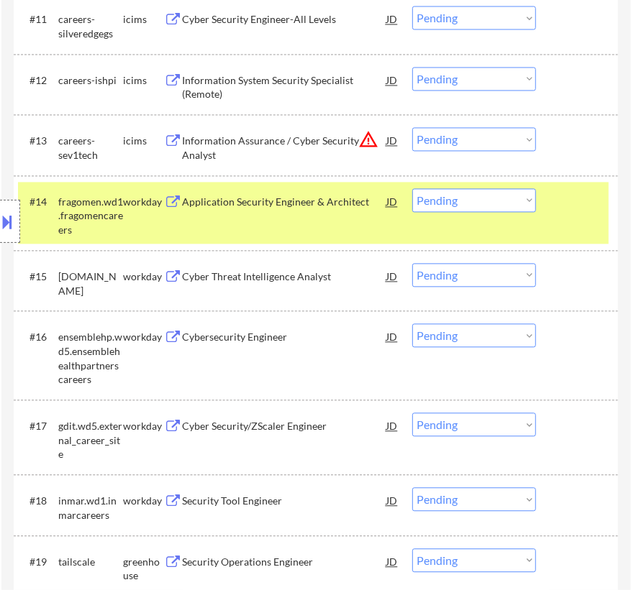
click at [335, 203] on div "Application Security Engineer & Architect" at bounding box center [284, 202] width 204 height 14
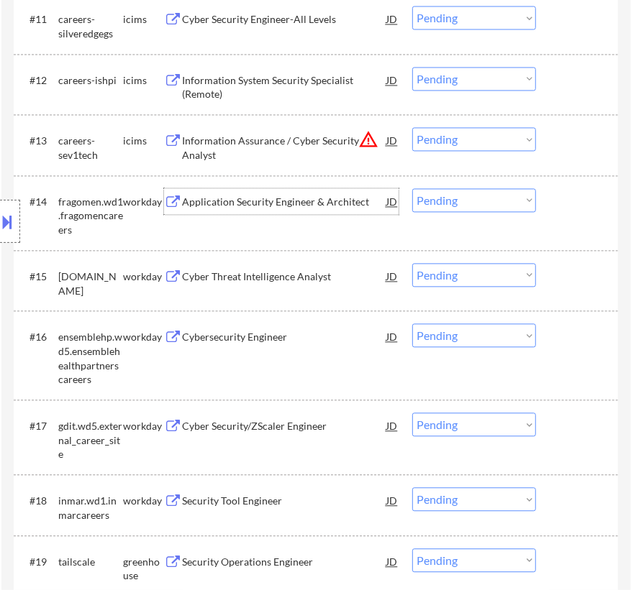
click at [477, 199] on select "Choose an option... Pending Applied Excluded (Questions) Excluded (Expired) Exc…" at bounding box center [474, 200] width 124 height 24
click at [412, 188] on select "Choose an option... Pending Applied Excluded (Questions) Excluded (Expired) Exc…" at bounding box center [474, 200] width 124 height 24
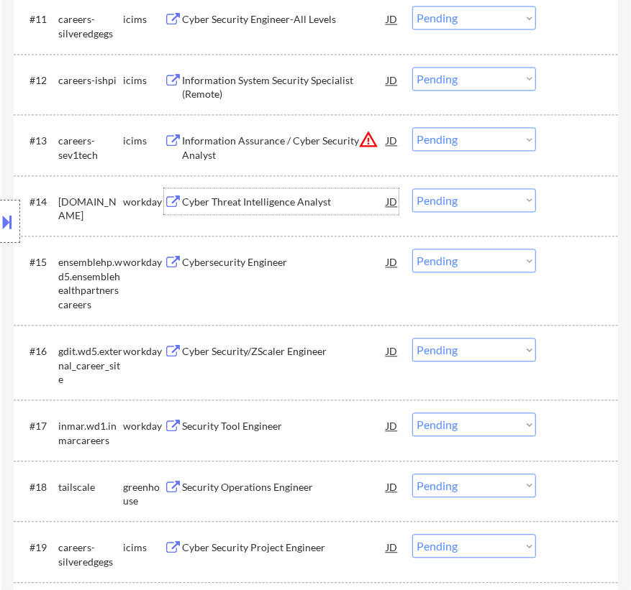
click at [358, 212] on div "Cyber Threat Intelligence Analyst" at bounding box center [284, 201] width 204 height 26
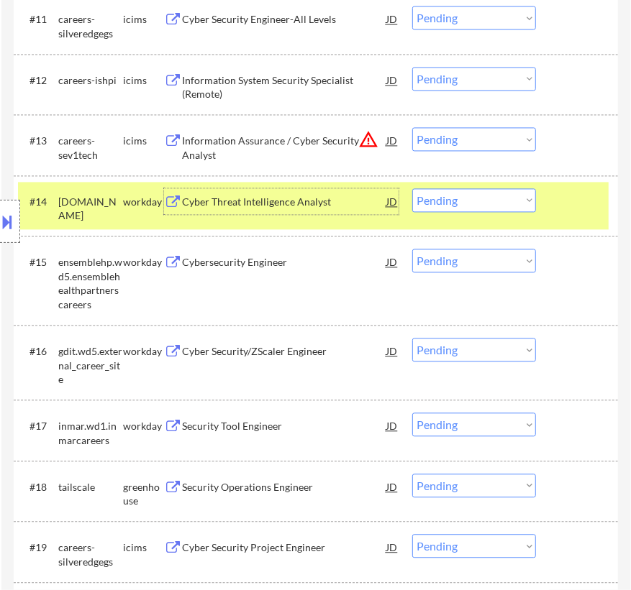
click at [467, 201] on select "Choose an option... Pending Applied Excluded (Questions) Excluded (Expired) Exc…" at bounding box center [474, 200] width 124 height 24
click at [412, 188] on select "Choose an option... Pending Applied Excluded (Questions) Excluded (Expired) Exc…" at bounding box center [474, 200] width 124 height 24
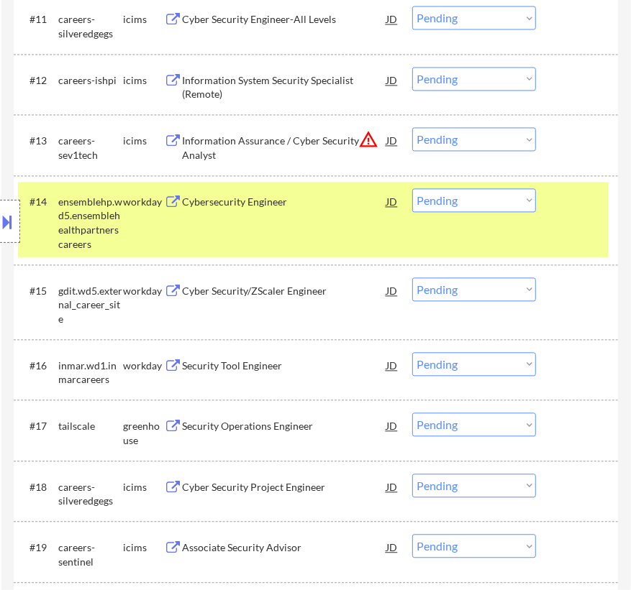
click at [352, 205] on div "Cybersecurity Engineer" at bounding box center [284, 202] width 204 height 14
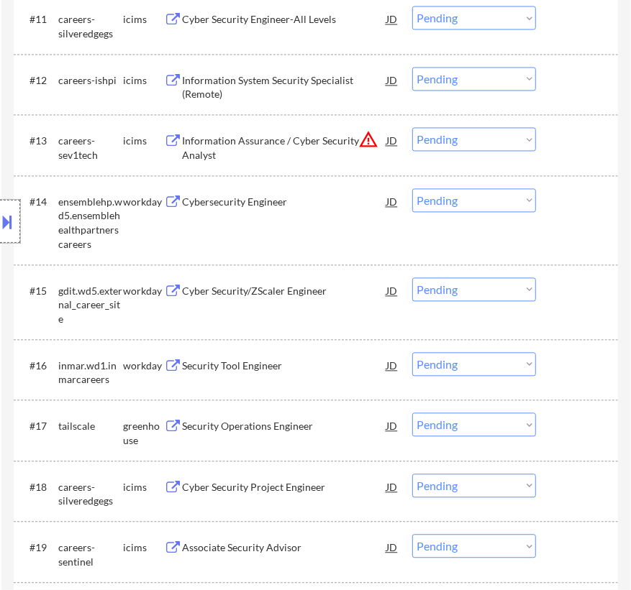
click at [18, 213] on div at bounding box center [10, 221] width 20 height 43
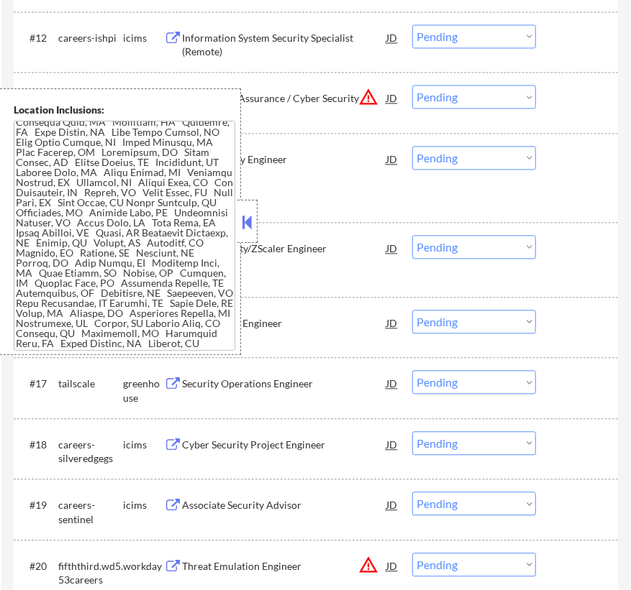
scroll to position [1242, 0]
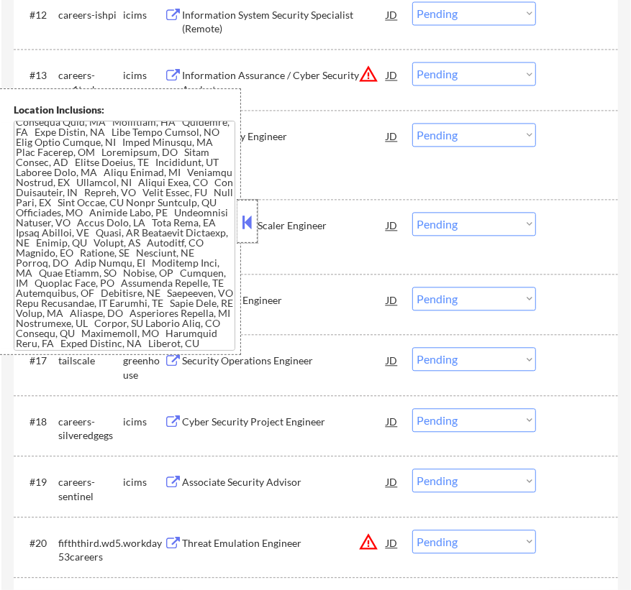
click at [257, 220] on div at bounding box center [247, 221] width 20 height 43
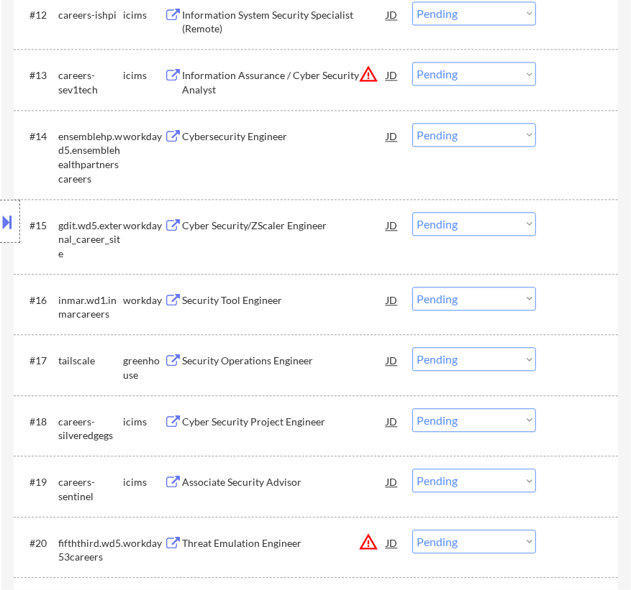
click at [511, 134] on select "Choose an option... Pending Applied Excluded (Questions) Excluded (Expired) Exc…" at bounding box center [474, 135] width 124 height 24
click at [412, 123] on select "Choose an option... Pending Applied Excluded (Questions) Excluded (Expired) Exc…" at bounding box center [474, 135] width 124 height 24
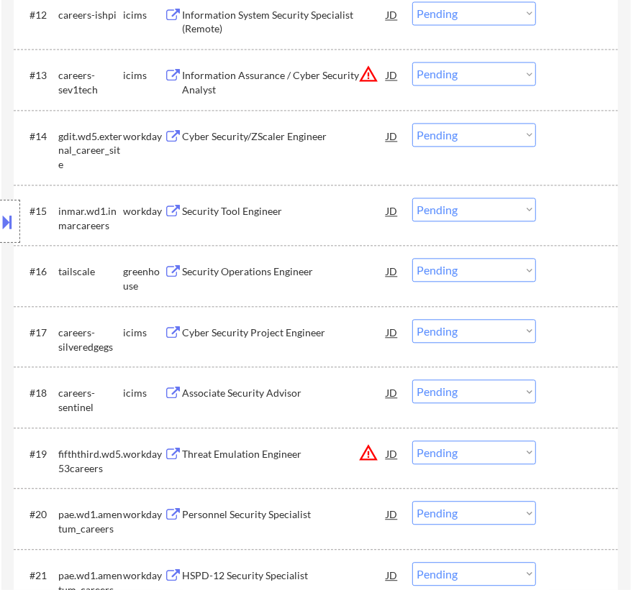
click at [327, 138] on div "Cyber Security/ZScaler Engineer" at bounding box center [284, 136] width 204 height 14
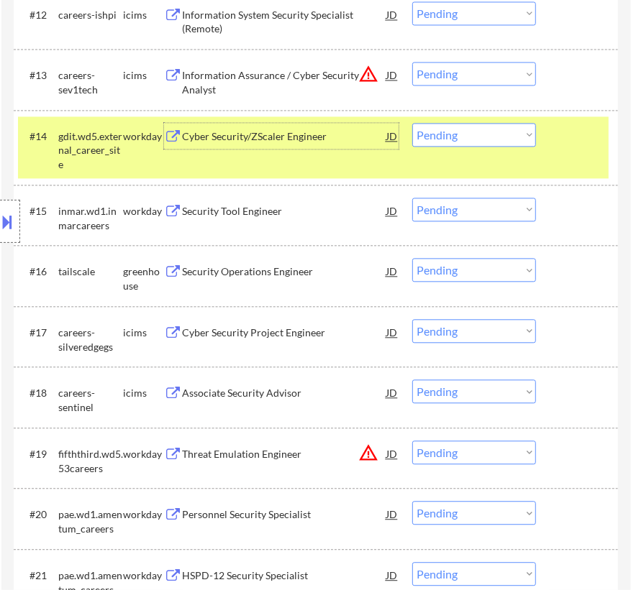
click at [467, 136] on select "Choose an option... Pending Applied Excluded (Questions) Excluded (Expired) Exc…" at bounding box center [474, 135] width 124 height 24
click at [412, 123] on select "Choose an option... Pending Applied Excluded (Questions) Excluded (Expired) Exc…" at bounding box center [474, 135] width 124 height 24
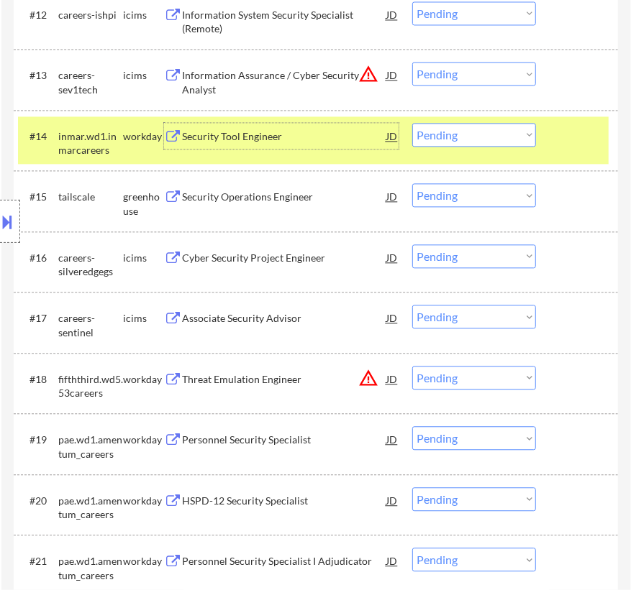
click at [347, 139] on div "Security Tool Engineer" at bounding box center [284, 136] width 204 height 14
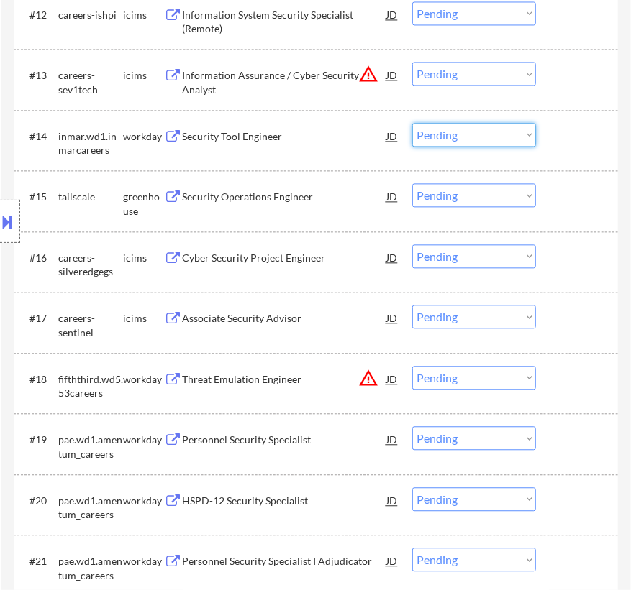
click at [503, 137] on select "Choose an option... Pending Applied Excluded (Questions) Excluded (Expired) Exc…" at bounding box center [474, 135] width 124 height 24
click at [412, 123] on select "Choose an option... Pending Applied Excluded (Questions) Excluded (Expired) Exc…" at bounding box center [474, 135] width 124 height 24
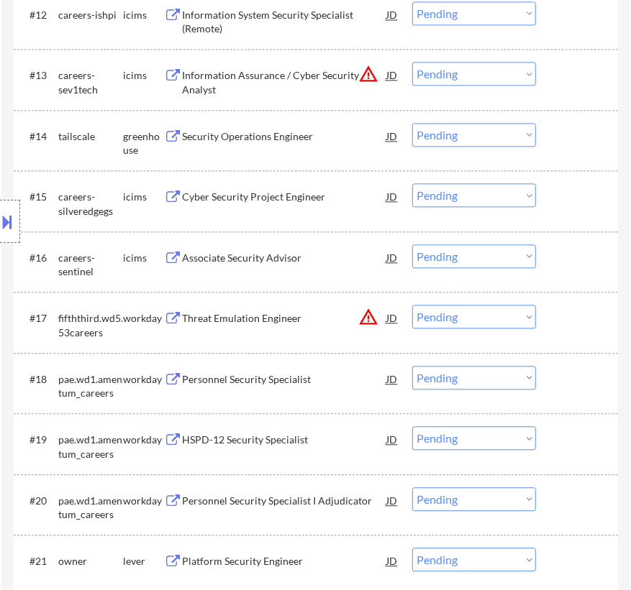
click at [341, 144] on div "Security Operations Engineer" at bounding box center [284, 136] width 204 height 26
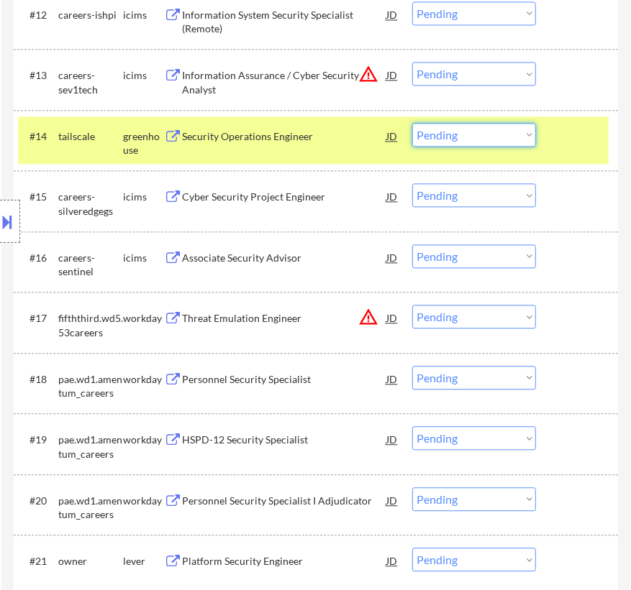
click at [488, 132] on select "Choose an option... Pending Applied Excluded (Questions) Excluded (Expired) Exc…" at bounding box center [474, 135] width 124 height 24
click at [412, 123] on select "Choose an option... Pending Applied Excluded (Questions) Excluded (Expired) Exc…" at bounding box center [474, 135] width 124 height 24
select select ""pending""
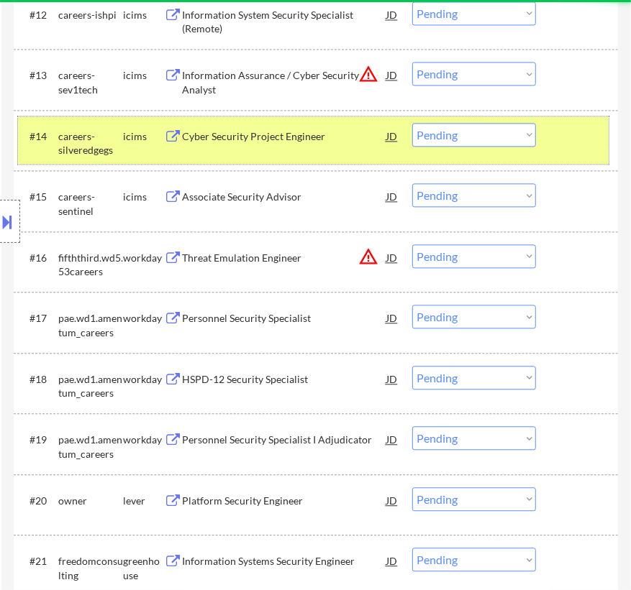
click at [578, 144] on div at bounding box center [579, 136] width 44 height 26
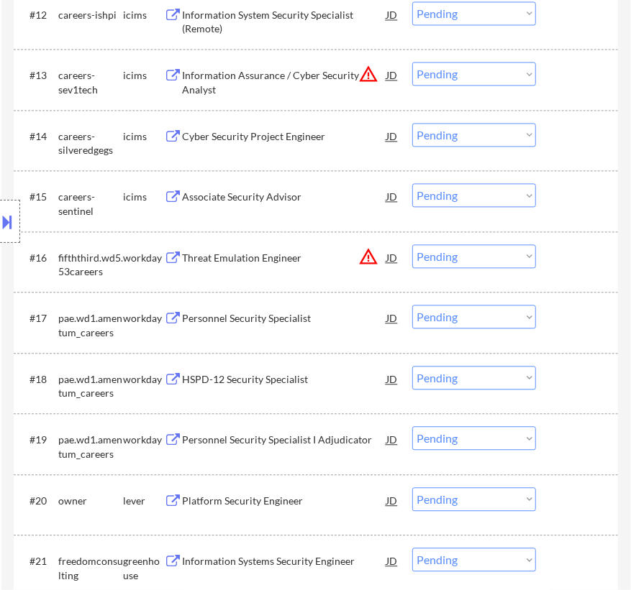
scroll to position [1373, 0]
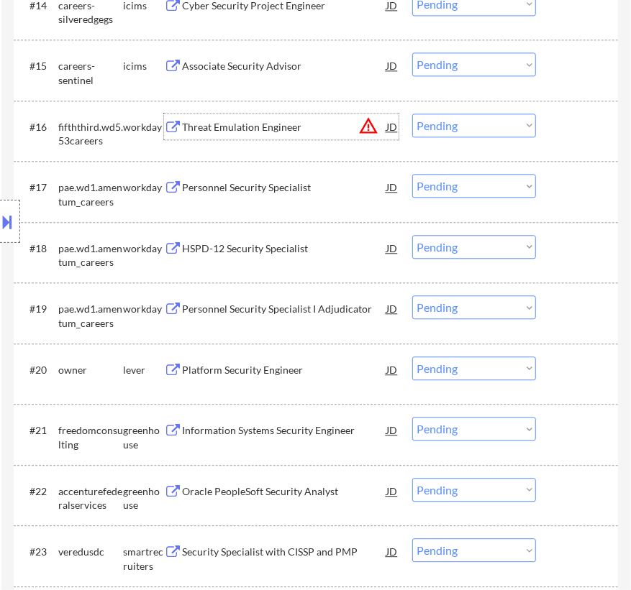
click at [308, 130] on div "Threat Emulation Engineer" at bounding box center [284, 127] width 204 height 14
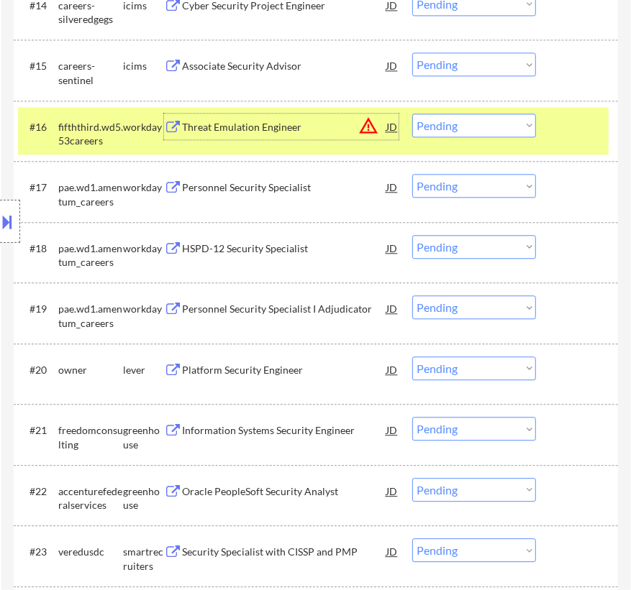
click at [470, 123] on select "Choose an option... Pending Applied Excluded (Questions) Excluded (Expired) Exc…" at bounding box center [474, 126] width 124 height 24
click at [412, 114] on select "Choose an option... Pending Applied Excluded (Questions) Excluded (Expired) Exc…" at bounding box center [474, 126] width 124 height 24
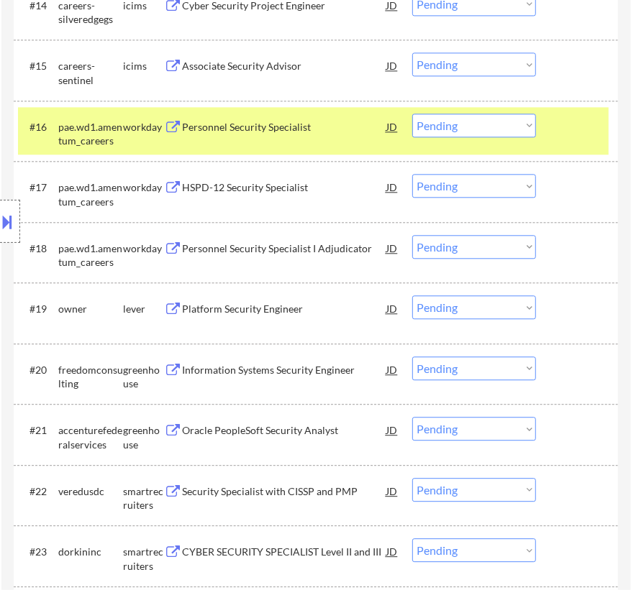
click at [327, 132] on div "Personnel Security Specialist" at bounding box center [284, 127] width 204 height 14
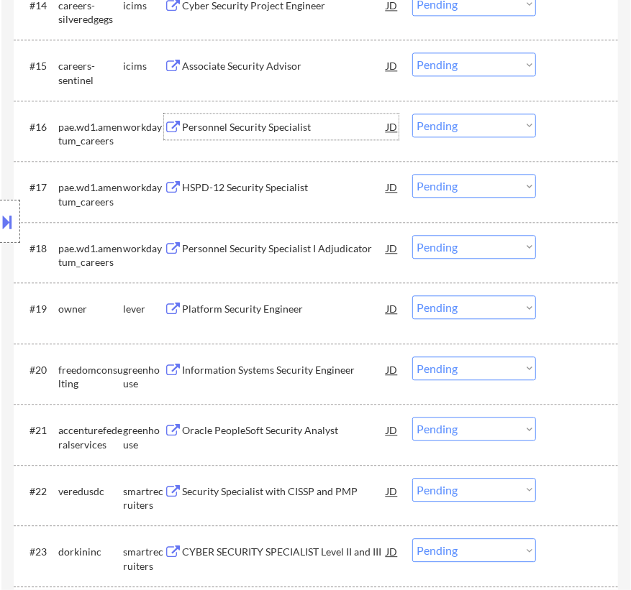
click at [481, 127] on select "Choose an option... Pending Applied Excluded (Questions) Excluded (Expired) Exc…" at bounding box center [474, 126] width 124 height 24
click at [412, 114] on select "Choose an option... Pending Applied Excluded (Questions) Excluded (Expired) Exc…" at bounding box center [474, 126] width 124 height 24
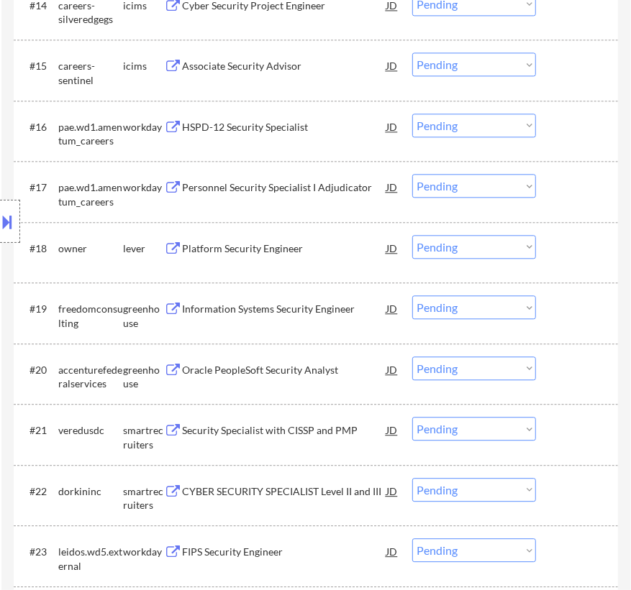
click at [303, 128] on div "HSPD-12 Security Specialist" at bounding box center [284, 127] width 204 height 14
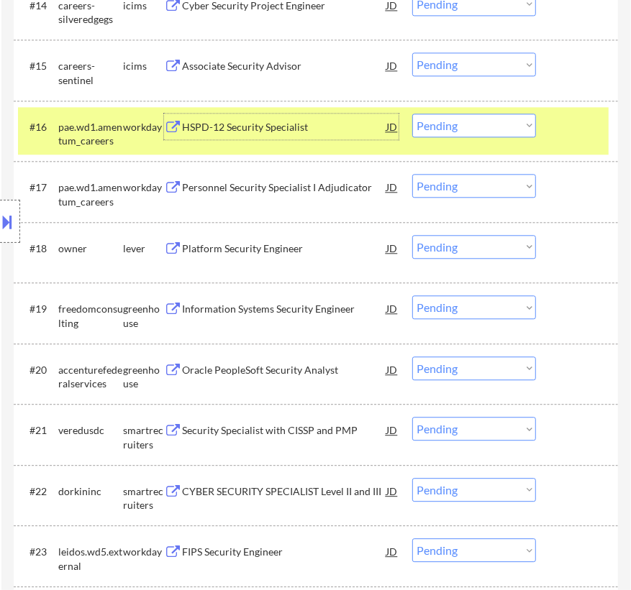
click at [452, 124] on select "Choose an option... Pending Applied Excluded (Questions) Excluded (Expired) Exc…" at bounding box center [474, 126] width 124 height 24
click at [412, 114] on select "Choose an option... Pending Applied Excluded (Questions) Excluded (Expired) Exc…" at bounding box center [474, 126] width 124 height 24
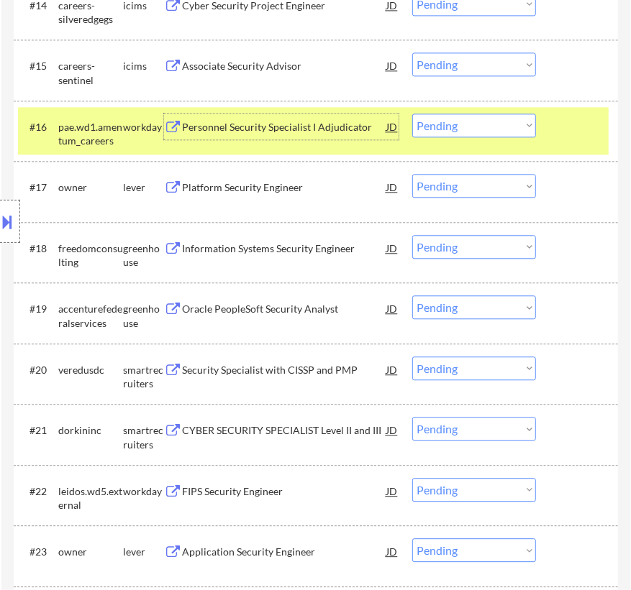
click at [372, 127] on div "Personnel Security Specialist I Adjudicator" at bounding box center [284, 127] width 204 height 14
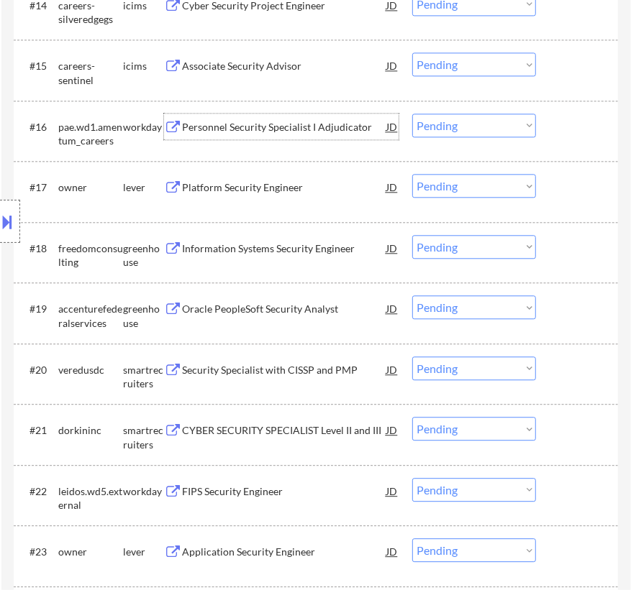
click at [488, 122] on select "Choose an option... Pending Applied Excluded (Questions) Excluded (Expired) Exc…" at bounding box center [474, 126] width 124 height 24
click at [412, 114] on select "Choose an option... Pending Applied Excluded (Questions) Excluded (Expired) Exc…" at bounding box center [474, 126] width 124 height 24
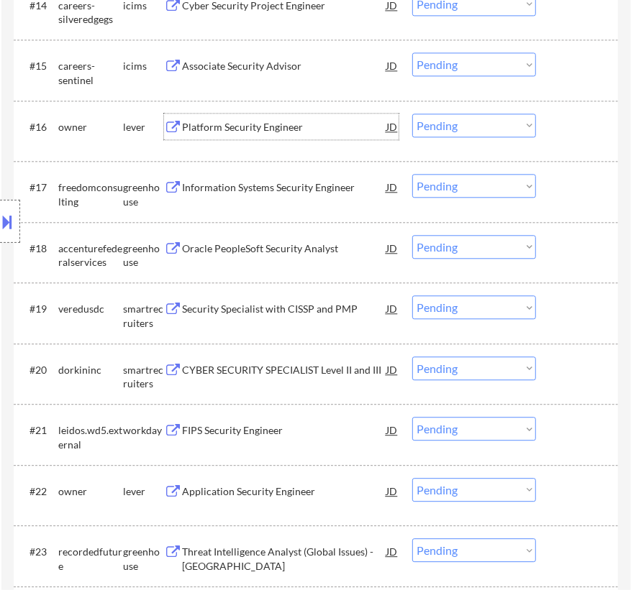
click at [311, 129] on div "Platform Security Engineer" at bounding box center [284, 127] width 204 height 14
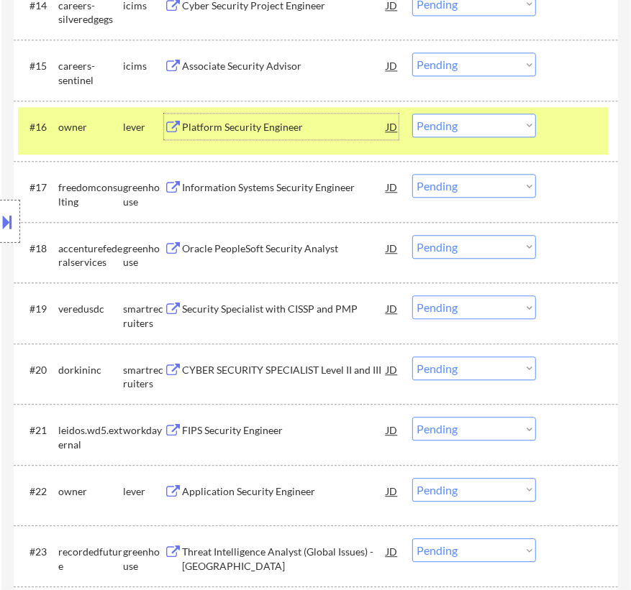
click at [474, 122] on select "Choose an option... Pending Applied Excluded (Questions) Excluded (Expired) Exc…" at bounding box center [474, 126] width 124 height 24
click at [412, 114] on select "Choose an option... Pending Applied Excluded (Questions) Excluded (Expired) Exc…" at bounding box center [474, 126] width 124 height 24
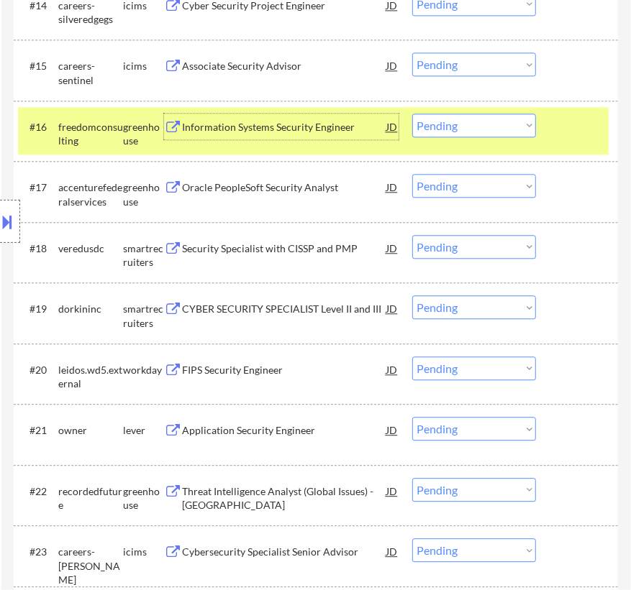
click at [337, 122] on div "Information Systems Security Engineer" at bounding box center [284, 127] width 204 height 14
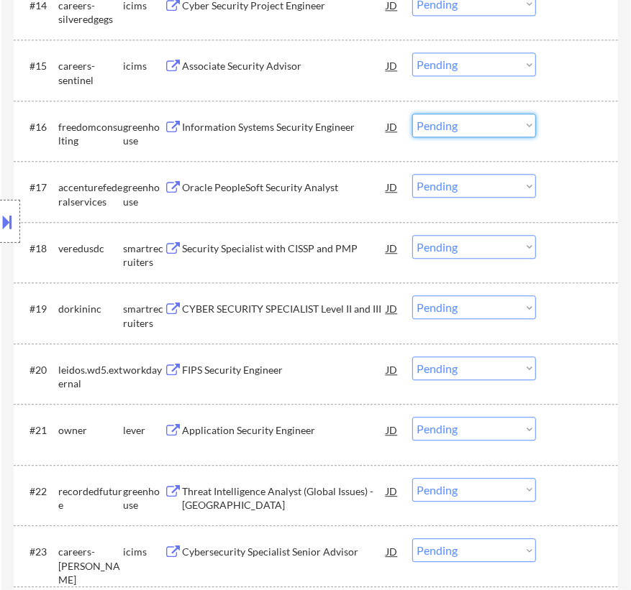
click at [452, 122] on select "Choose an option... Pending Applied Excluded (Questions) Excluded (Expired) Exc…" at bounding box center [474, 126] width 124 height 24
click at [412, 114] on select "Choose an option... Pending Applied Excluded (Questions) Excluded (Expired) Exc…" at bounding box center [474, 126] width 124 height 24
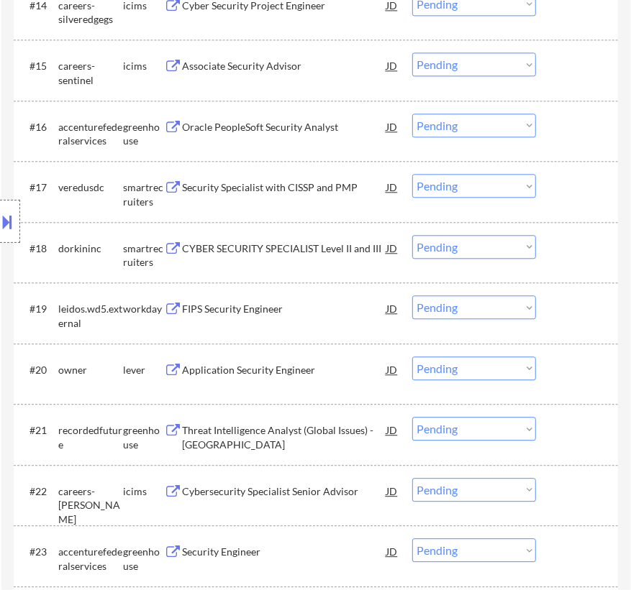
click at [351, 123] on div "Oracle PeopleSoft Security Analyst" at bounding box center [284, 127] width 204 height 14
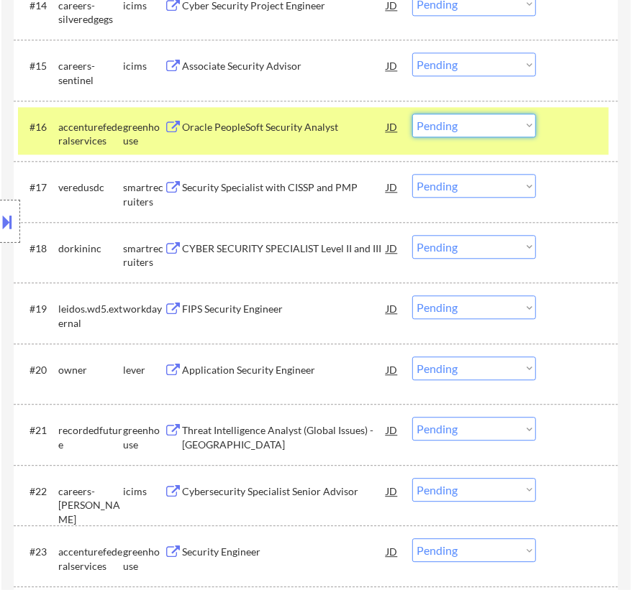
click at [489, 130] on select "Choose an option... Pending Applied Excluded (Questions) Excluded (Expired) Exc…" at bounding box center [474, 126] width 124 height 24
click at [412, 114] on select "Choose an option... Pending Applied Excluded (Questions) Excluded (Expired) Exc…" at bounding box center [474, 126] width 124 height 24
select select ""pending""
